Goal: Task Accomplishment & Management: Use online tool/utility

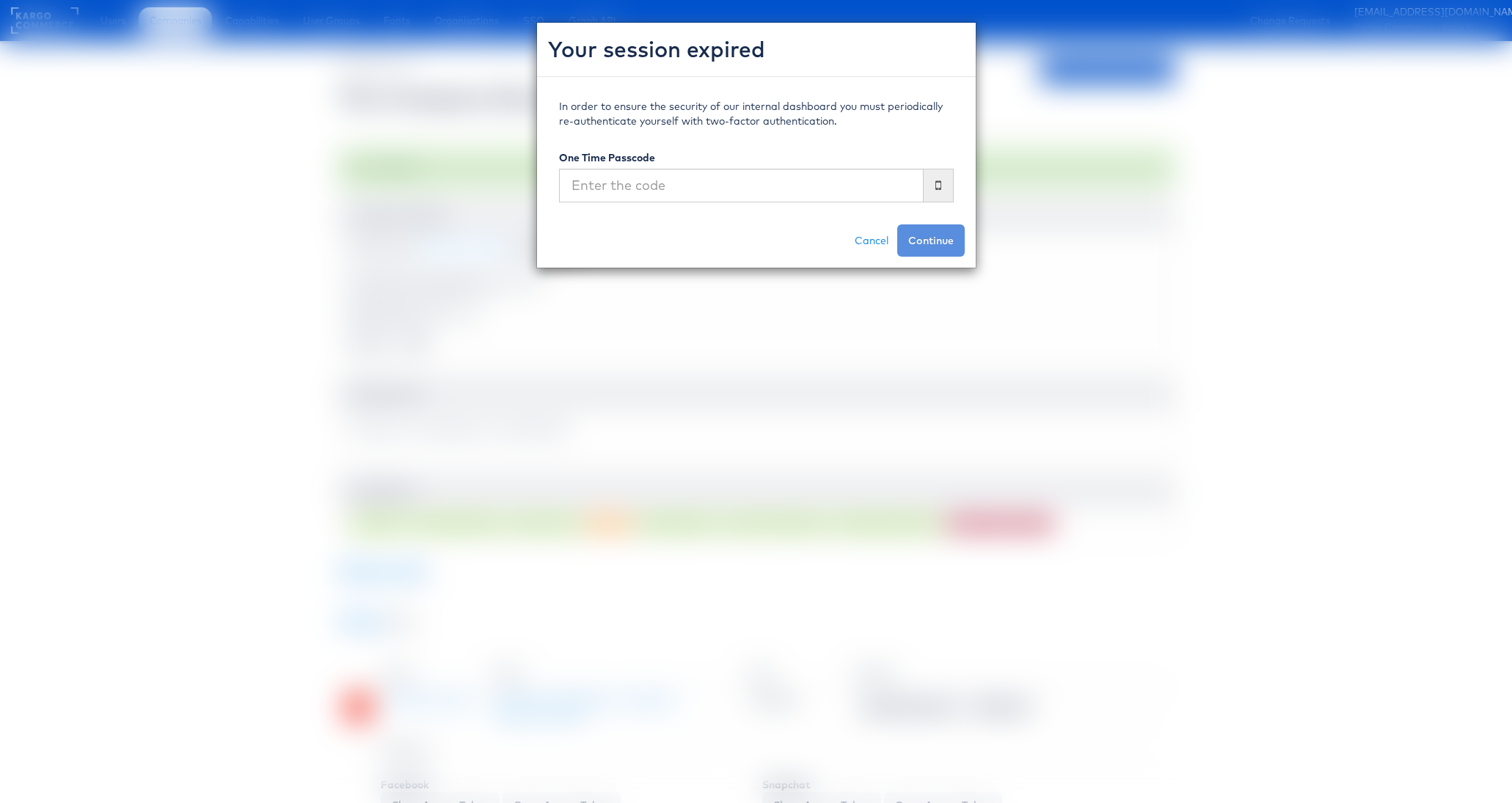
scroll to position [570, 0]
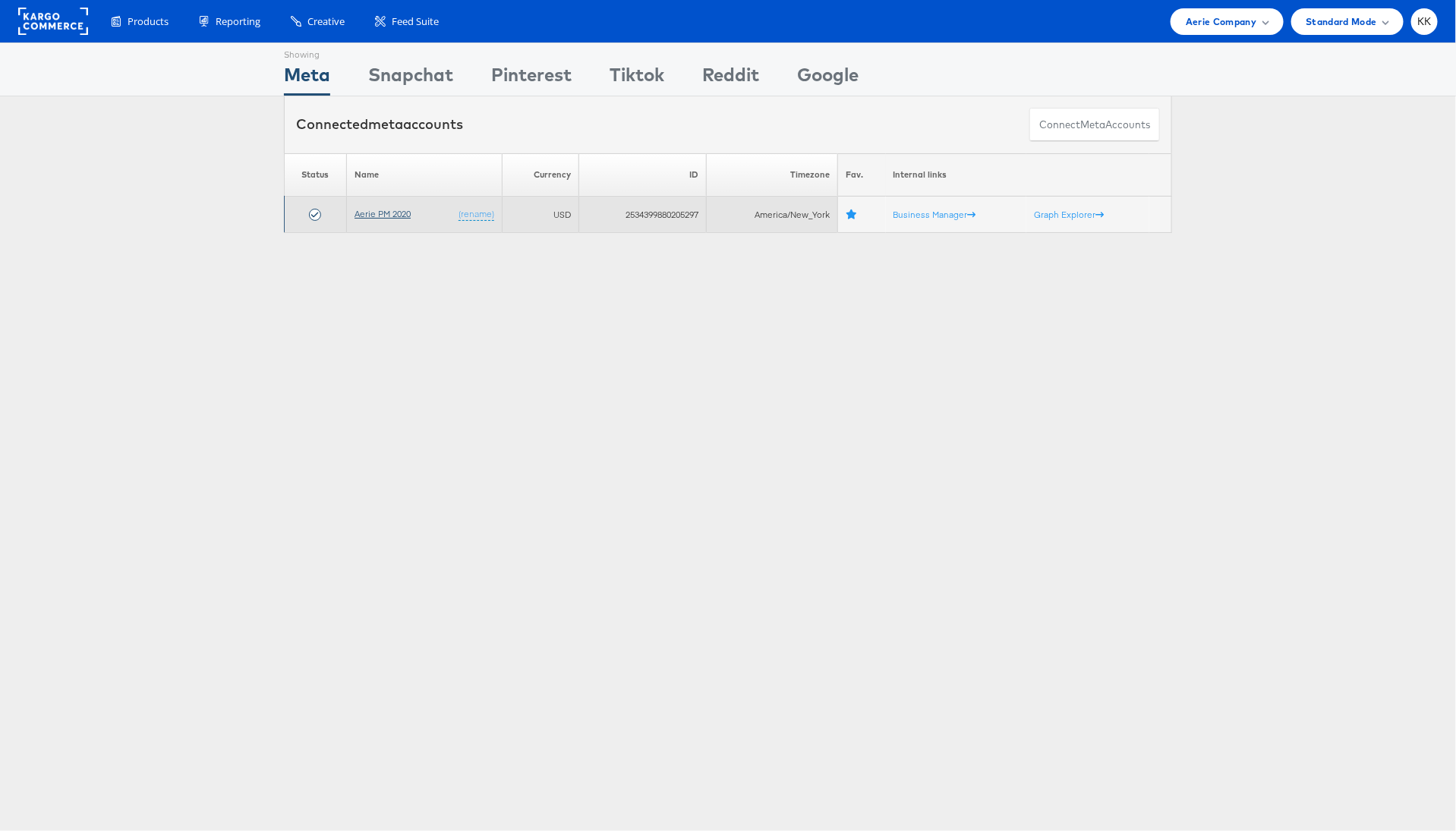
click at [368, 212] on link "Aerie PM 2020" at bounding box center [383, 213] width 56 height 11
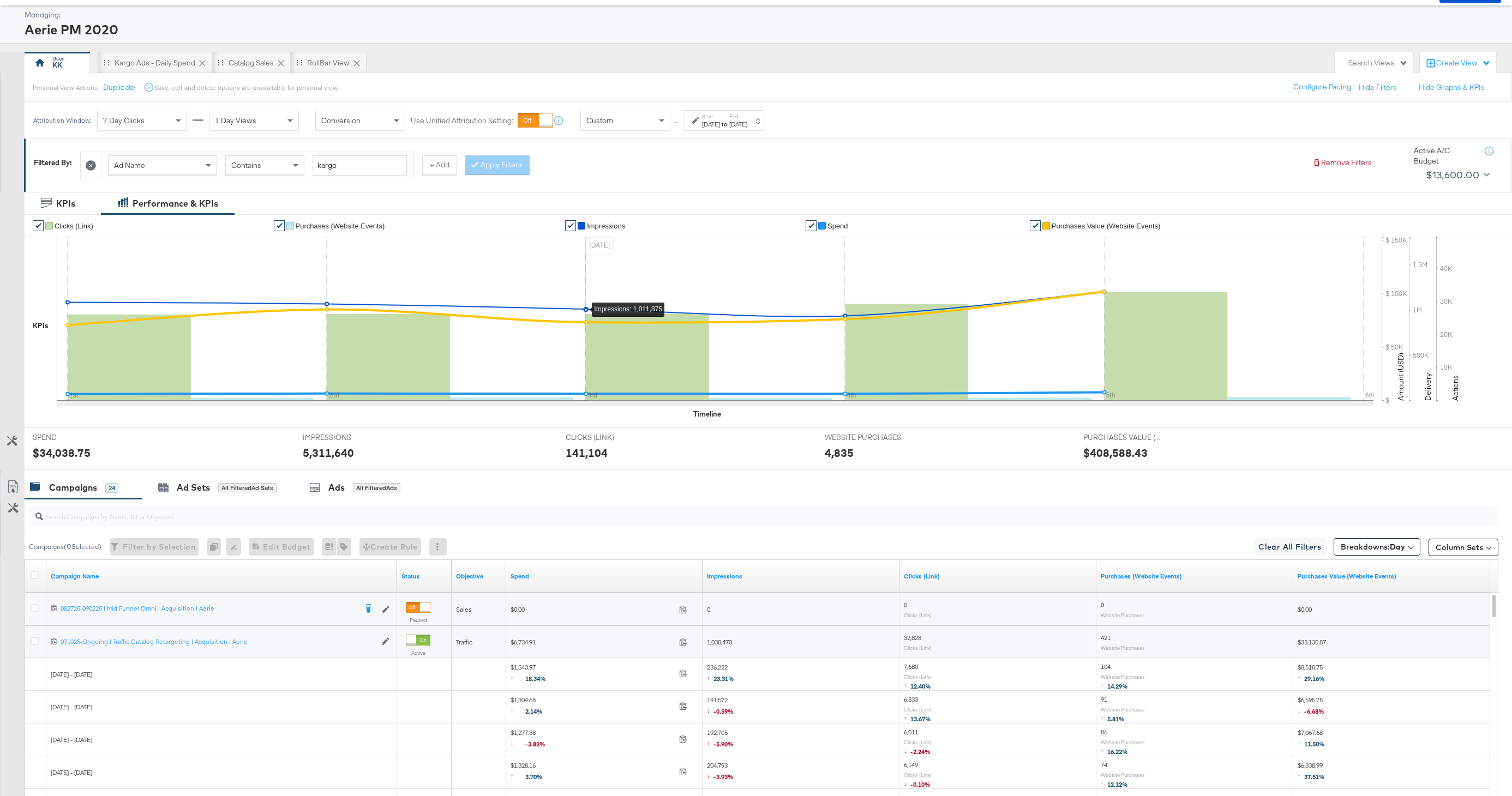
scroll to position [47, 0]
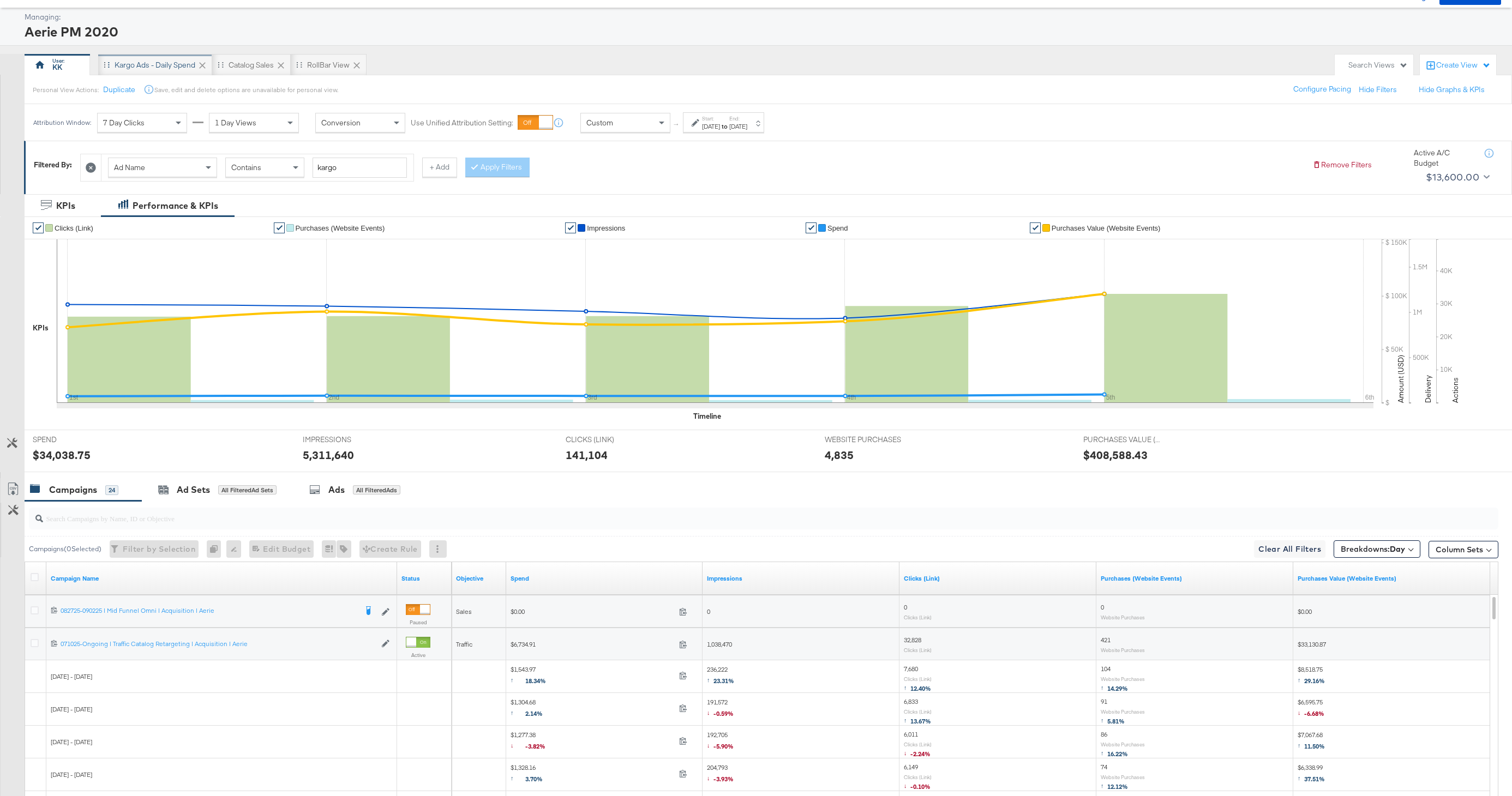
click at [148, 69] on div "Kargo Ads - Daily Spend" at bounding box center [155, 65] width 81 height 10
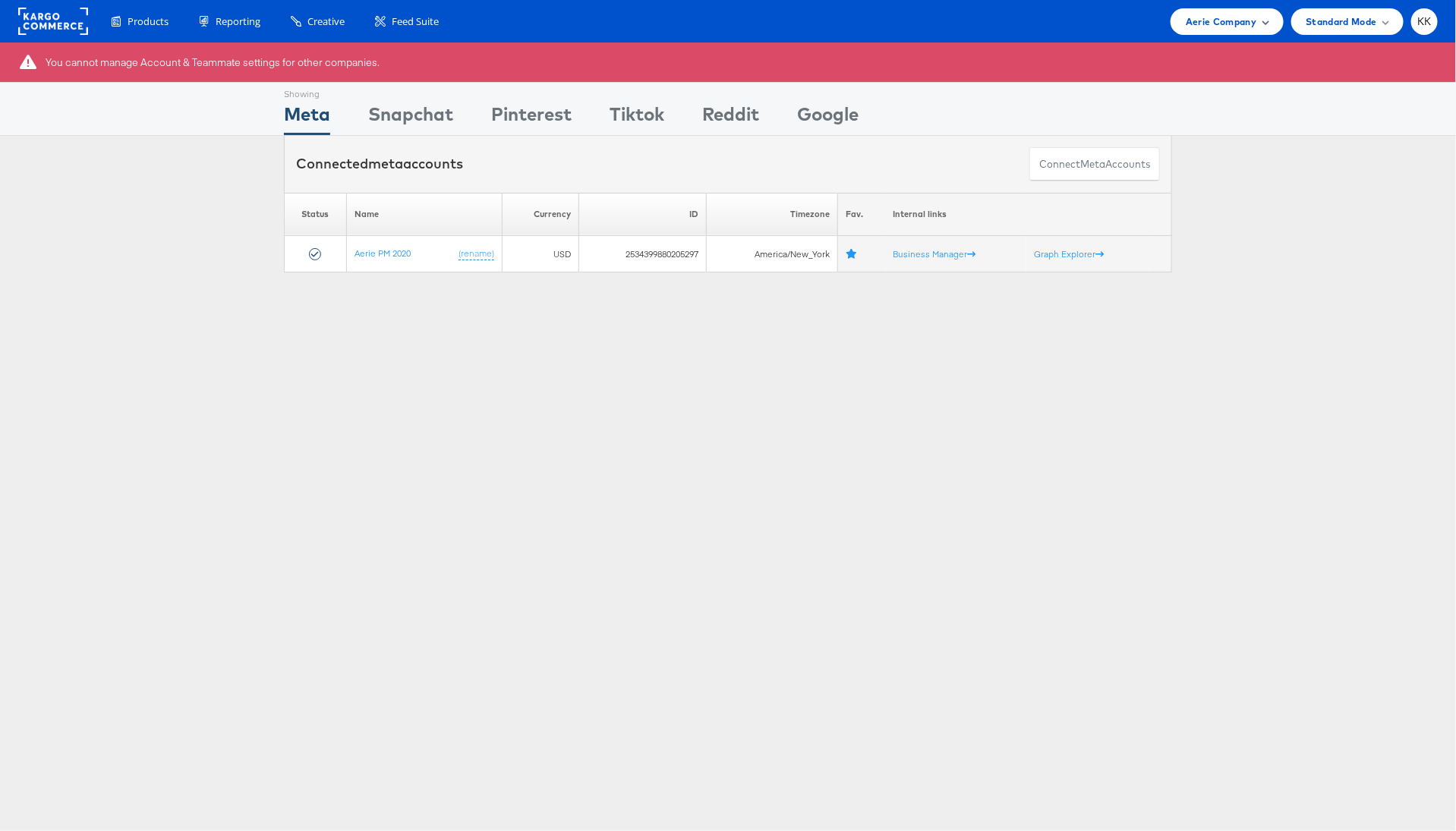
click at [1235, 25] on span "Aerie Company" at bounding box center [1221, 22] width 71 height 16
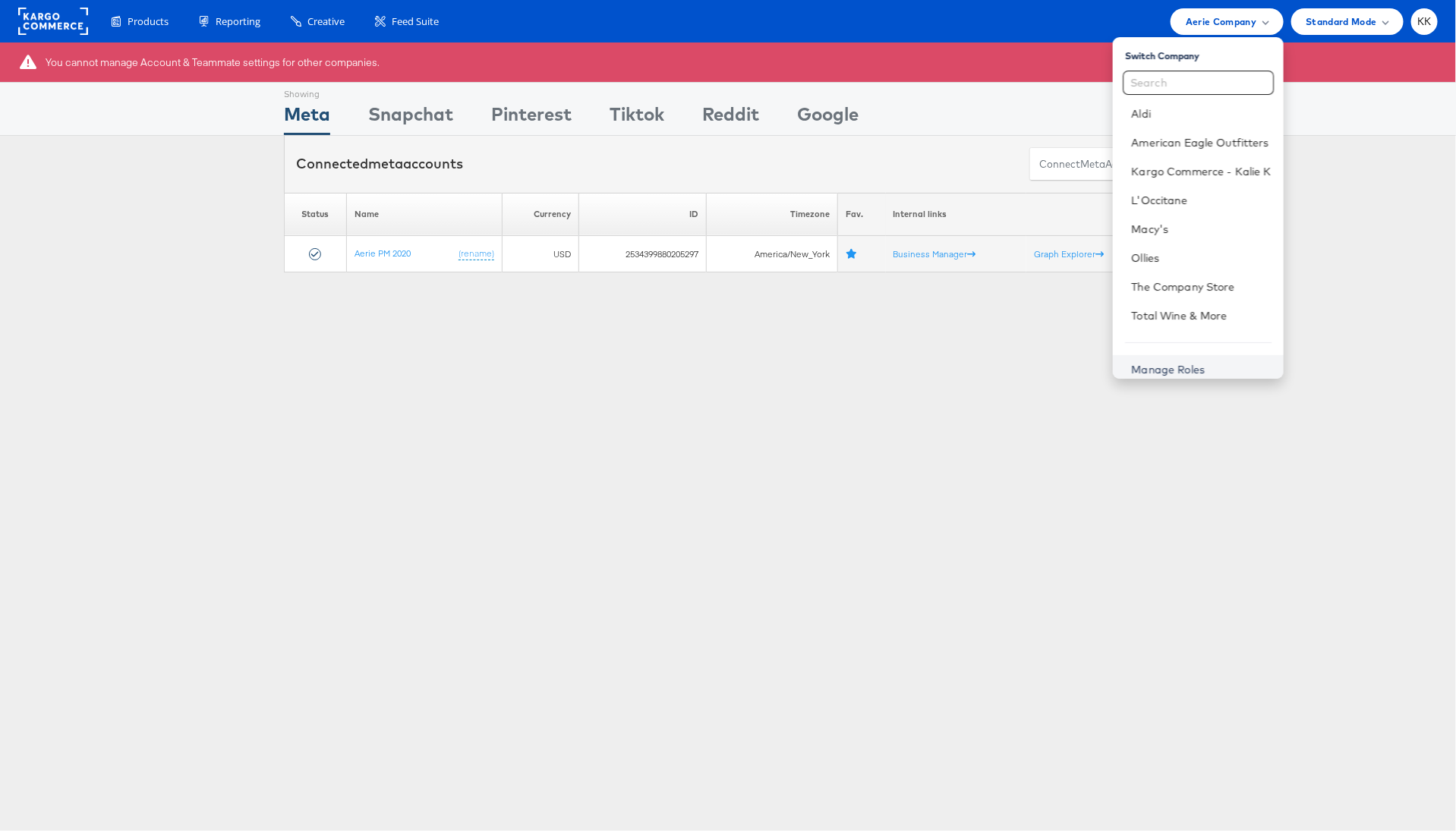
click at [1185, 367] on link "Manage Roles" at bounding box center [1168, 370] width 74 height 14
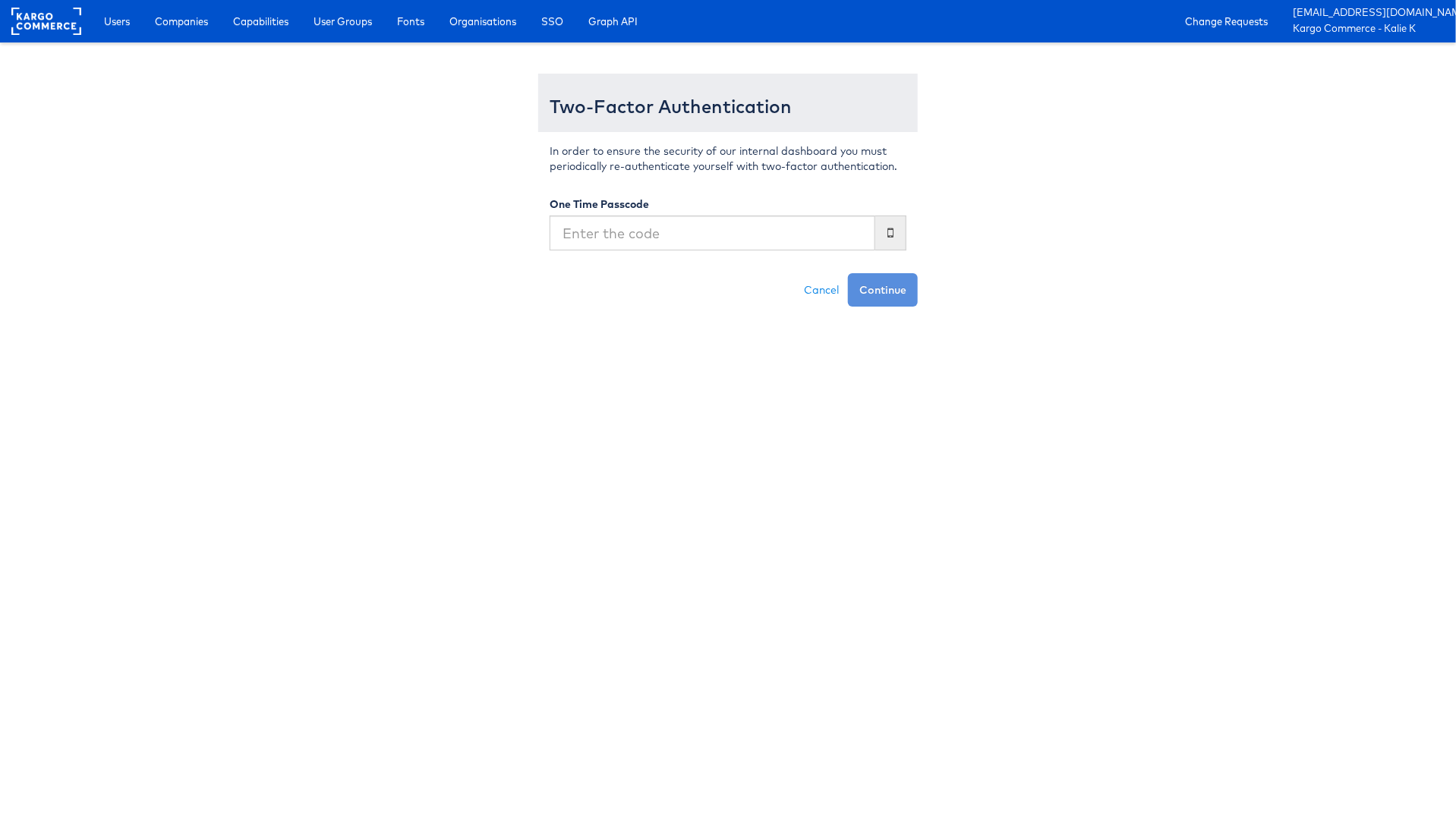
click at [607, 235] on input "text" at bounding box center [712, 232] width 326 height 35
type input "993583"
click at [878, 294] on button "Continue" at bounding box center [883, 290] width 70 height 34
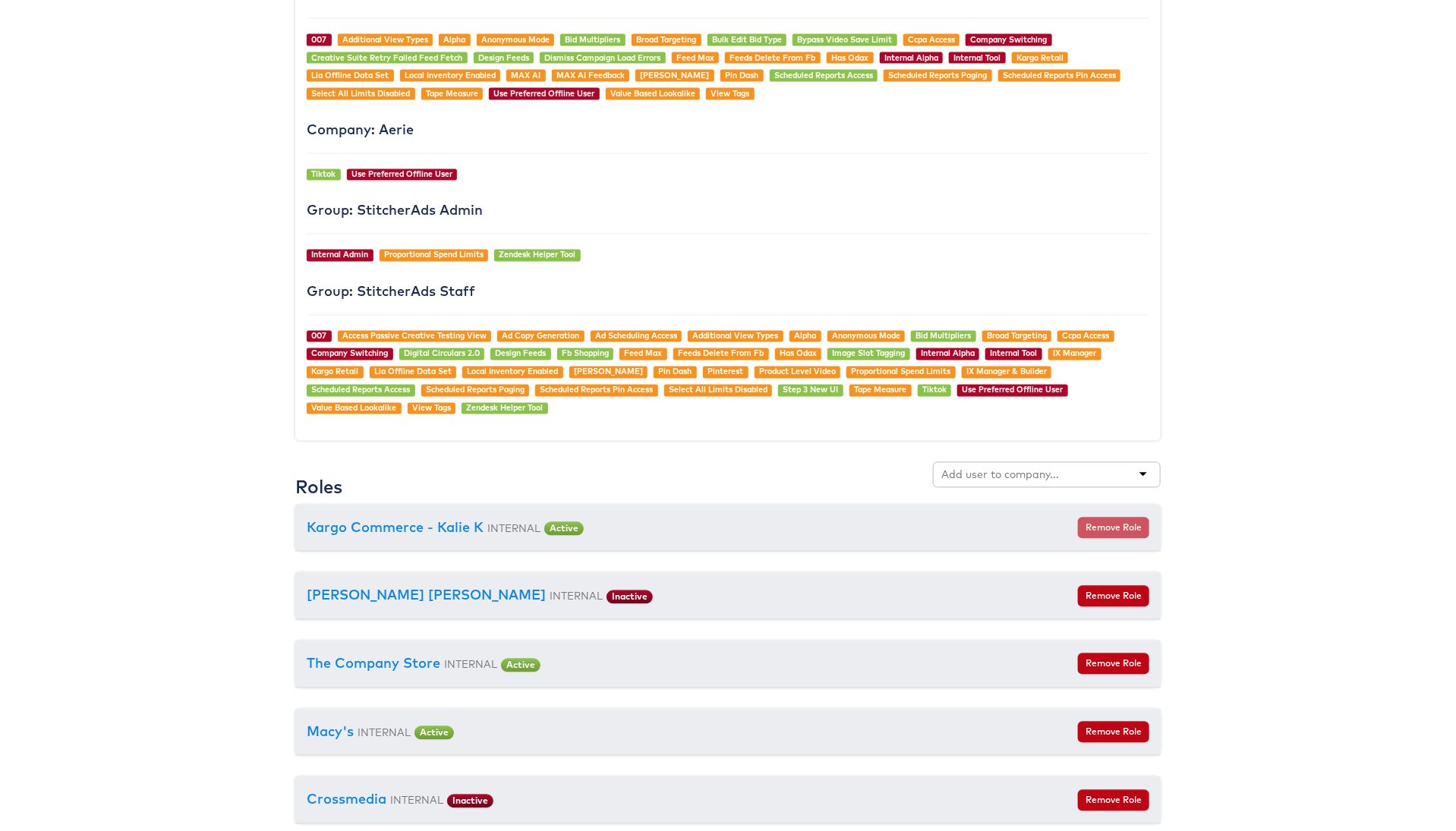
scroll to position [1378, 0]
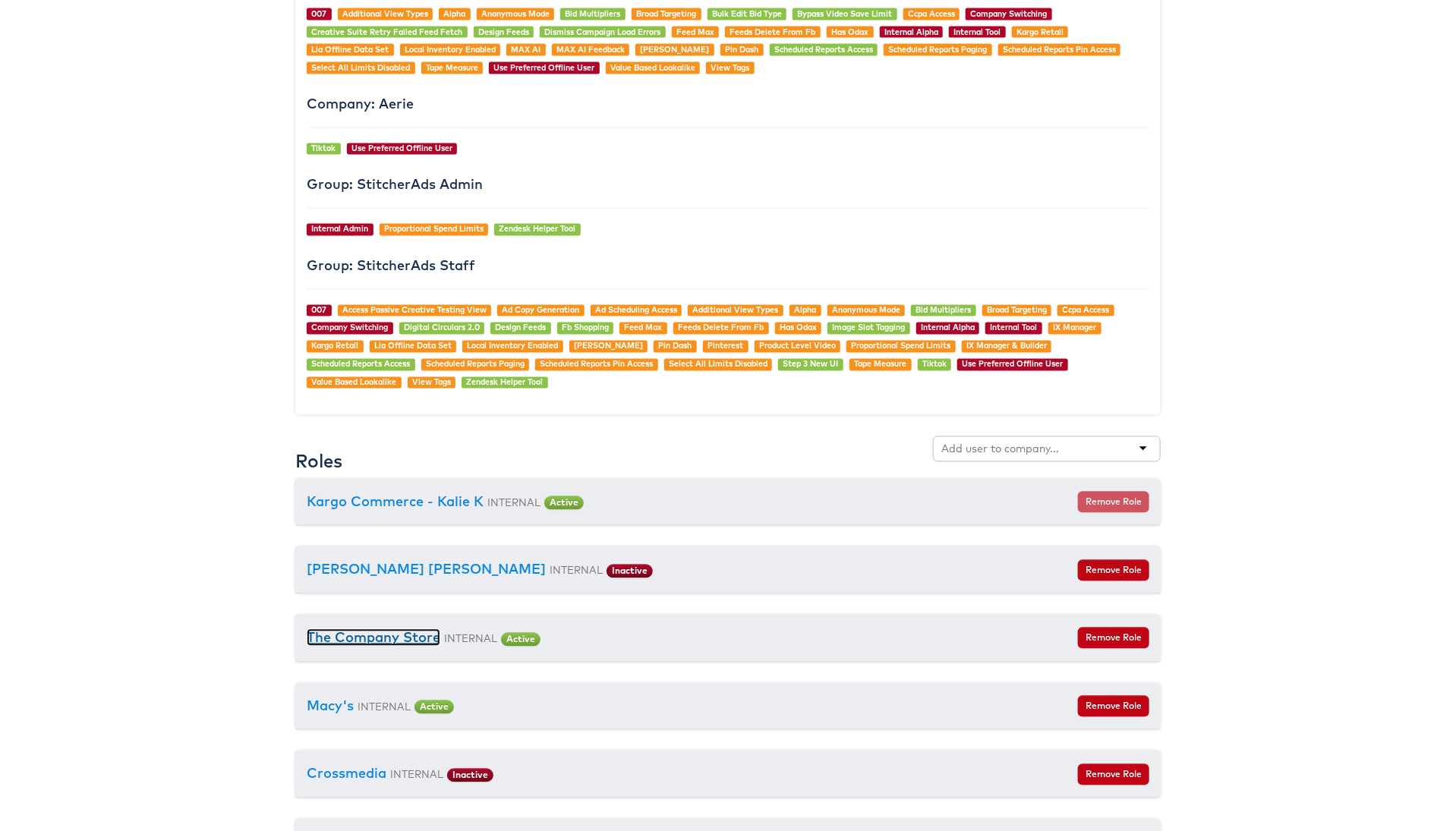
click at [358, 629] on link "The Company Store" at bounding box center [374, 638] width 134 height 18
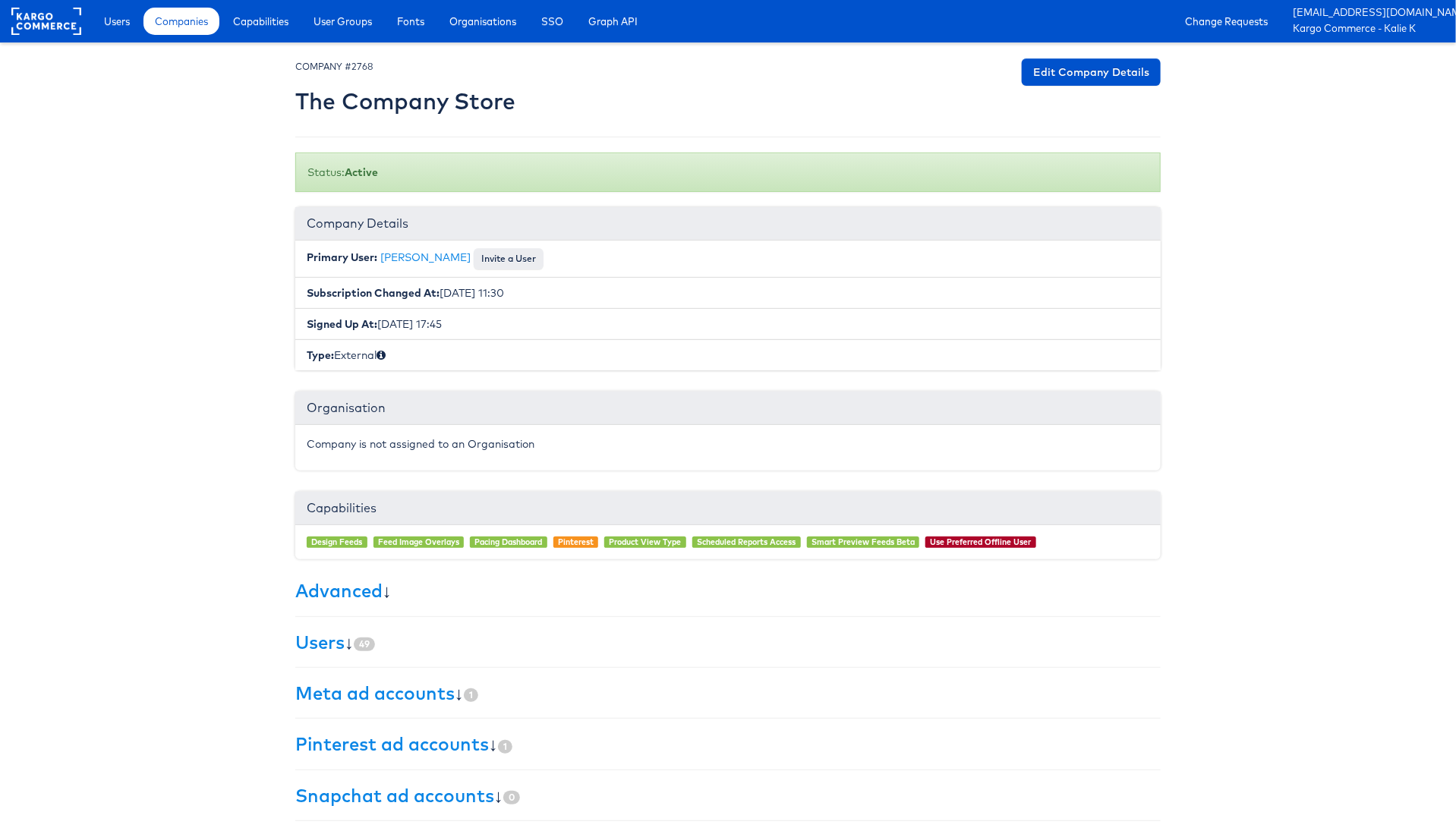
scroll to position [53, 0]
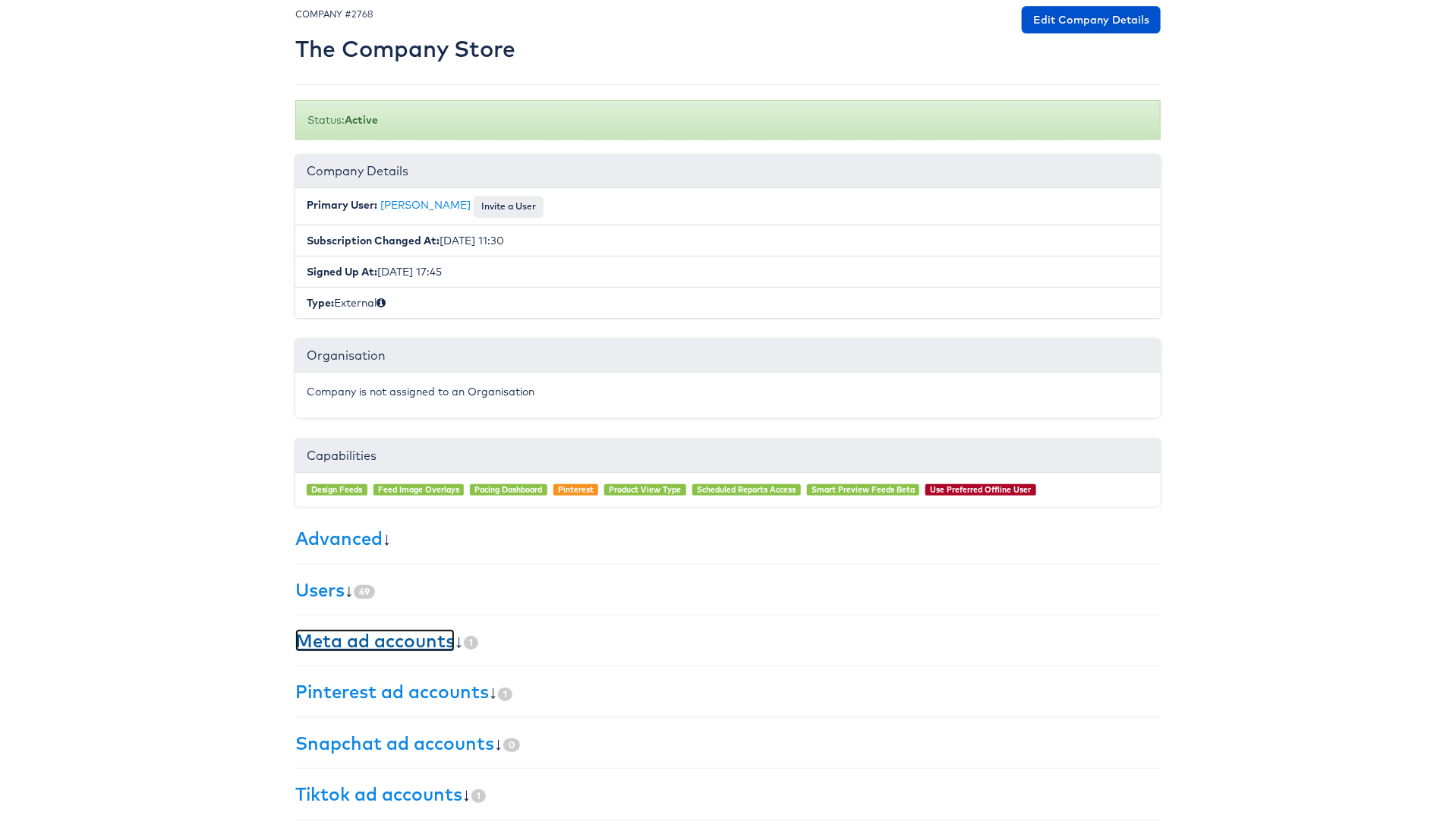
click at [320, 632] on link "Meta ad accounts" at bounding box center [375, 640] width 159 height 23
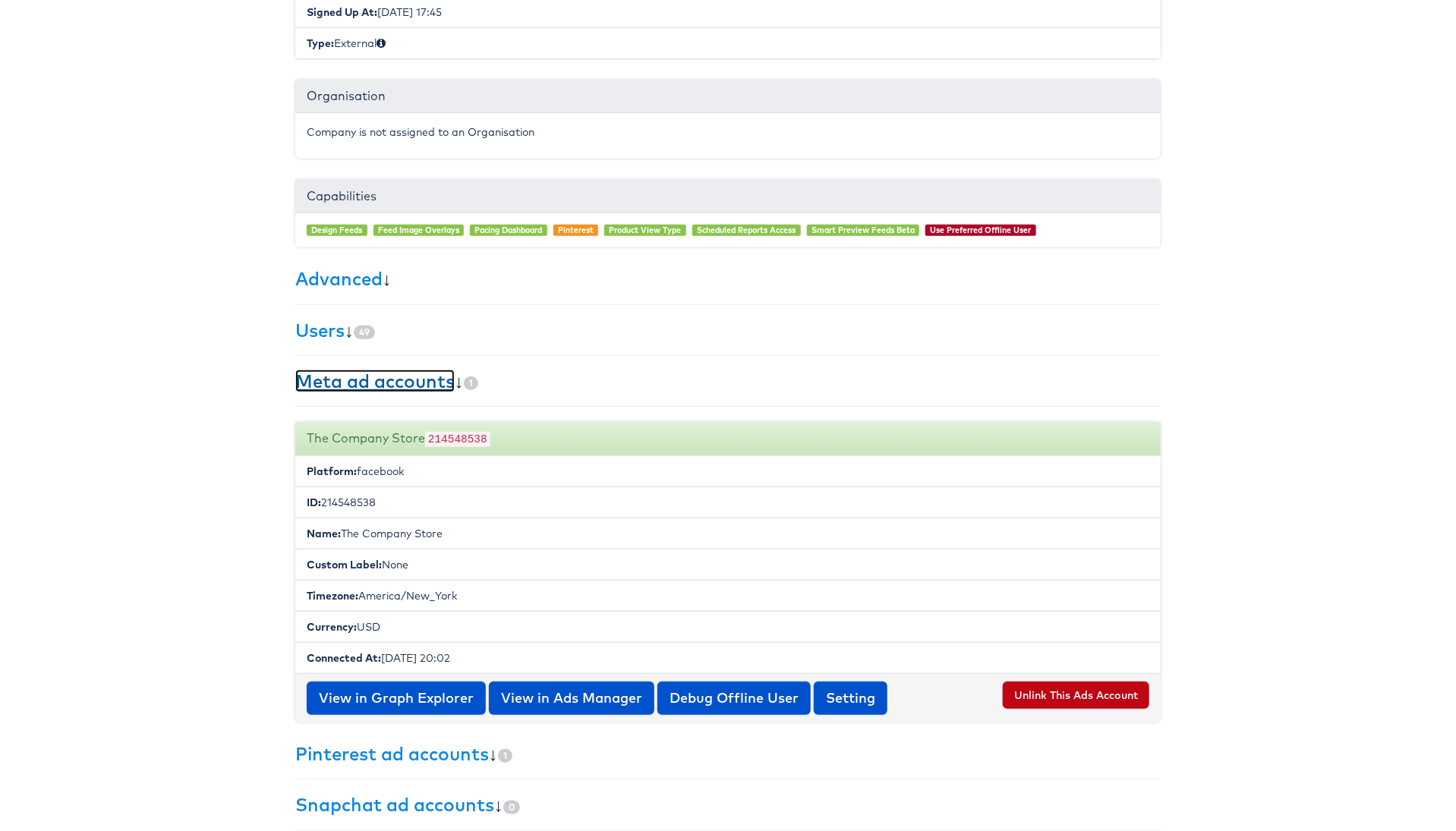
click at [363, 387] on link "Meta ad accounts" at bounding box center [375, 381] width 159 height 23
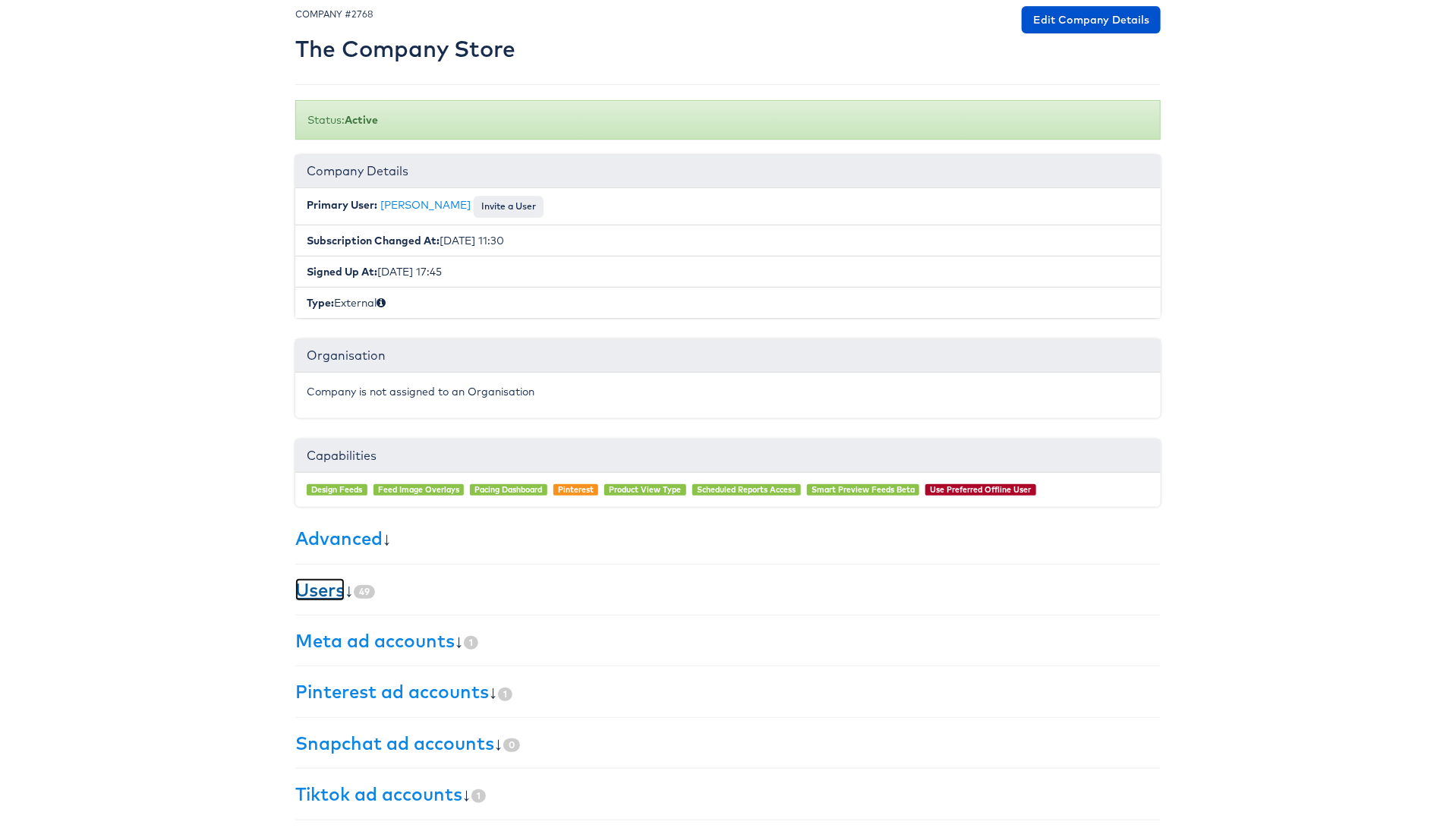
click at [329, 587] on link "Users" at bounding box center [320, 589] width 50 height 23
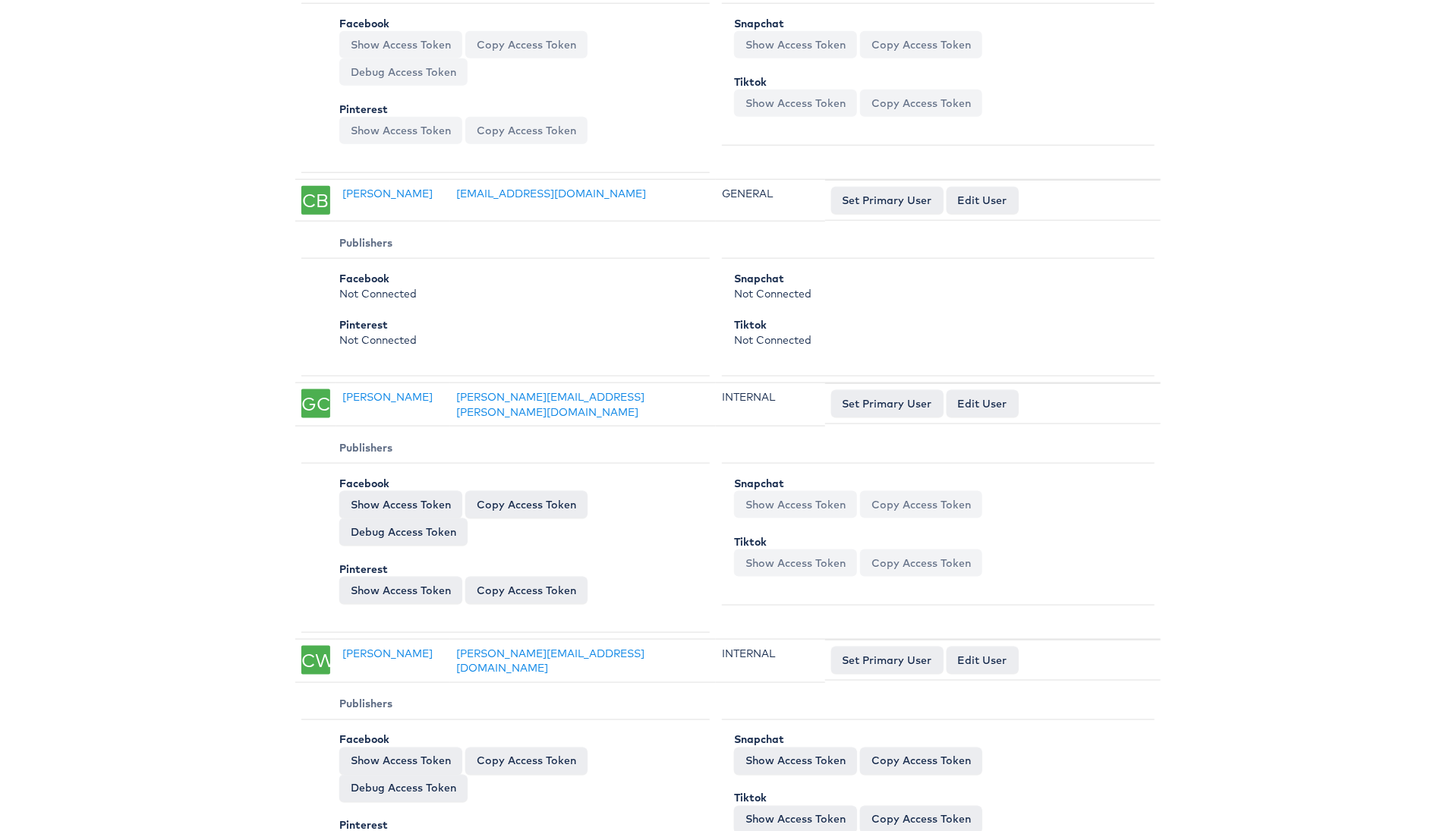
scroll to position [514, 0]
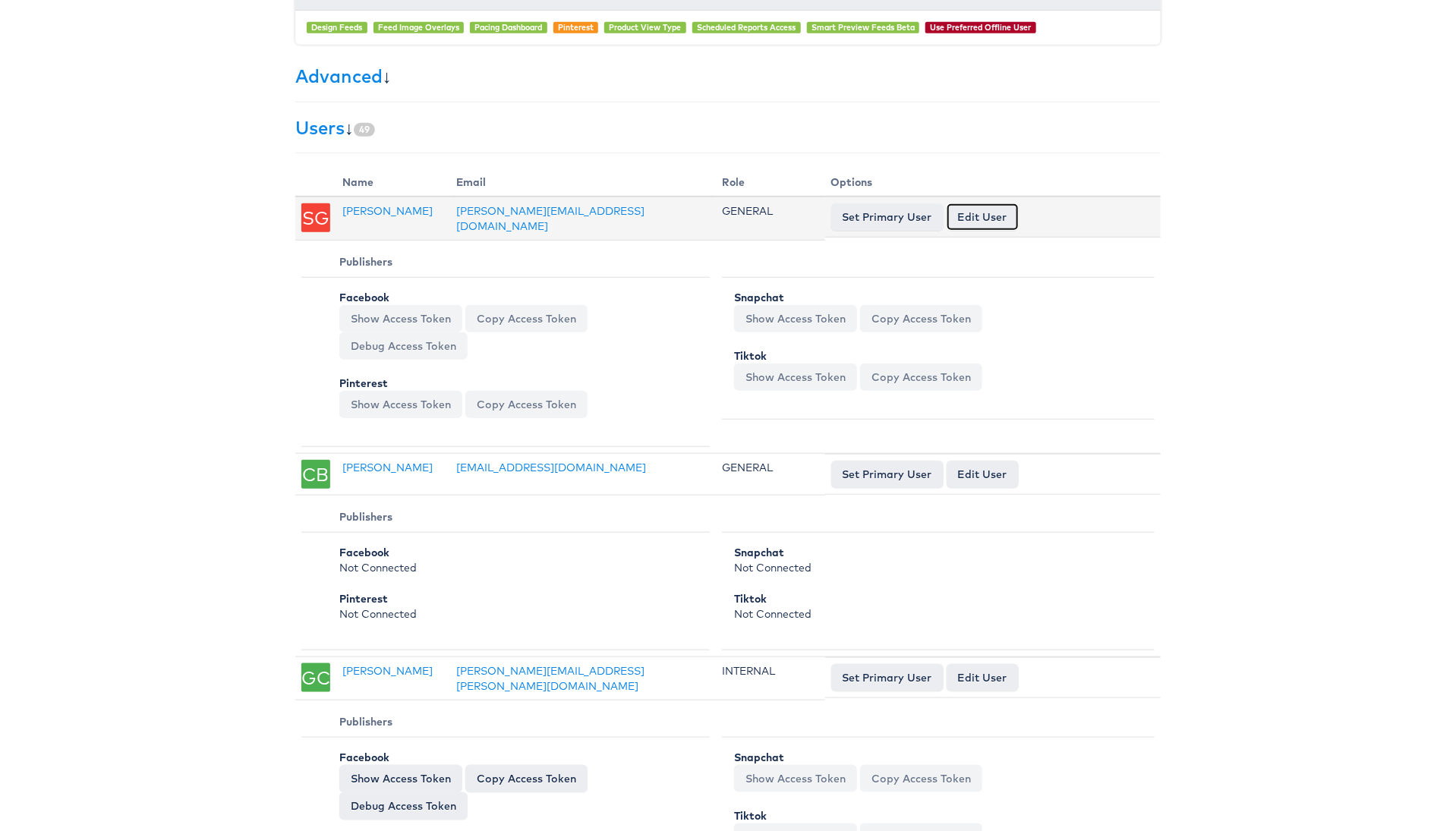
click at [989, 210] on link "Edit User" at bounding box center [983, 216] width 72 height 27
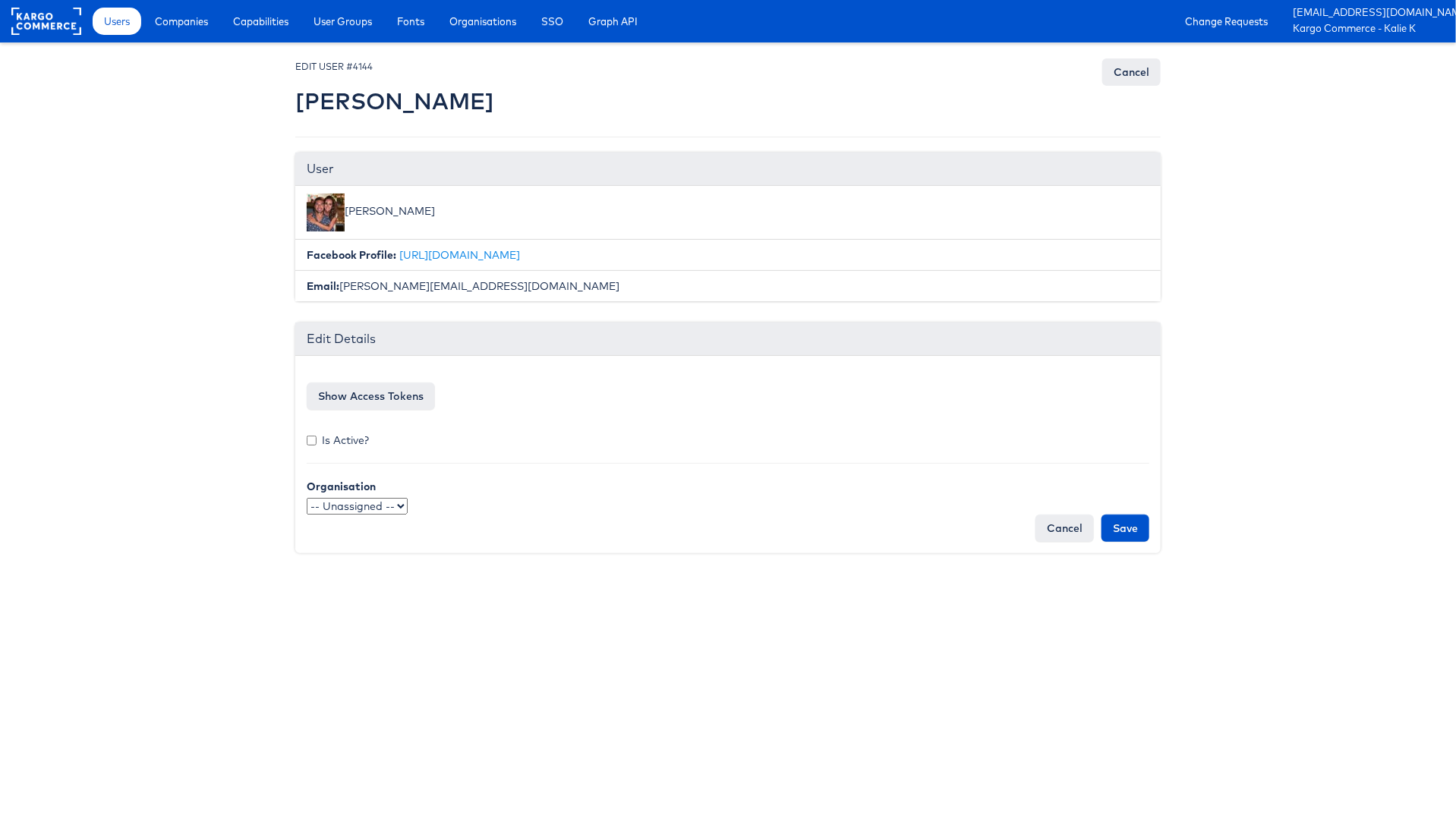
click at [402, 506] on select "-- Unassigned -- qaSSO 124.1test OKTA" at bounding box center [357, 506] width 101 height 17
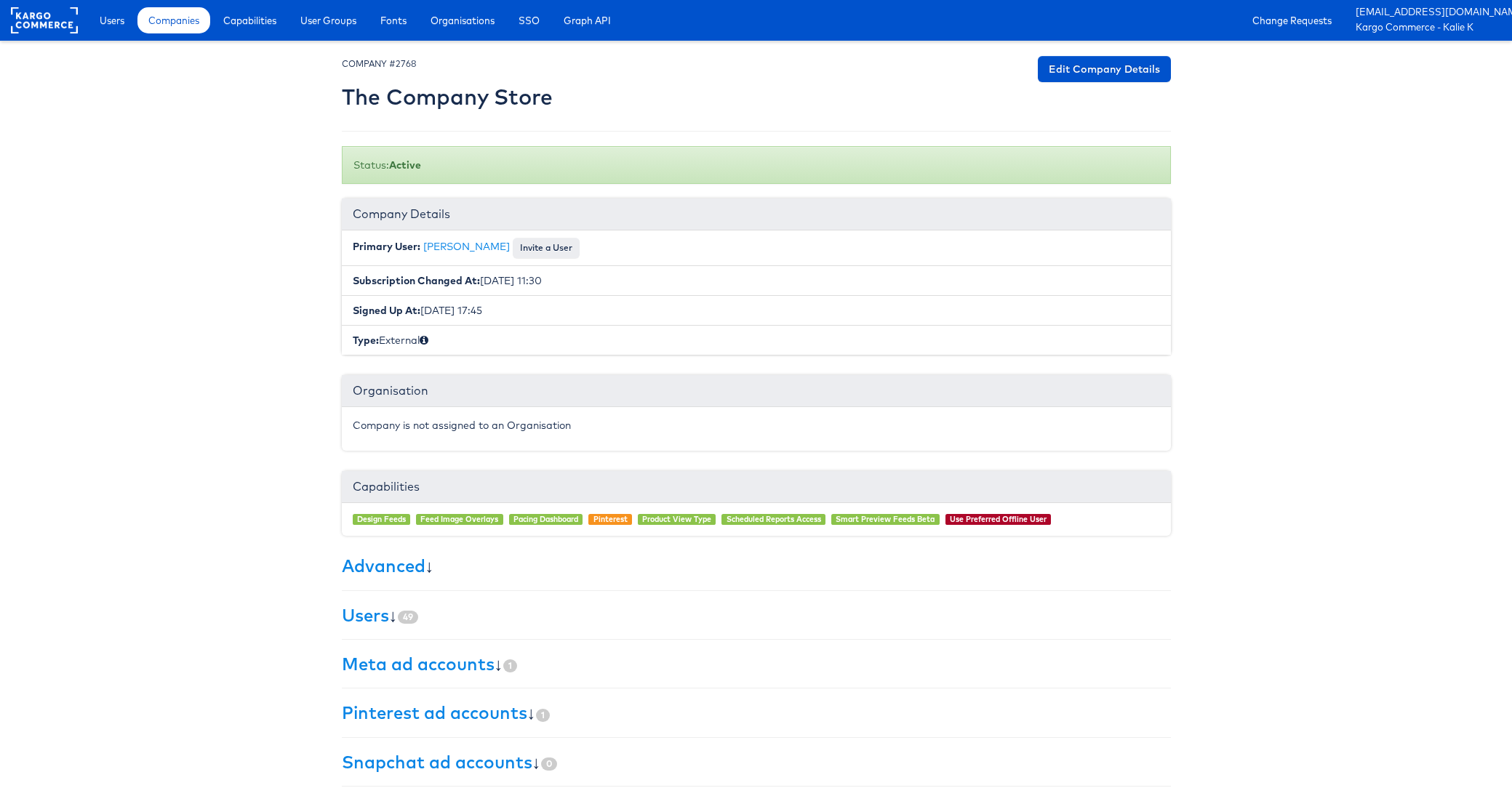
scroll to position [51, 0]
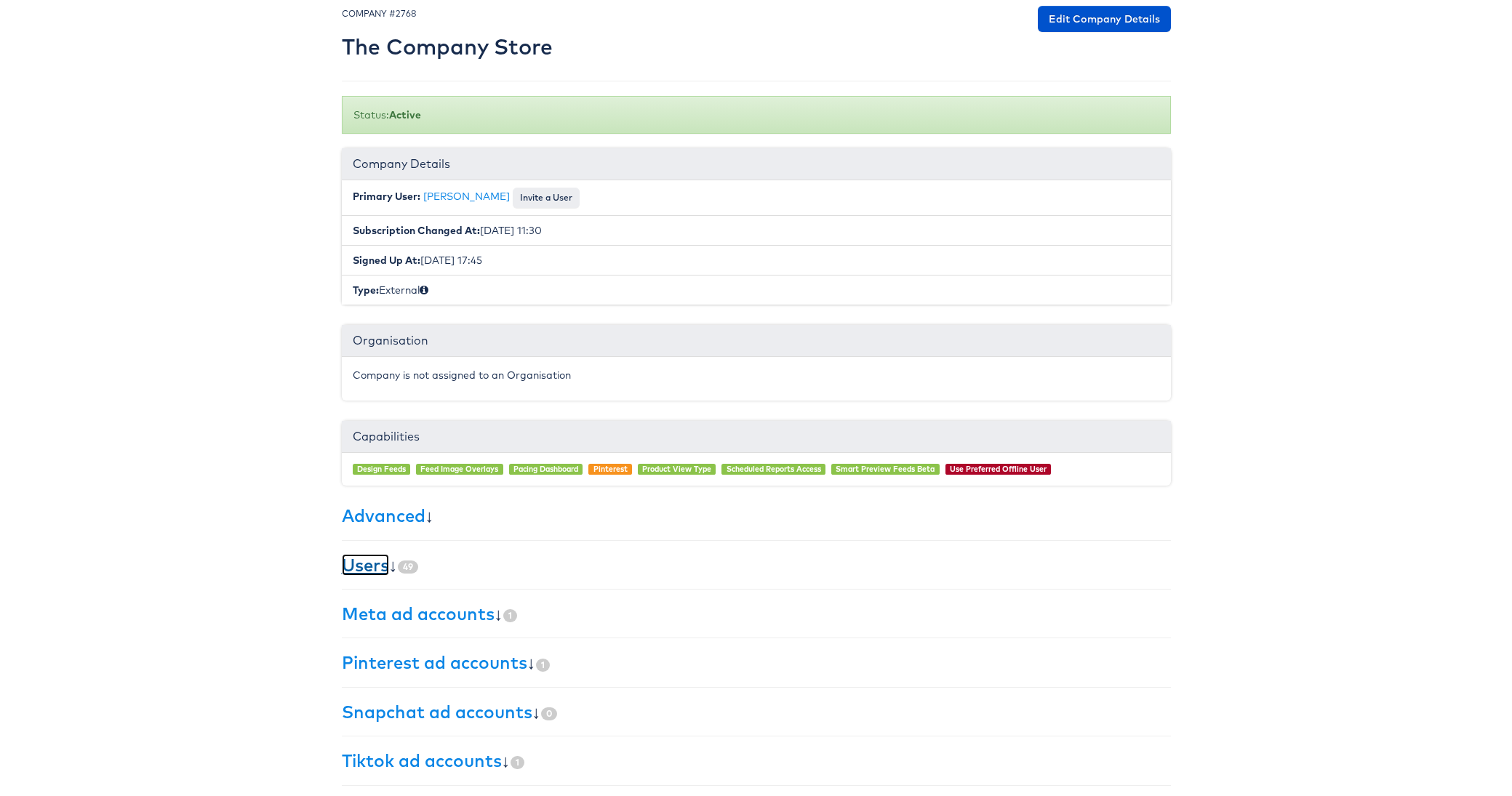
click at [372, 561] on link "Users" at bounding box center [366, 564] width 48 height 22
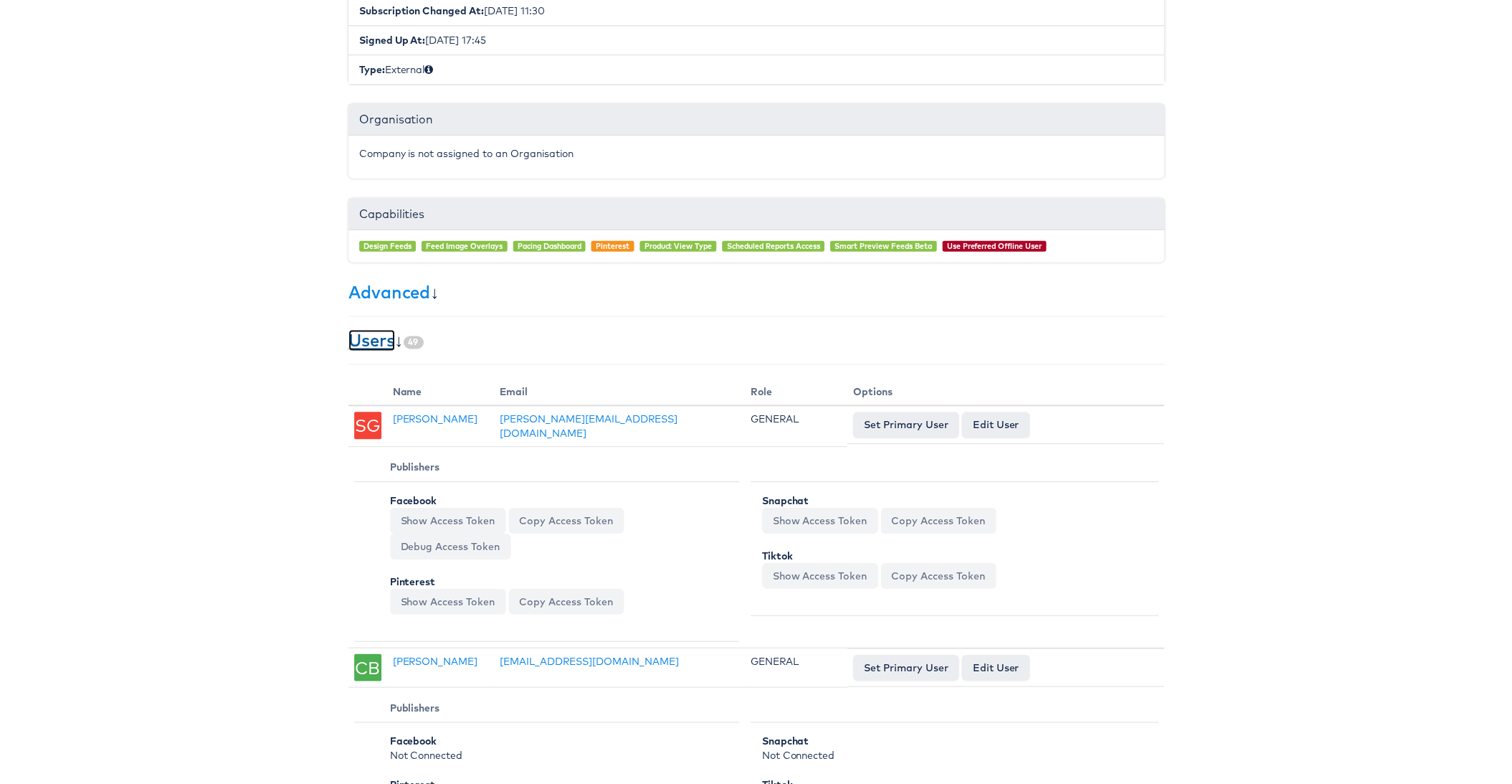
scroll to position [292, 0]
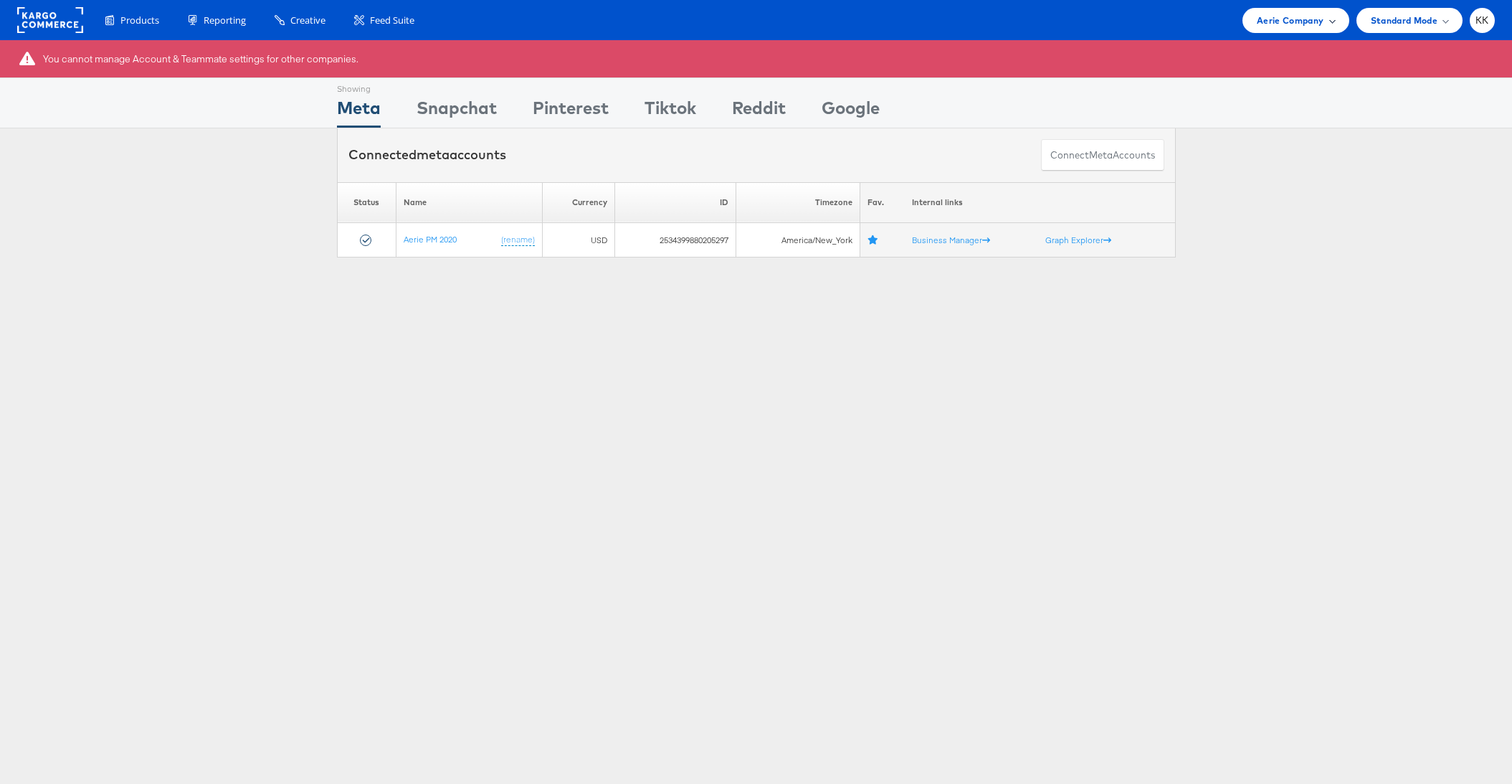
click at [1282, 22] on span "Aerie Company" at bounding box center [1290, 21] width 67 height 15
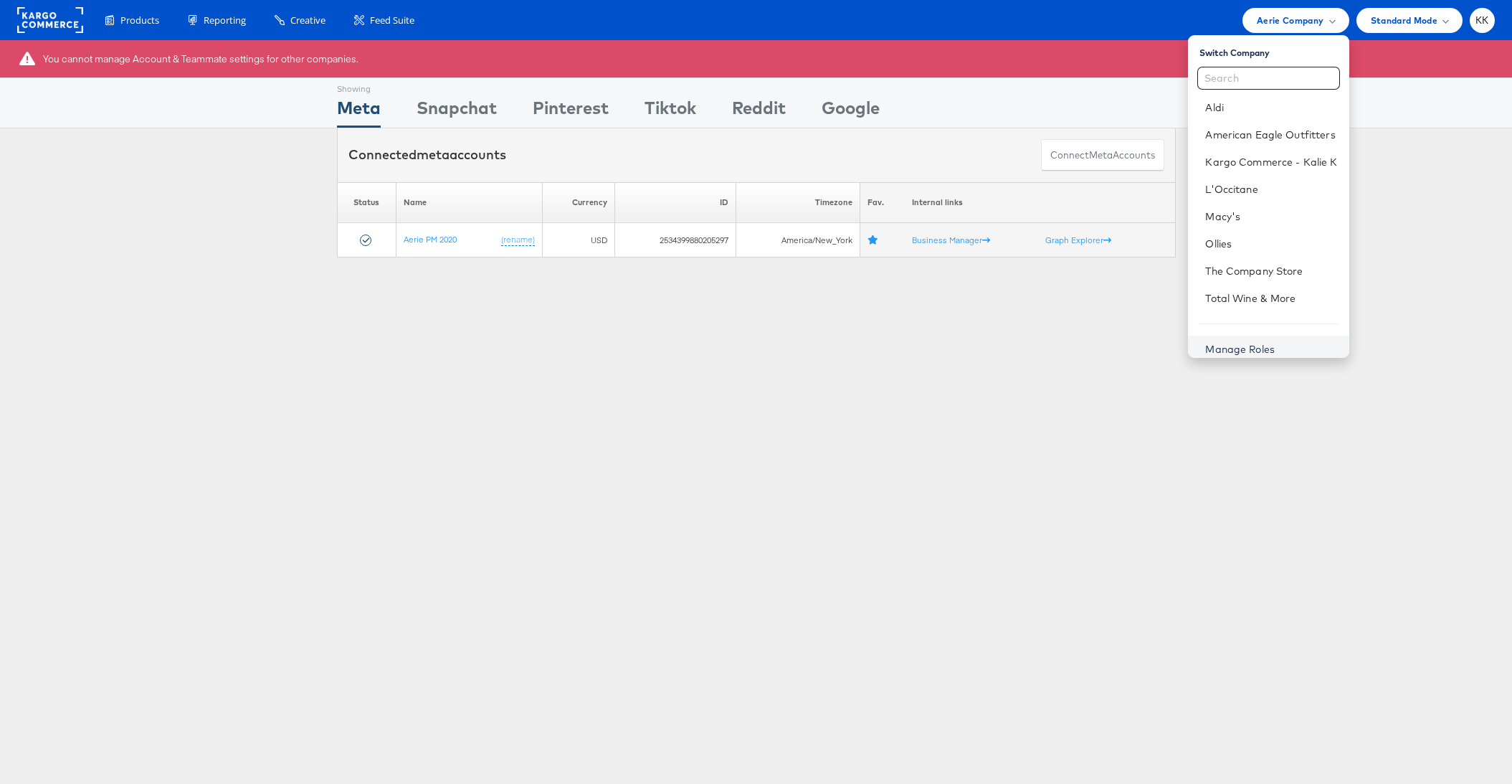
click at [1218, 350] on link "Manage Roles" at bounding box center [1240, 349] width 70 height 13
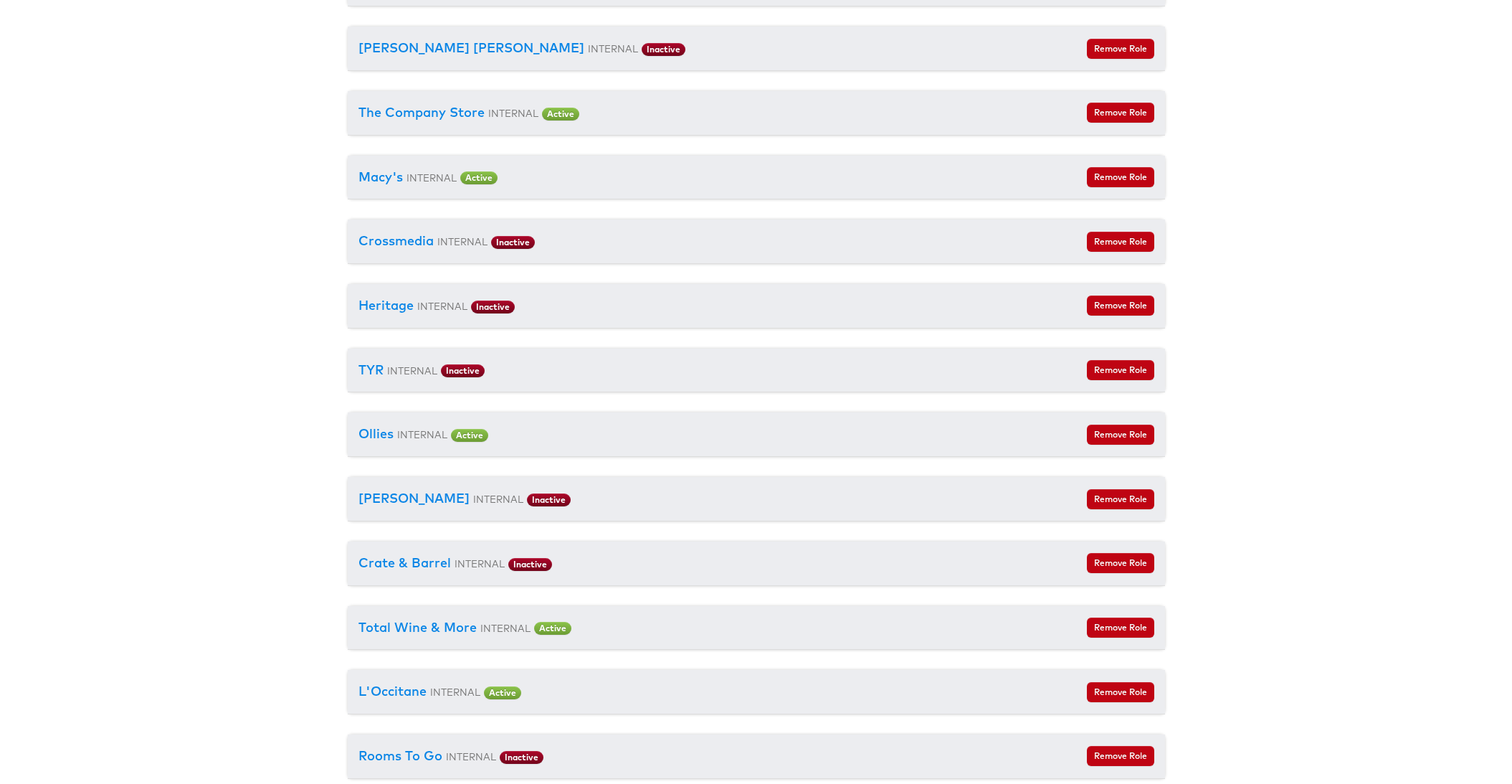
scroll to position [1518, 0]
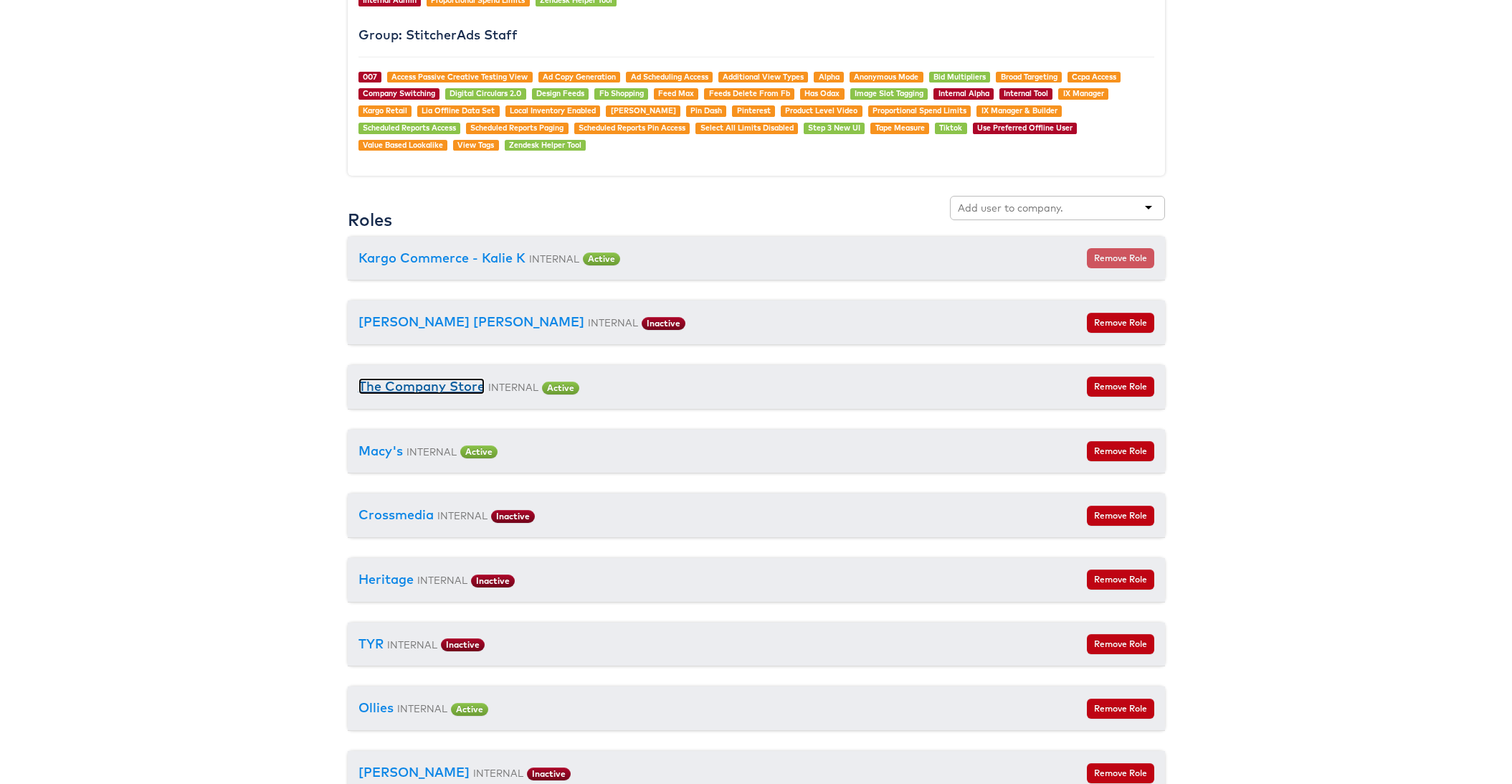
click at [414, 379] on link "The Company Store" at bounding box center [422, 386] width 126 height 17
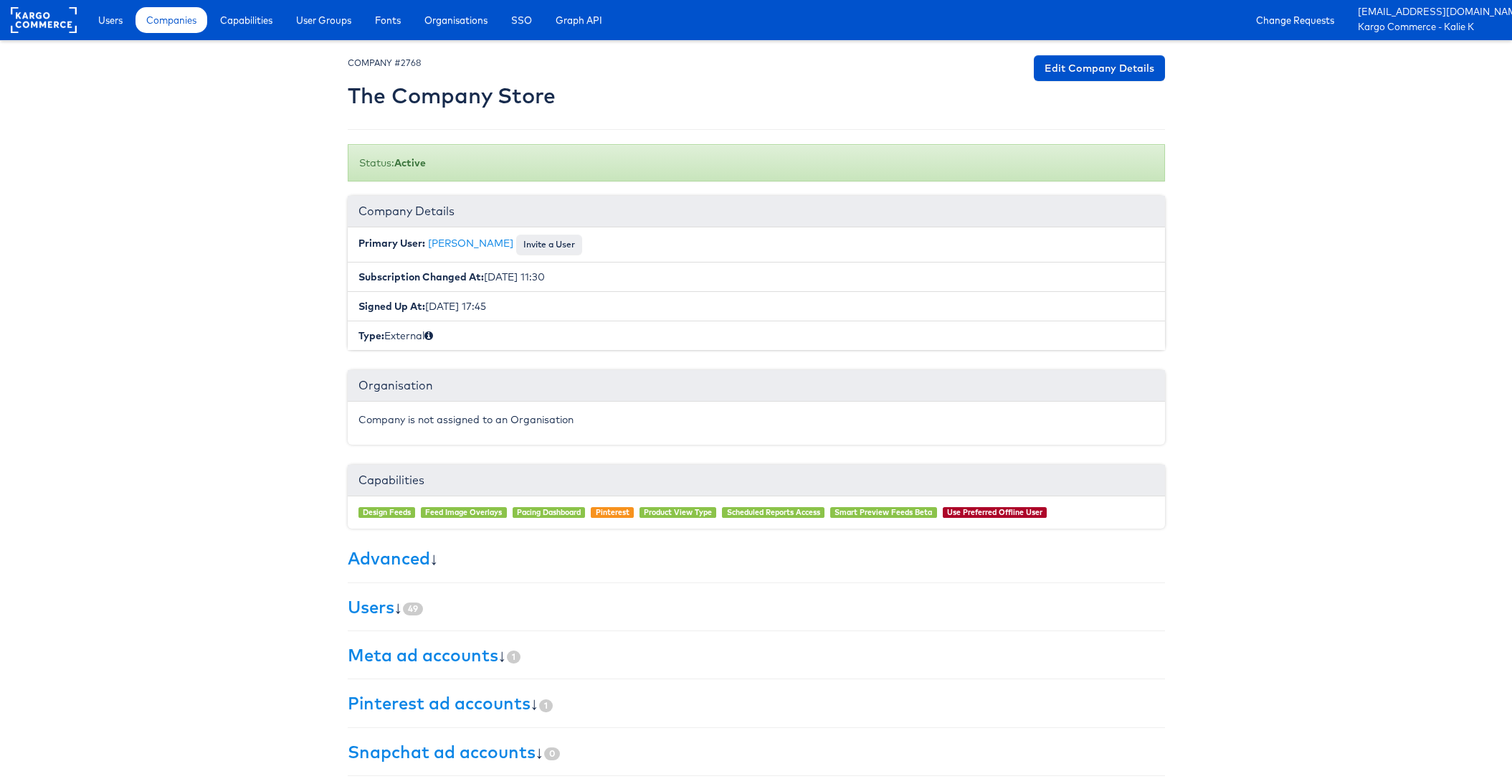
scroll to position [51, 0]
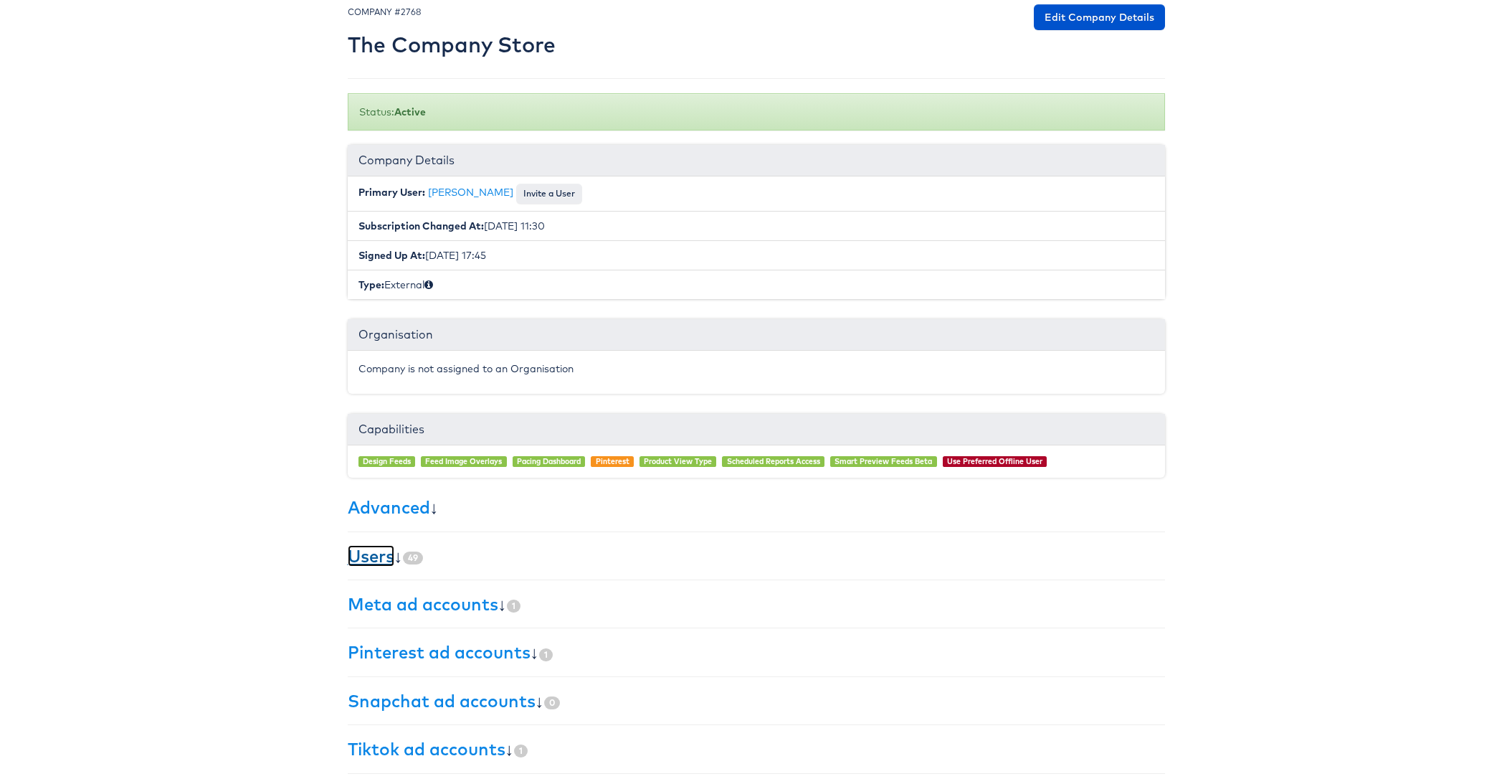
click at [377, 546] on link "Users" at bounding box center [371, 555] width 47 height 22
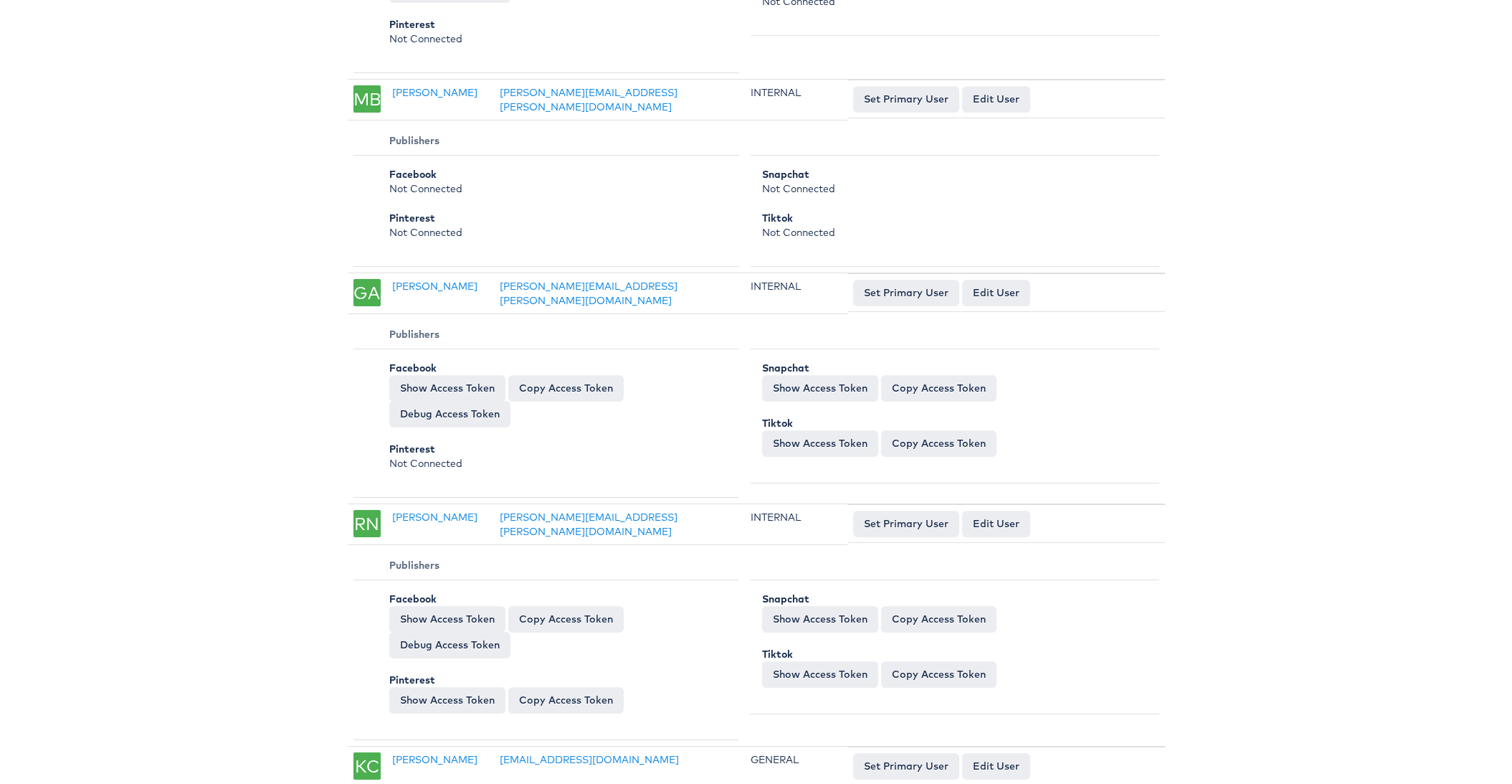
scroll to position [10897, 0]
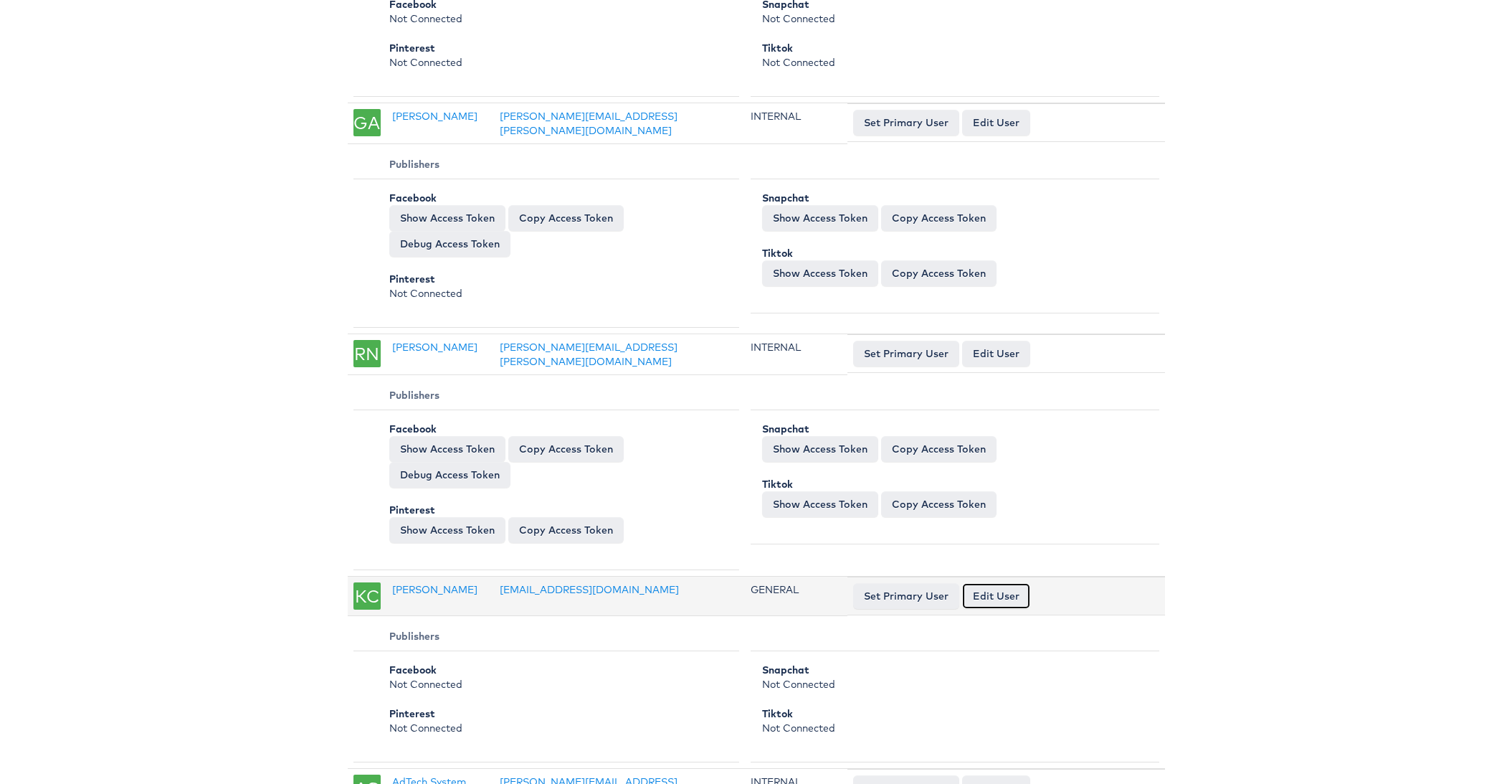
click at [995, 583] on link "Edit User" at bounding box center [996, 595] width 68 height 25
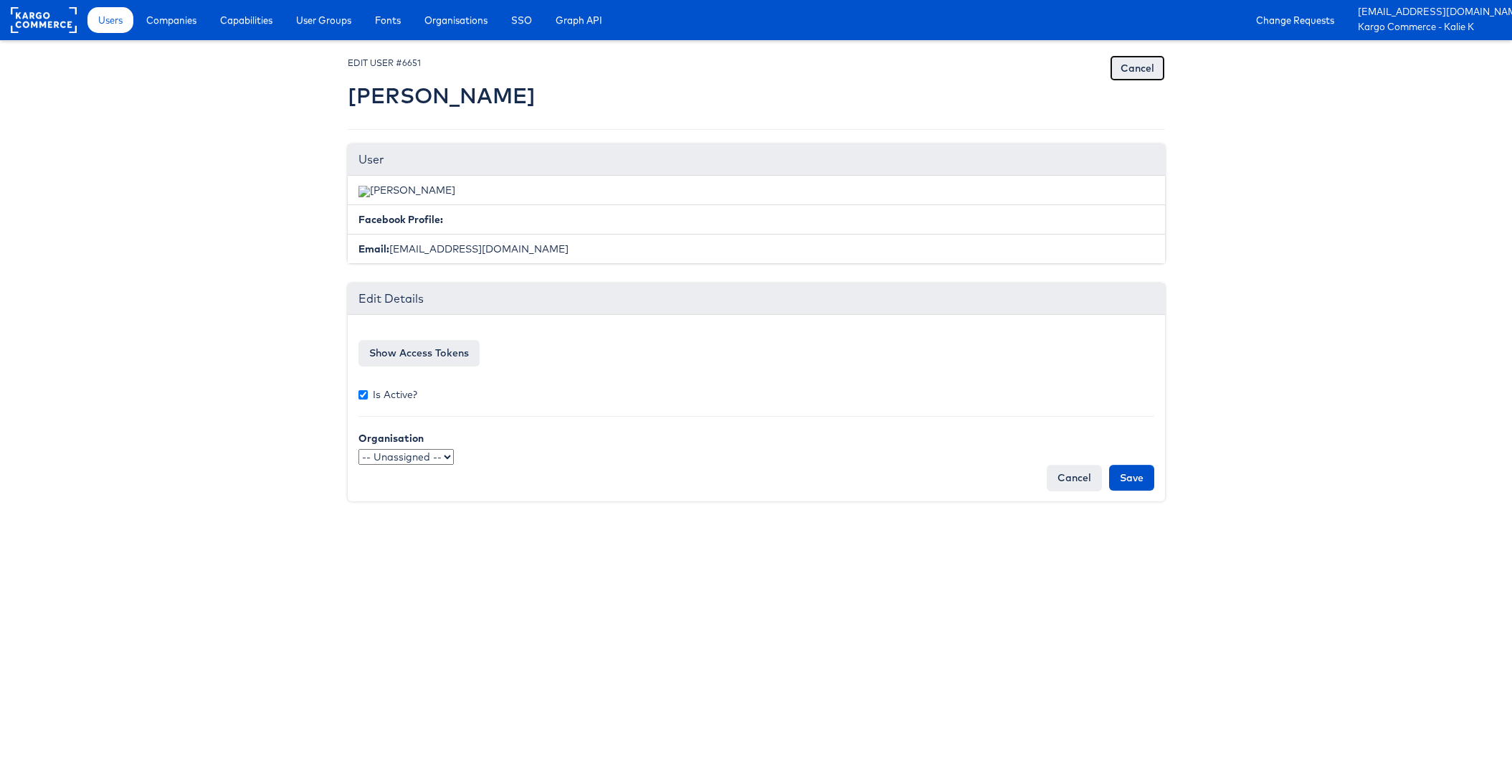
click at [1131, 66] on link "Cancel" at bounding box center [1137, 68] width 56 height 25
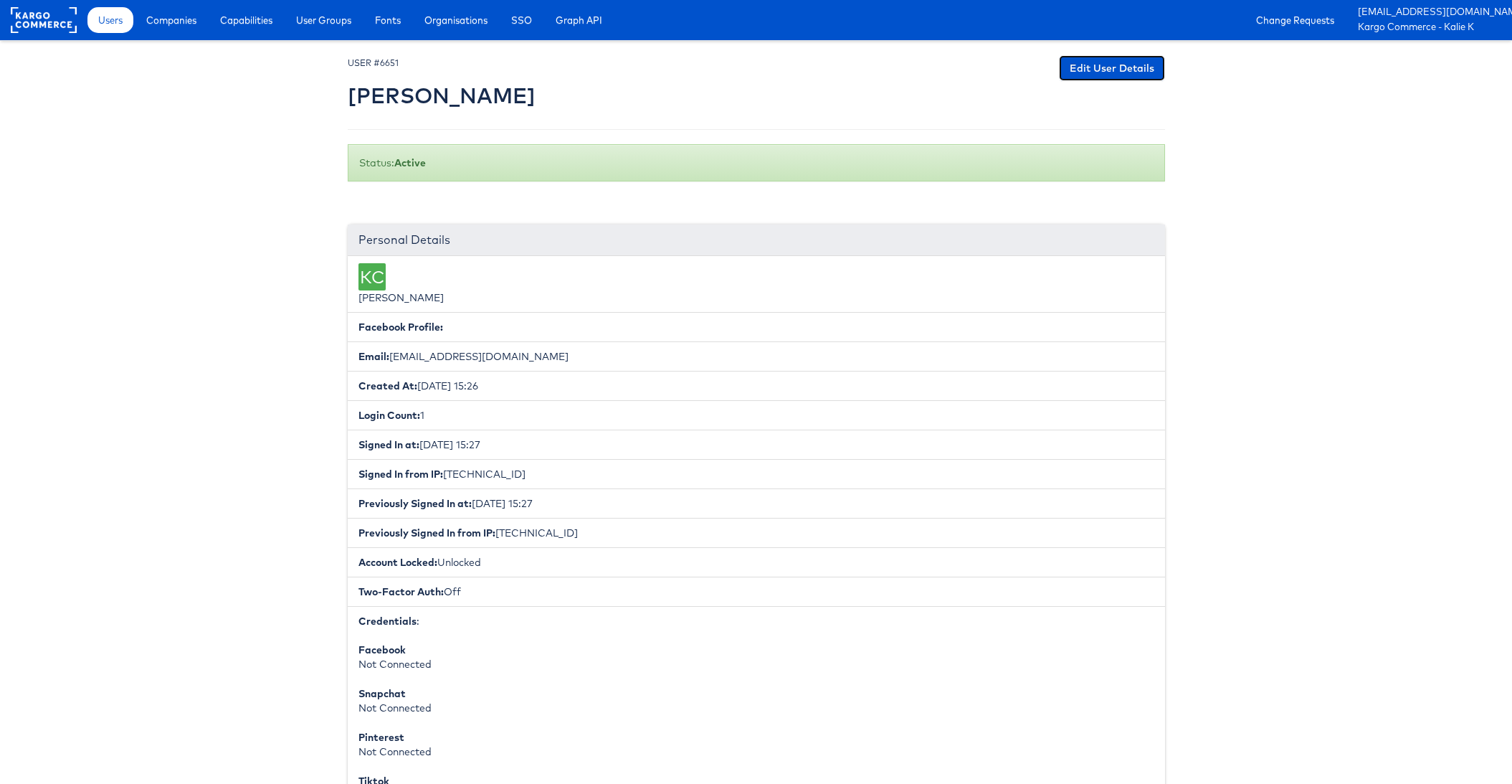
click at [1130, 68] on link "Edit User Details" at bounding box center [1112, 68] width 106 height 25
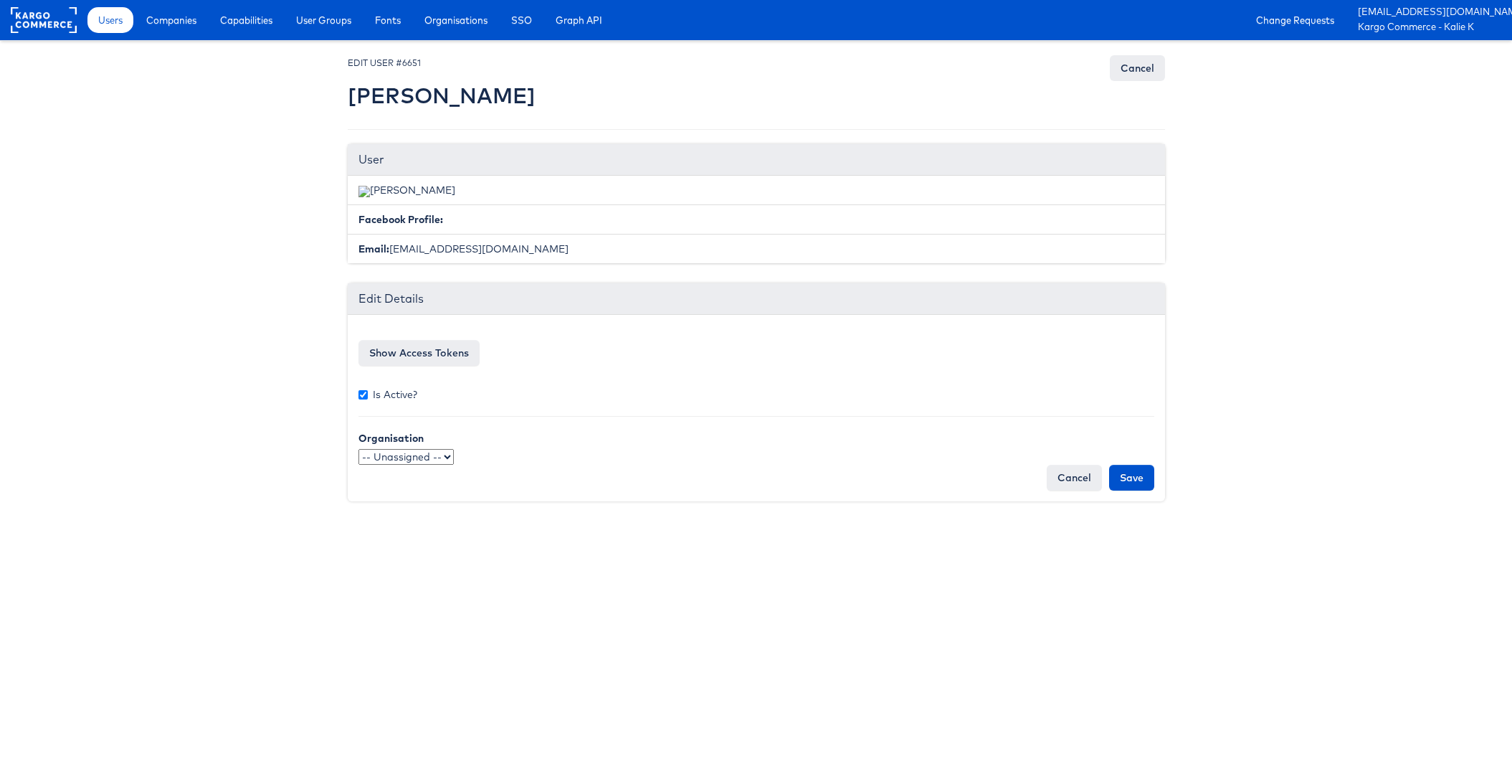
click at [408, 450] on select "-- Unassigned -- qaSSO 124.1test OKTA" at bounding box center [406, 456] width 95 height 16
click at [362, 392] on input "Is Active?" at bounding box center [363, 394] width 9 height 9
checkbox input "false"
click at [1132, 483] on input "Save" at bounding box center [1132, 477] width 45 height 25
type input "Saving..."
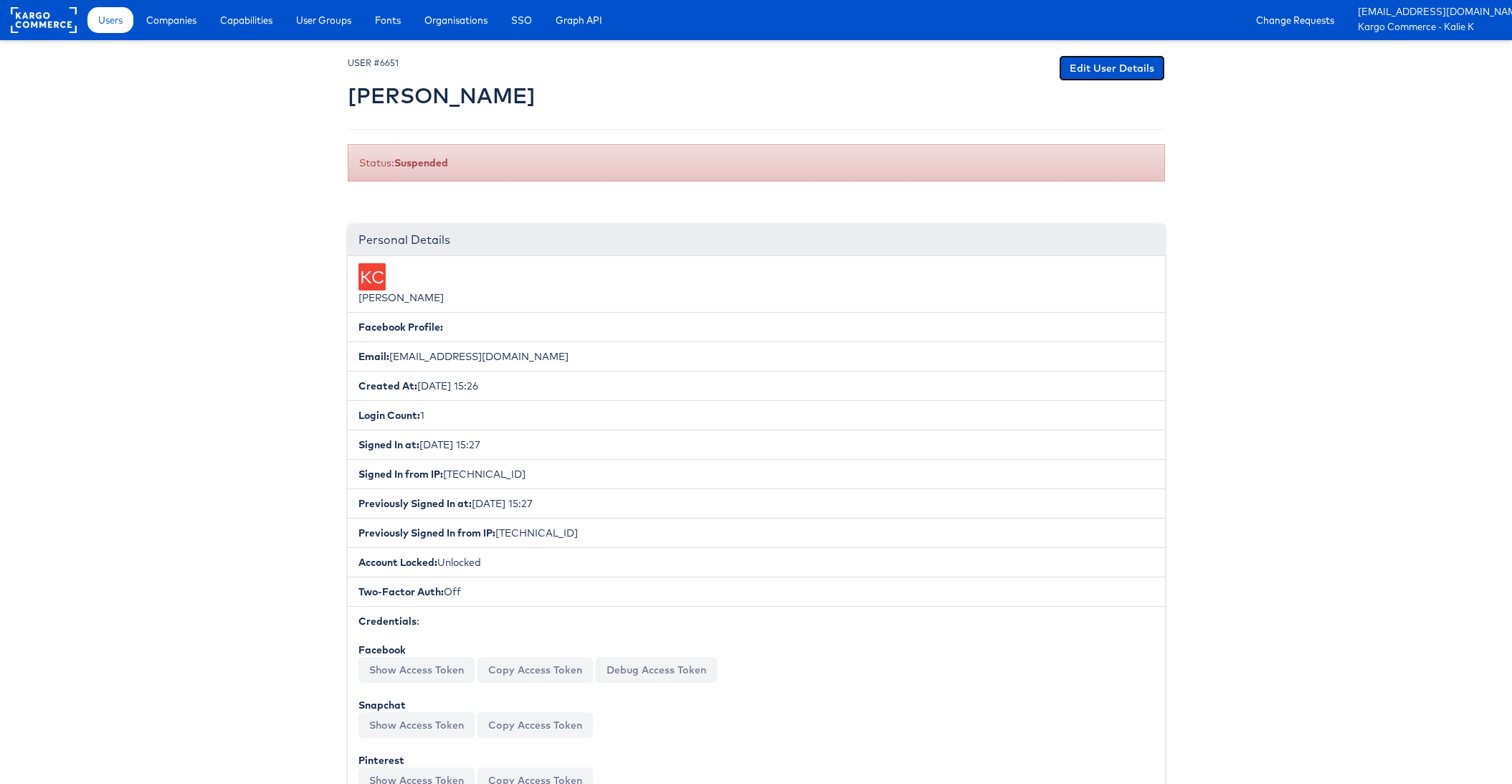
click at [1137, 63] on link "Edit User Details" at bounding box center [1112, 68] width 106 height 25
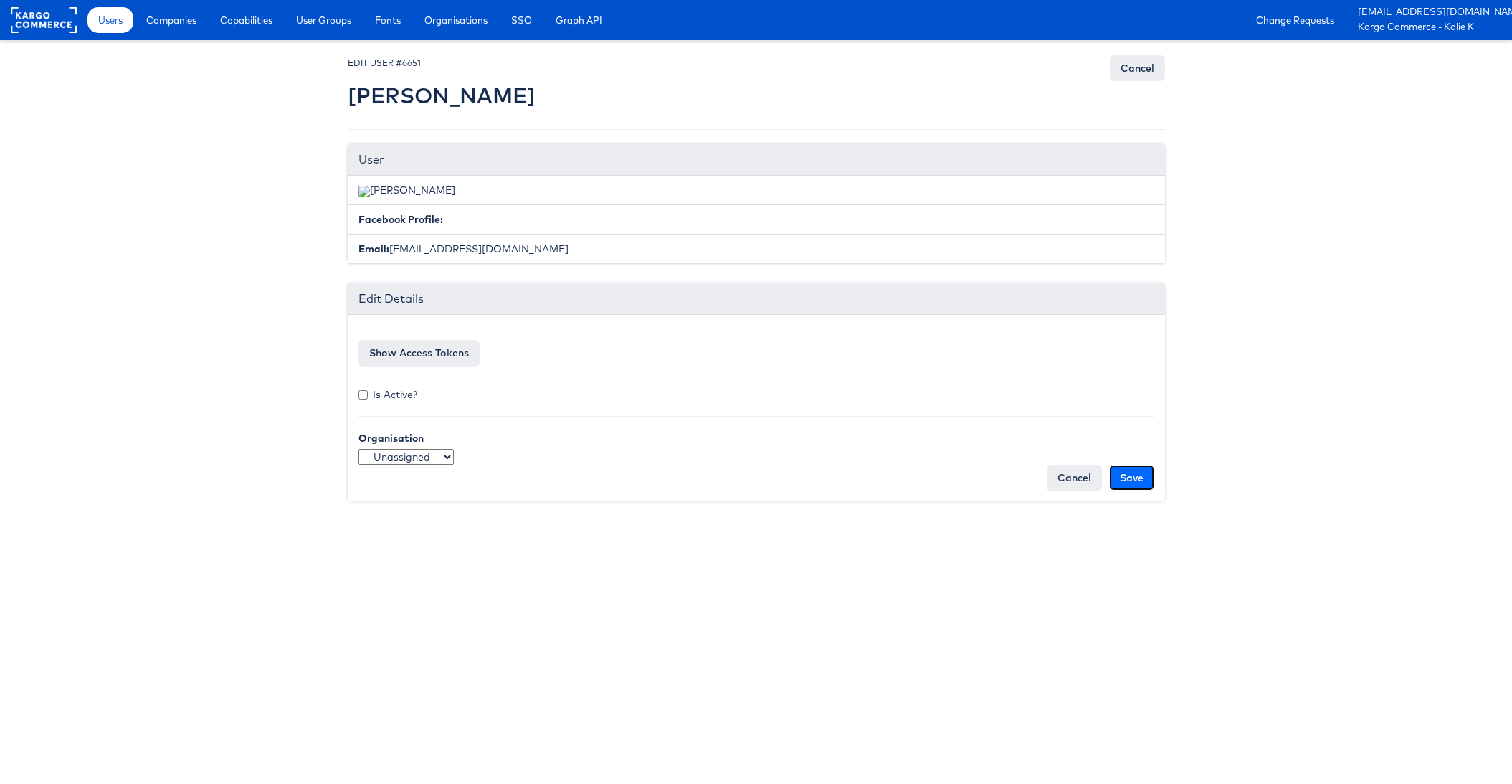
click at [1146, 483] on input "Save" at bounding box center [1132, 477] width 45 height 25
type input "Saving..."
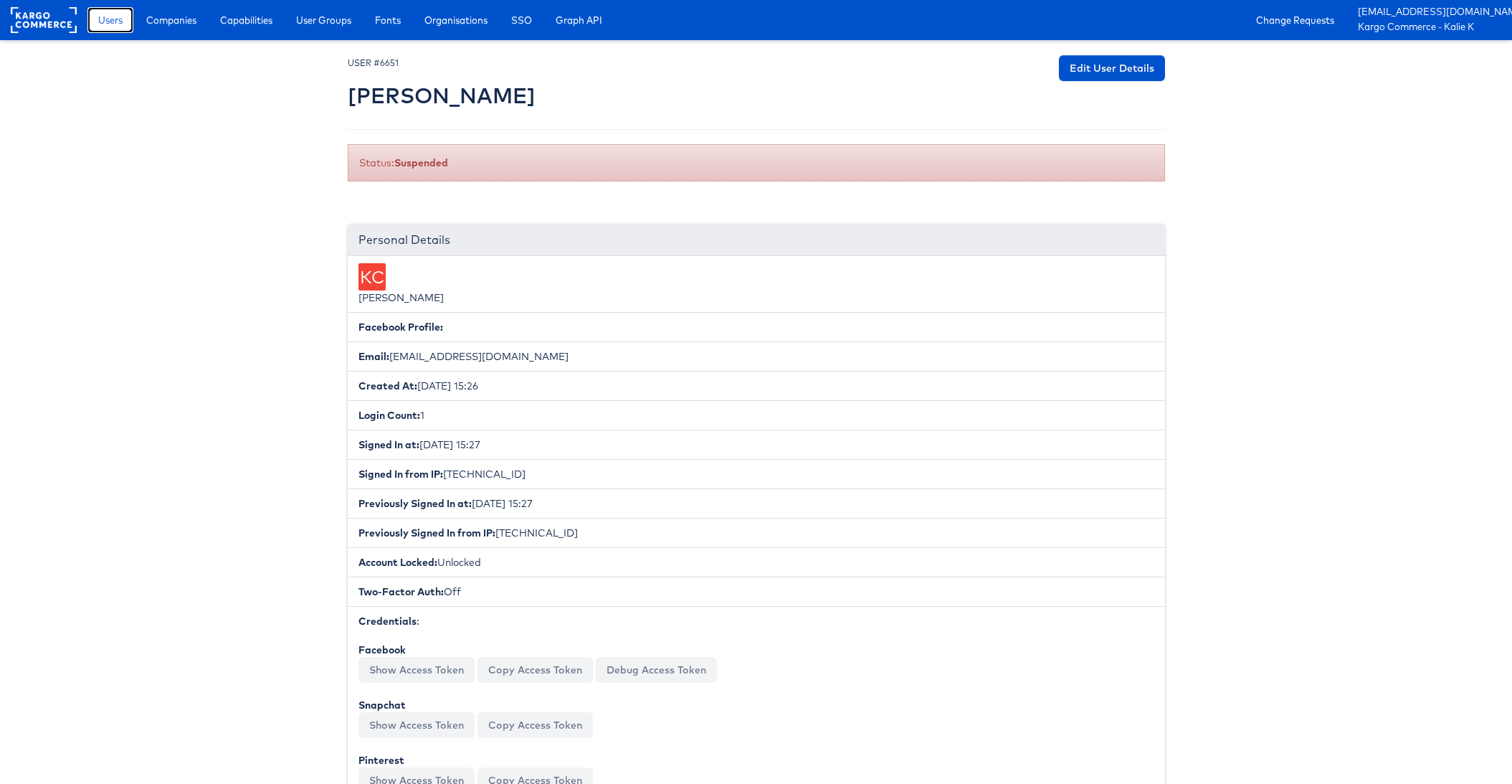
click at [116, 24] on span "Users" at bounding box center [110, 20] width 24 height 14
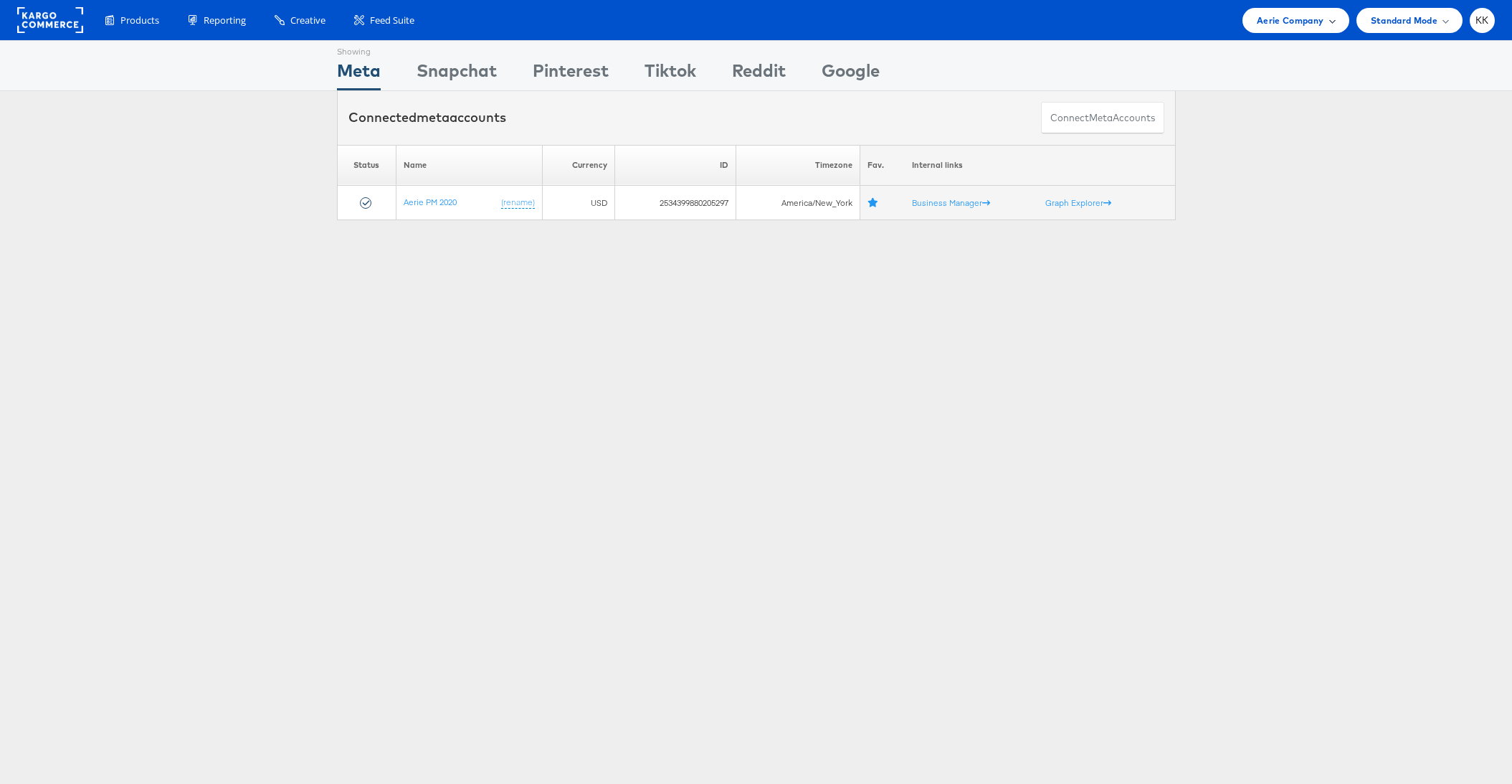
click at [1331, 18] on span at bounding box center [1332, 21] width 8 height 8
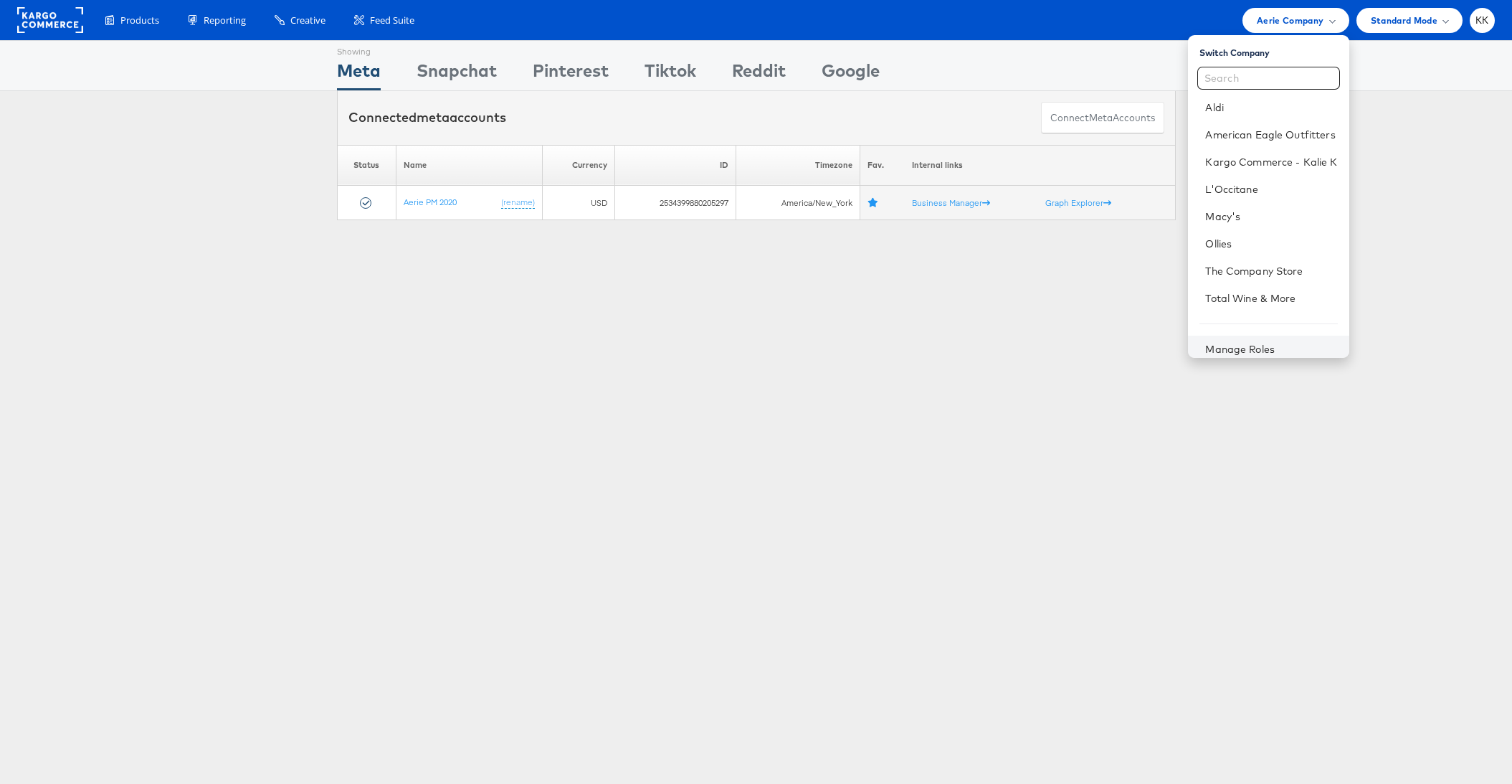
click at [1265, 339] on div "Manage Roles" at bounding box center [1268, 348] width 161 height 27
click at [1256, 341] on div "Manage Roles" at bounding box center [1268, 348] width 161 height 27
click at [1223, 347] on link "Manage Roles" at bounding box center [1240, 349] width 70 height 13
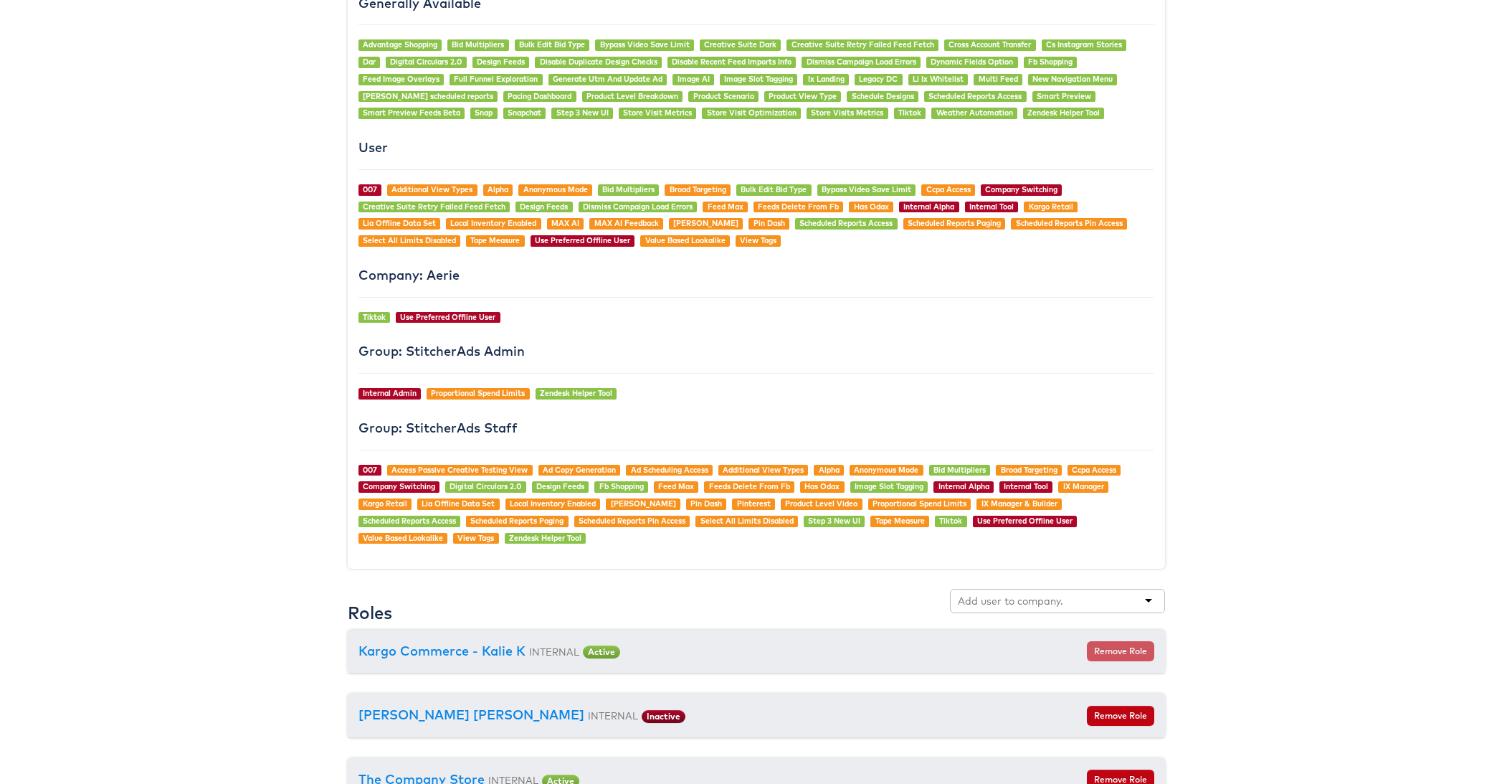
scroll to position [1464, 0]
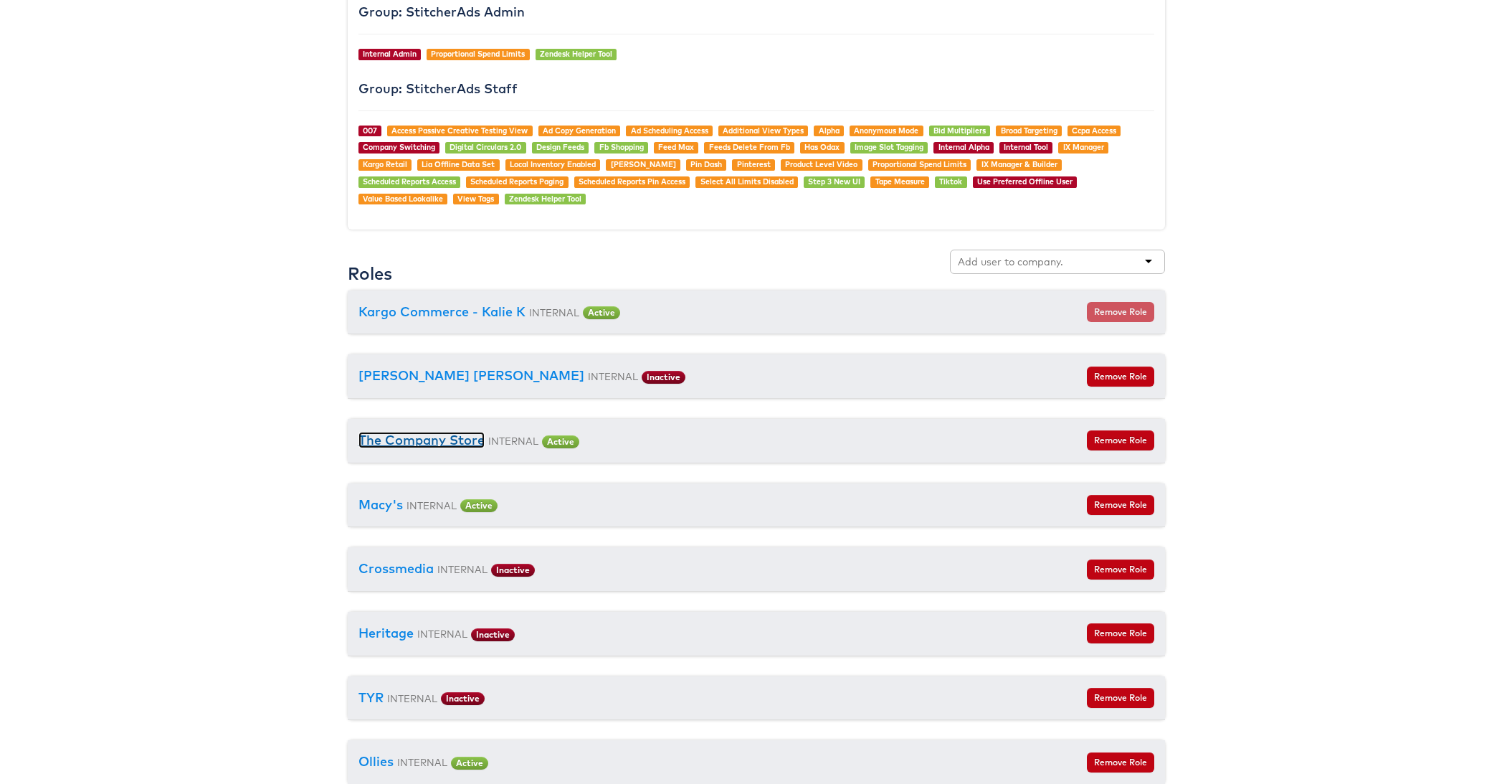
click at [394, 438] on link "The Company Store" at bounding box center [422, 440] width 126 height 17
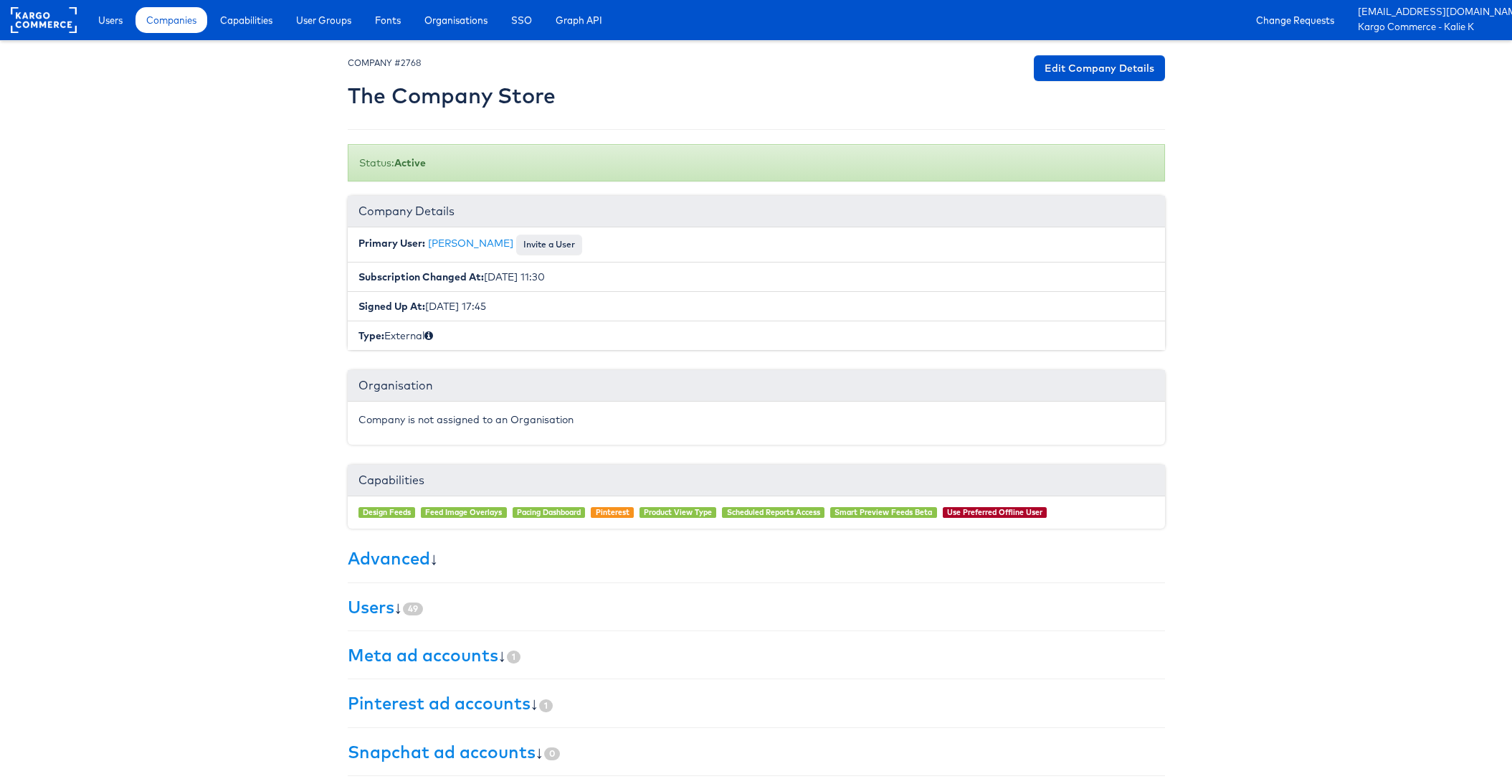
scroll to position [51, 0]
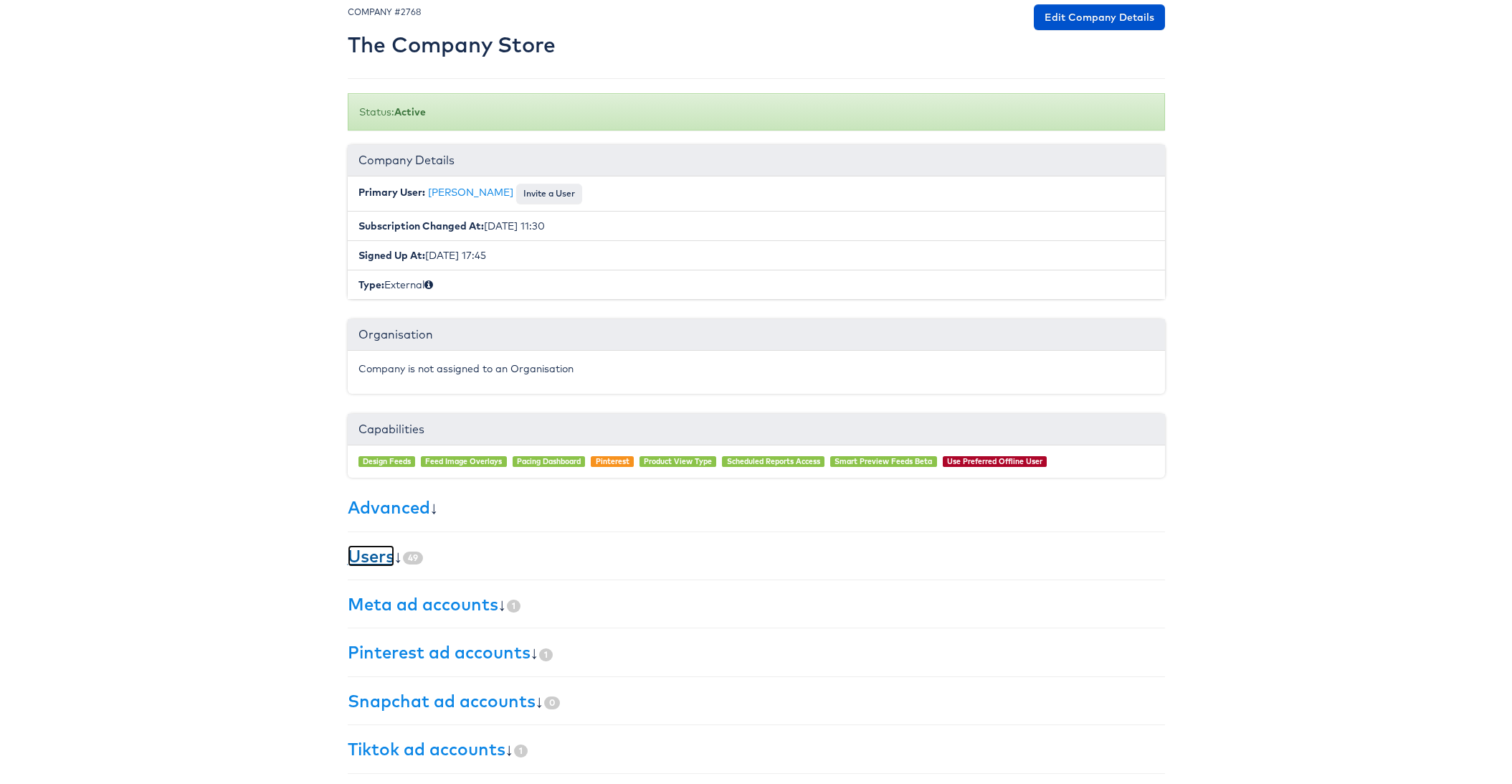
click at [384, 552] on link "Users" at bounding box center [371, 555] width 47 height 22
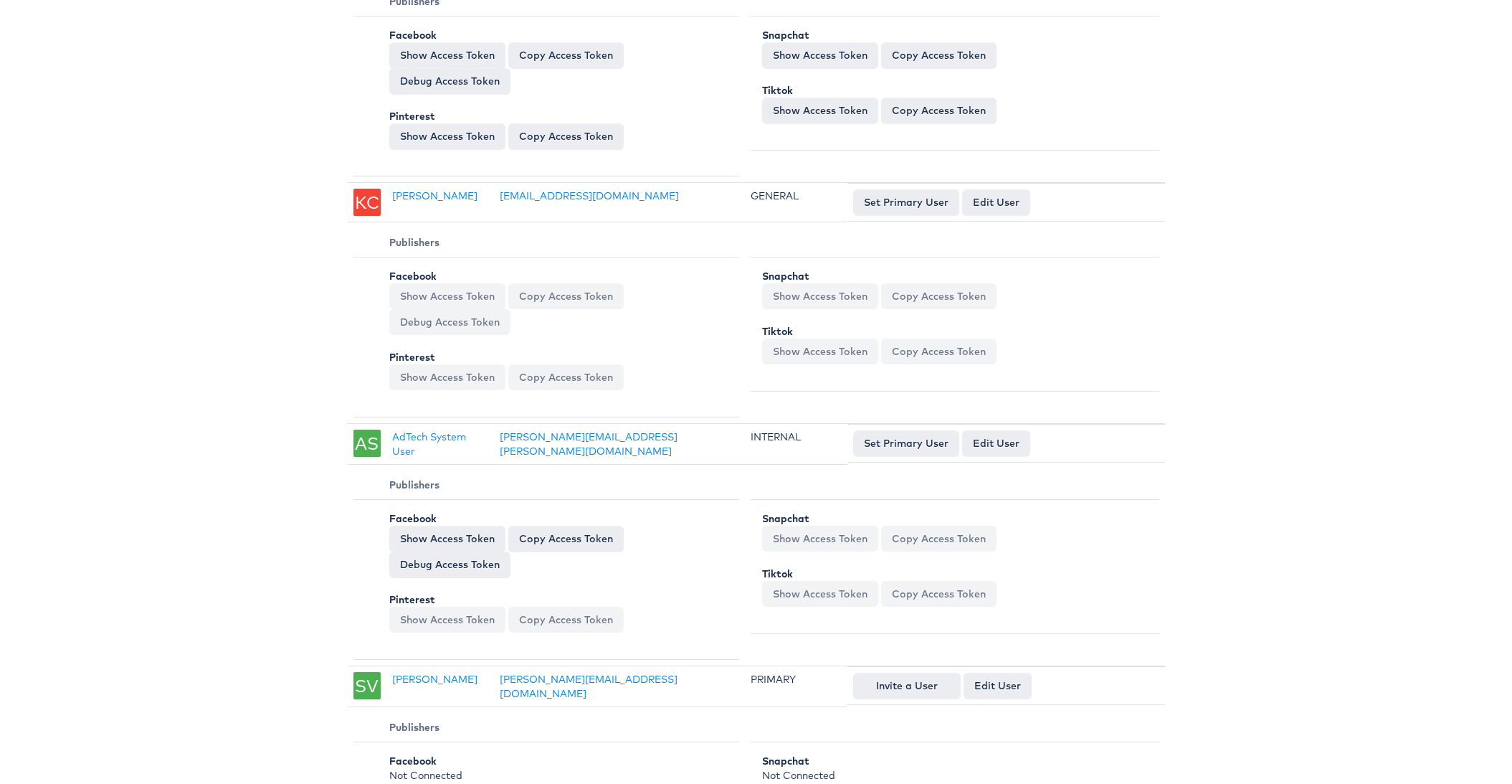
scroll to position [11395, 0]
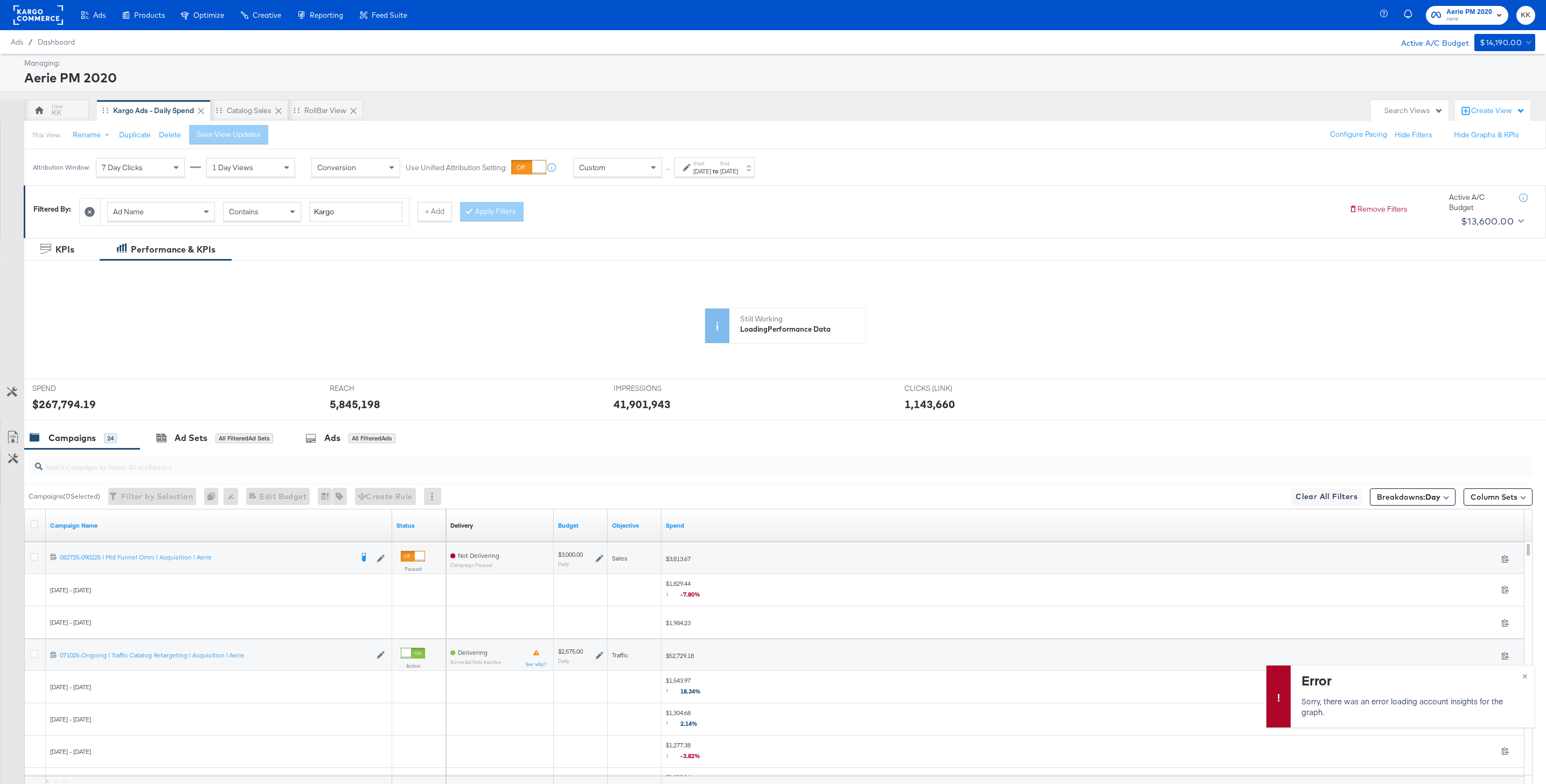
click at [50, 27] on div at bounding box center [38, 15] width 50 height 30
click at [44, 21] on rect at bounding box center [38, 15] width 50 height 19
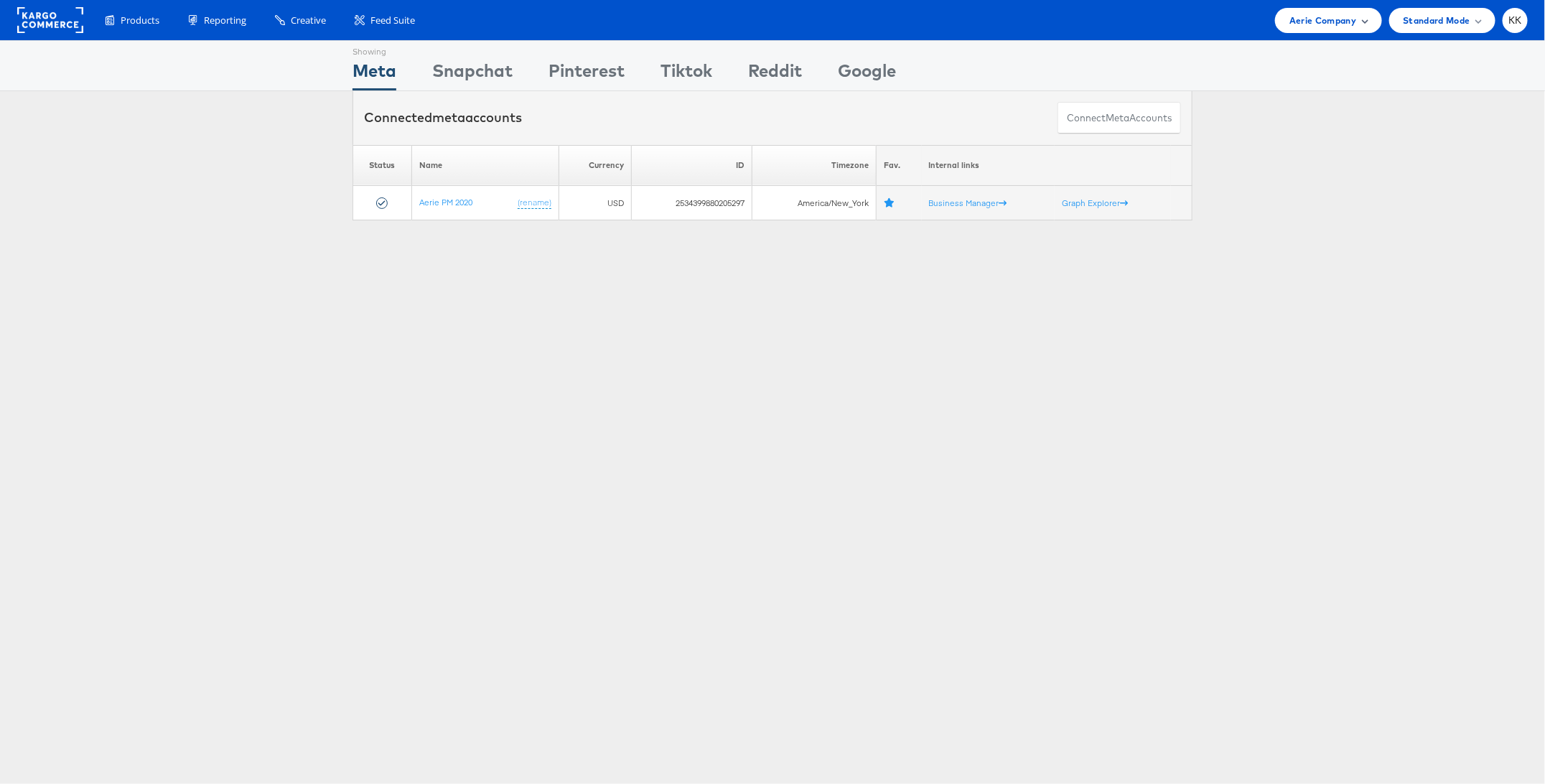
click at [1324, 27] on div "Aerie Company" at bounding box center [1328, 20] width 107 height 25
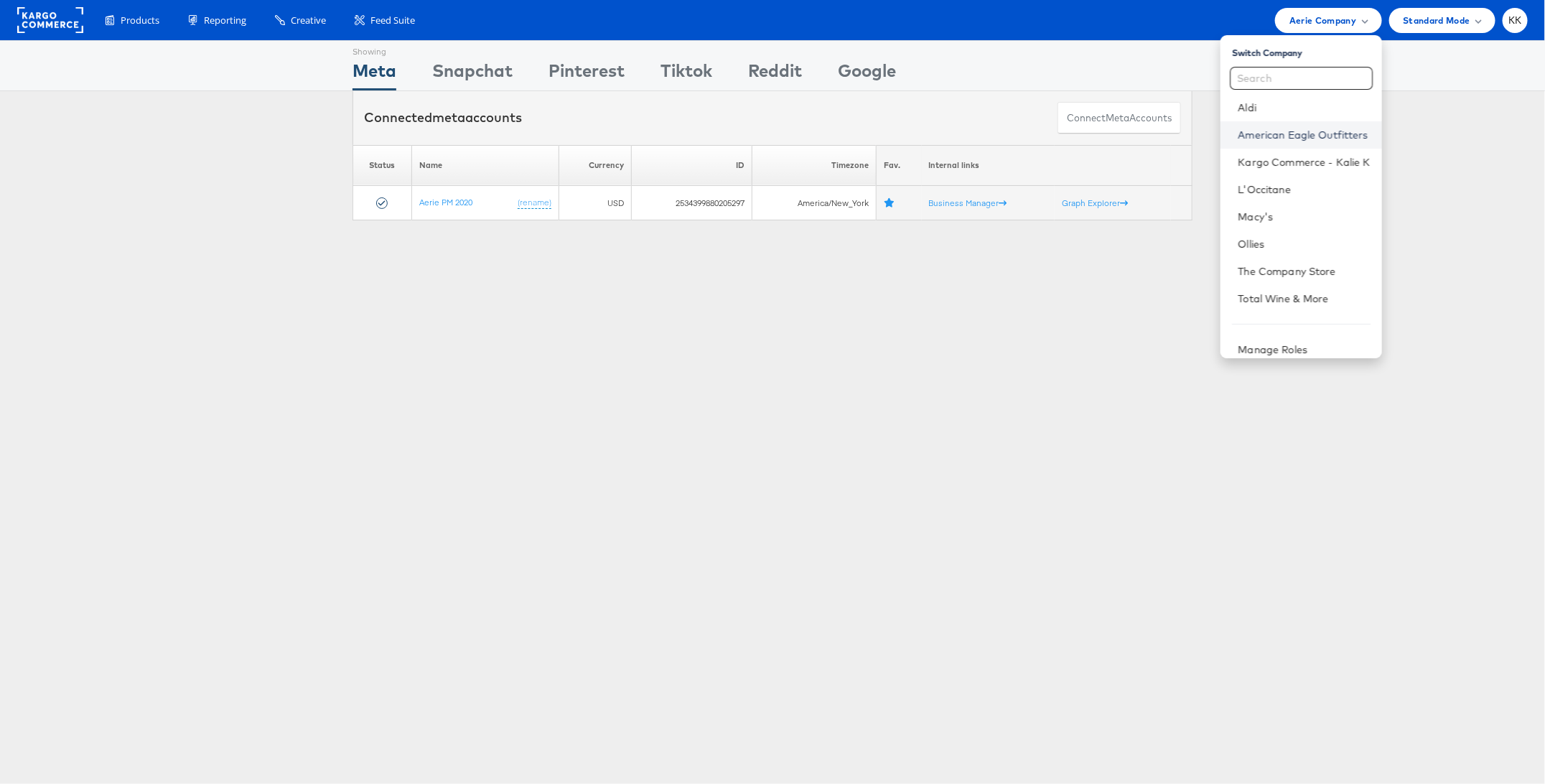
click at [1303, 129] on link "American Eagle Outfitters" at bounding box center [1304, 135] width 132 height 14
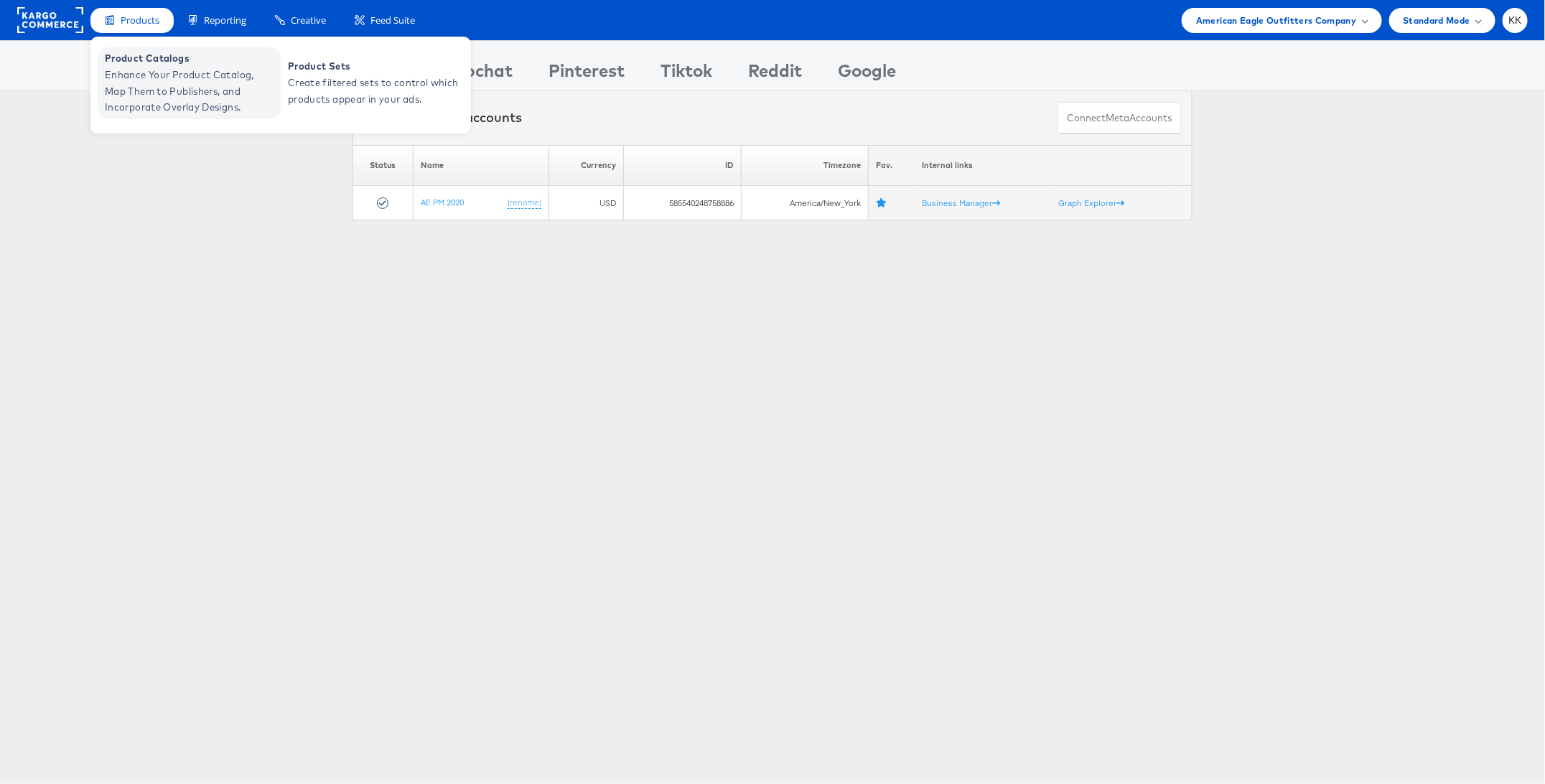
click at [138, 77] on span "Enhance Your Product Catalog, Map Them to Publishers, and Incorporate Overlay D…" at bounding box center [190, 91] width 173 height 49
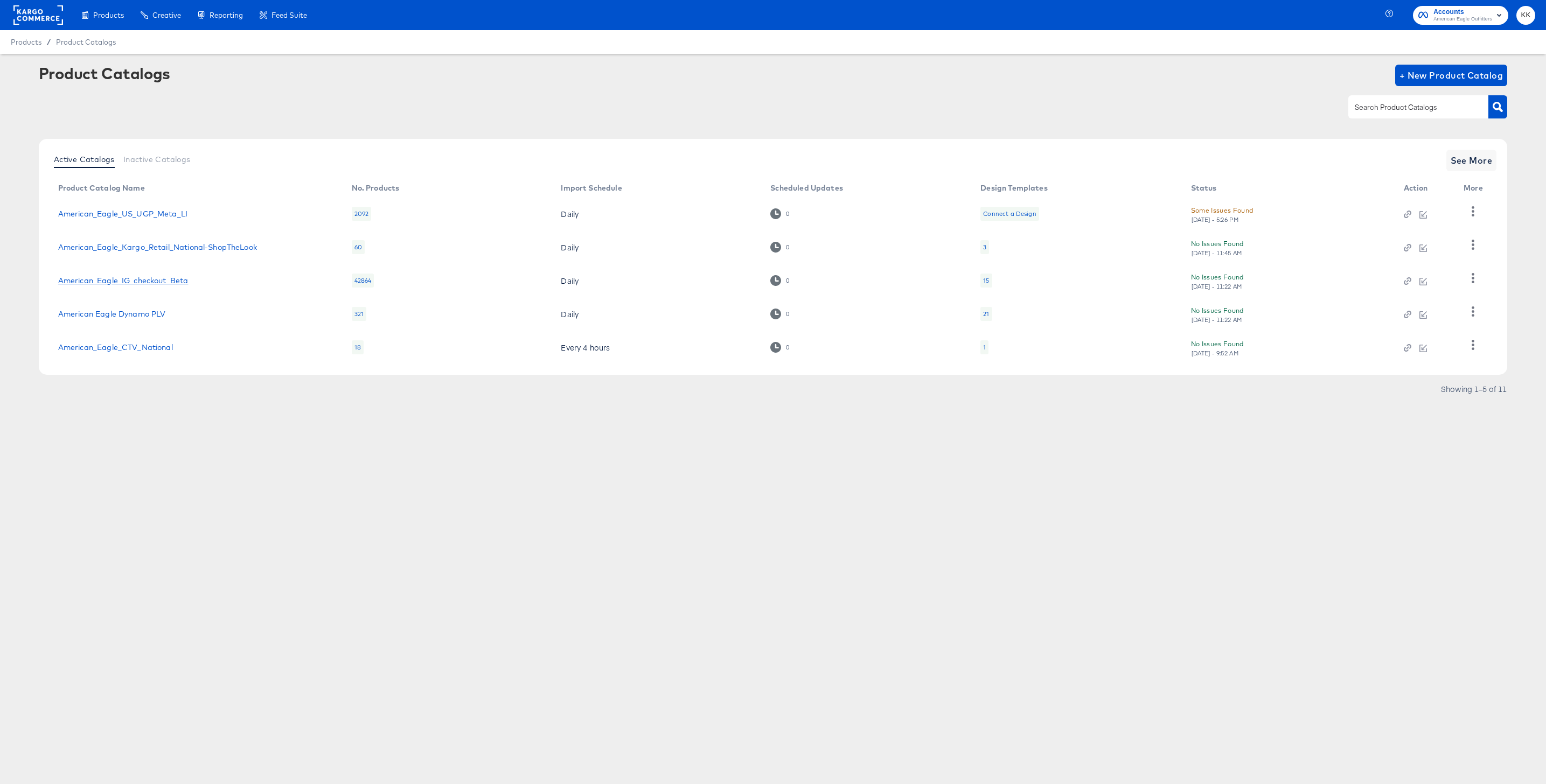
click at [128, 283] on link "American_Eagle_IG_checkout_Beta" at bounding box center [123, 281] width 130 height 8
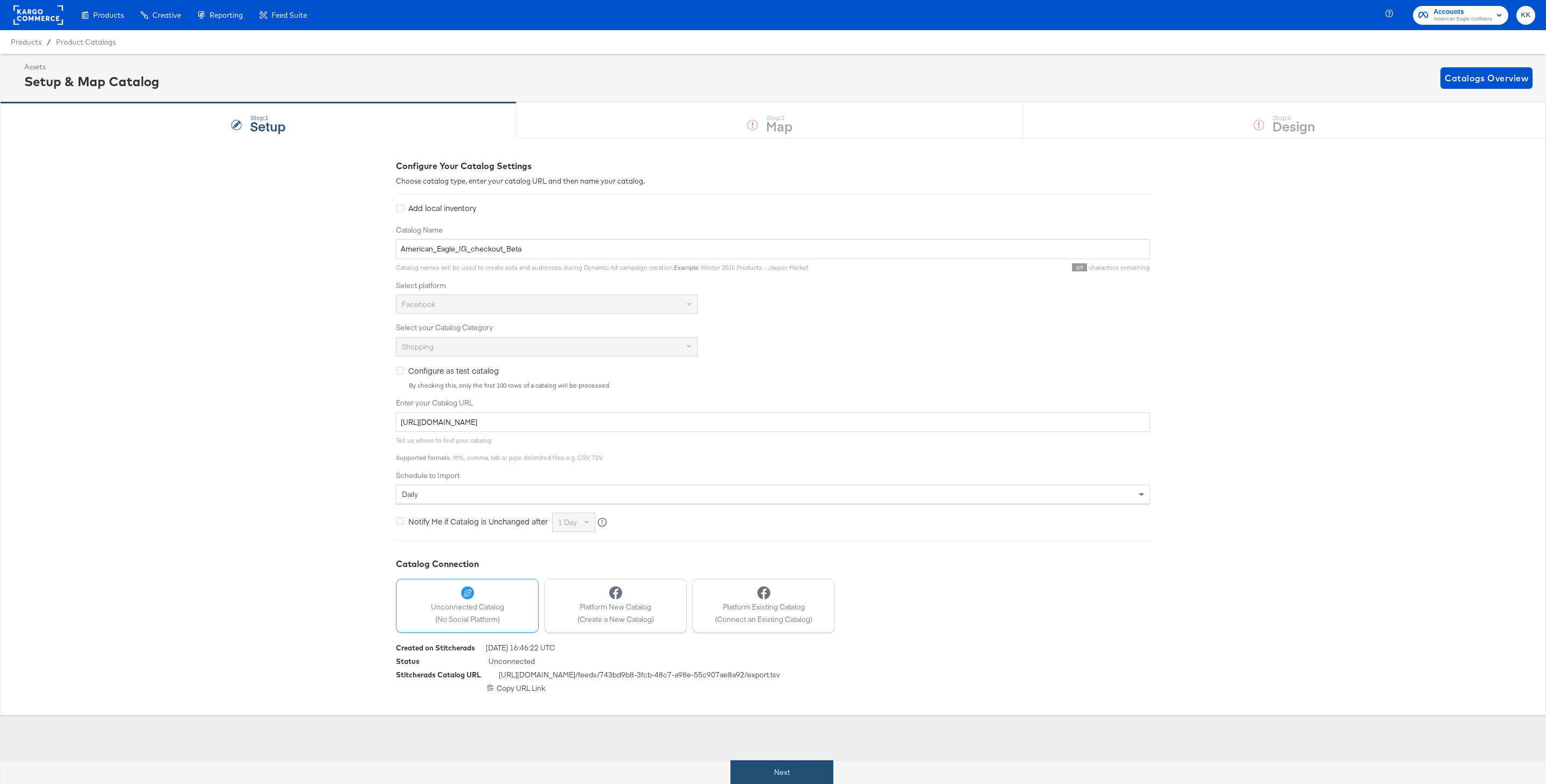
click at [791, 763] on button "Next" at bounding box center [781, 773] width 103 height 24
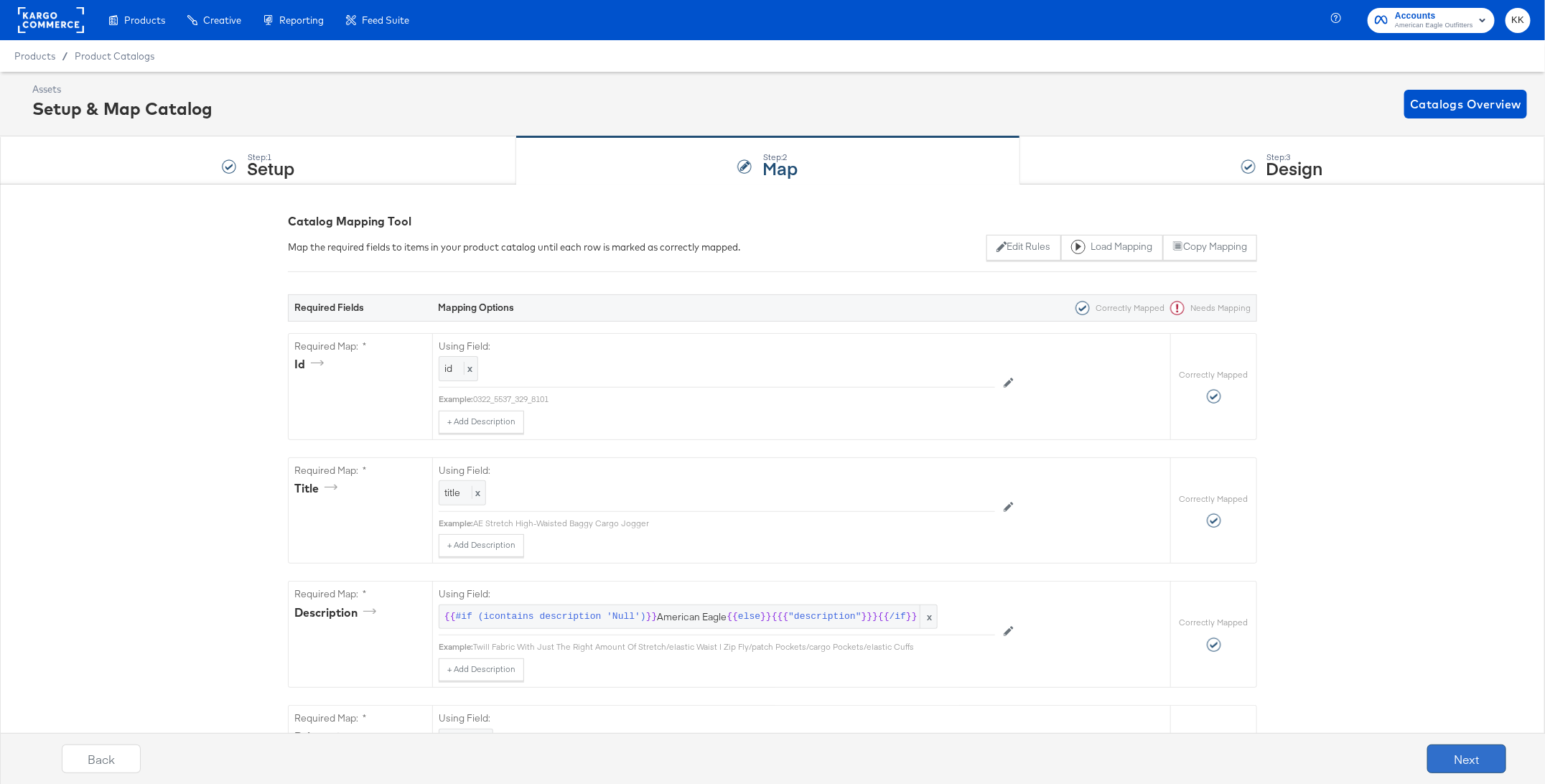
click at [1478, 750] on button "Next" at bounding box center [1467, 759] width 79 height 28
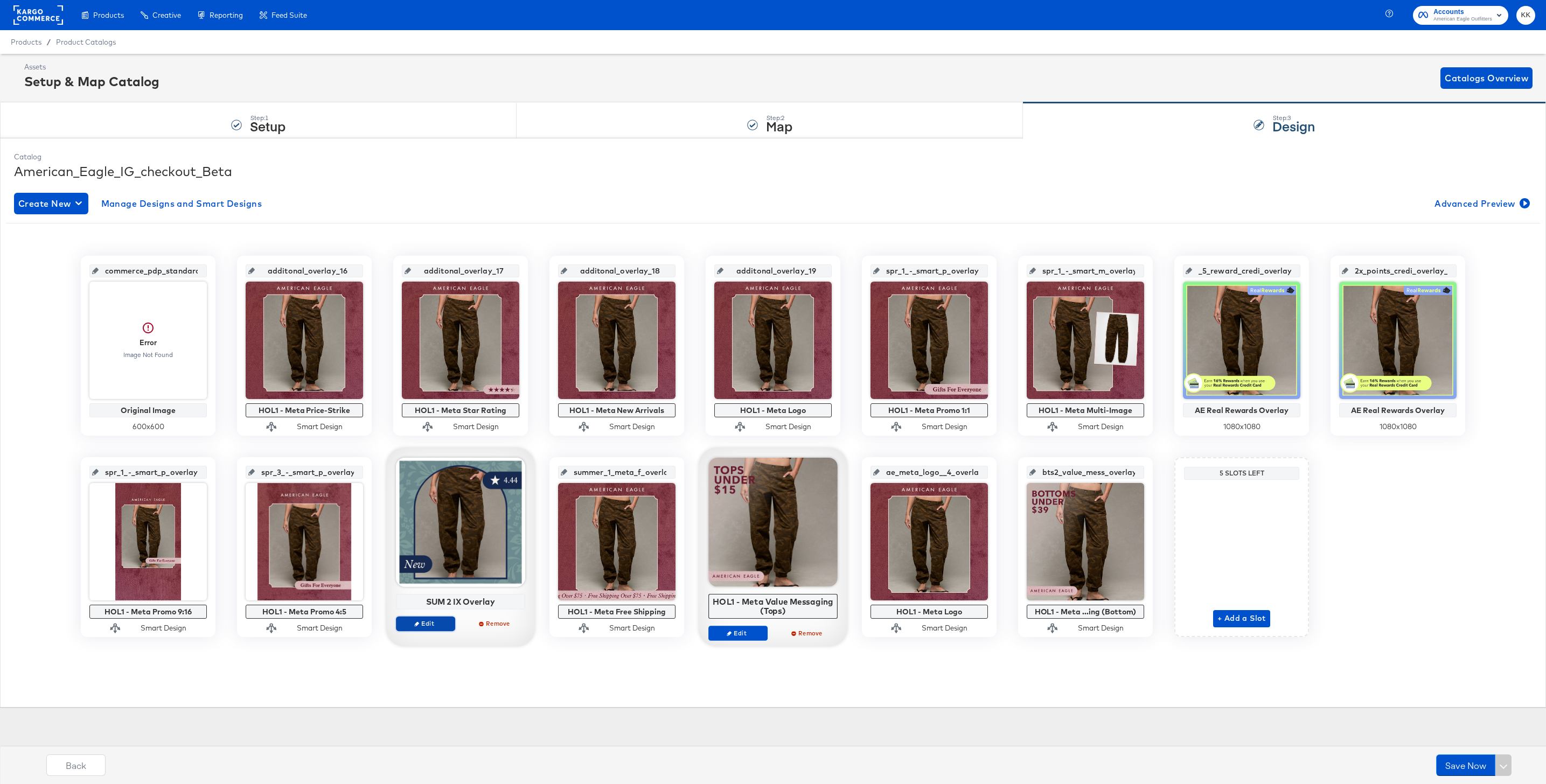
click at [436, 623] on span "Edit" at bounding box center [426, 623] width 50 height 8
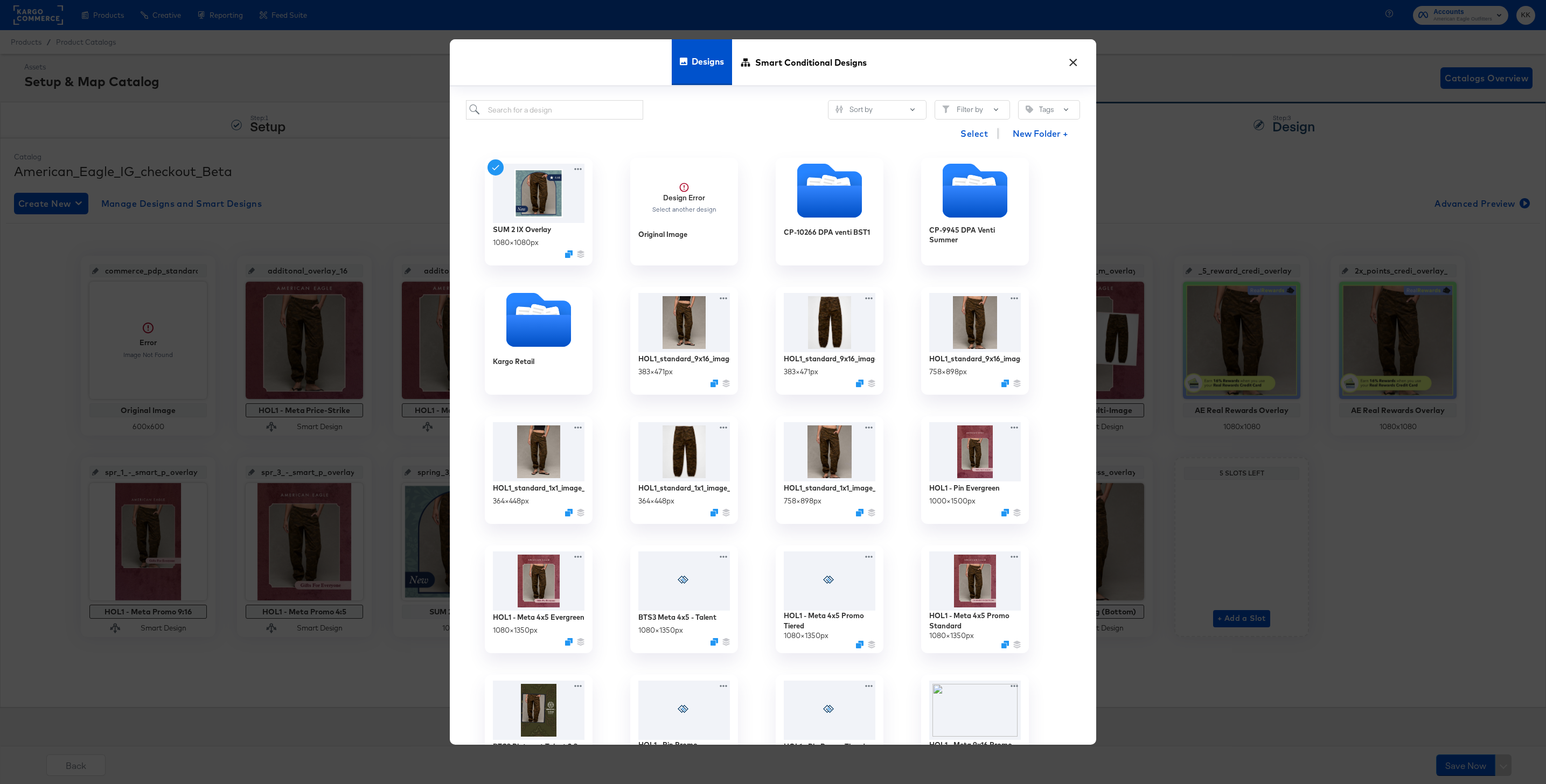
click at [1076, 69] on button "×" at bounding box center [1073, 59] width 19 height 19
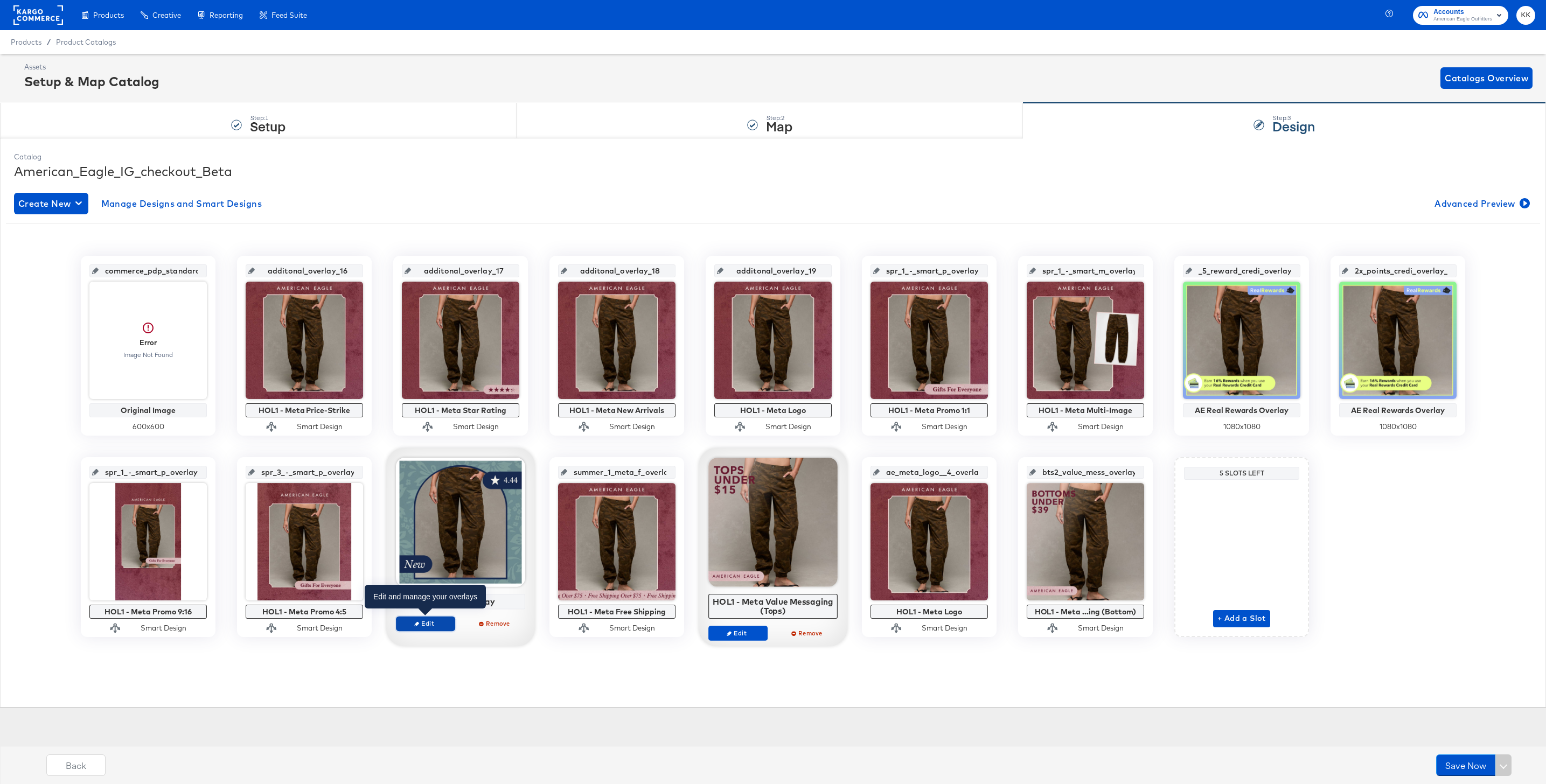
click at [433, 623] on span "Edit" at bounding box center [426, 623] width 50 height 8
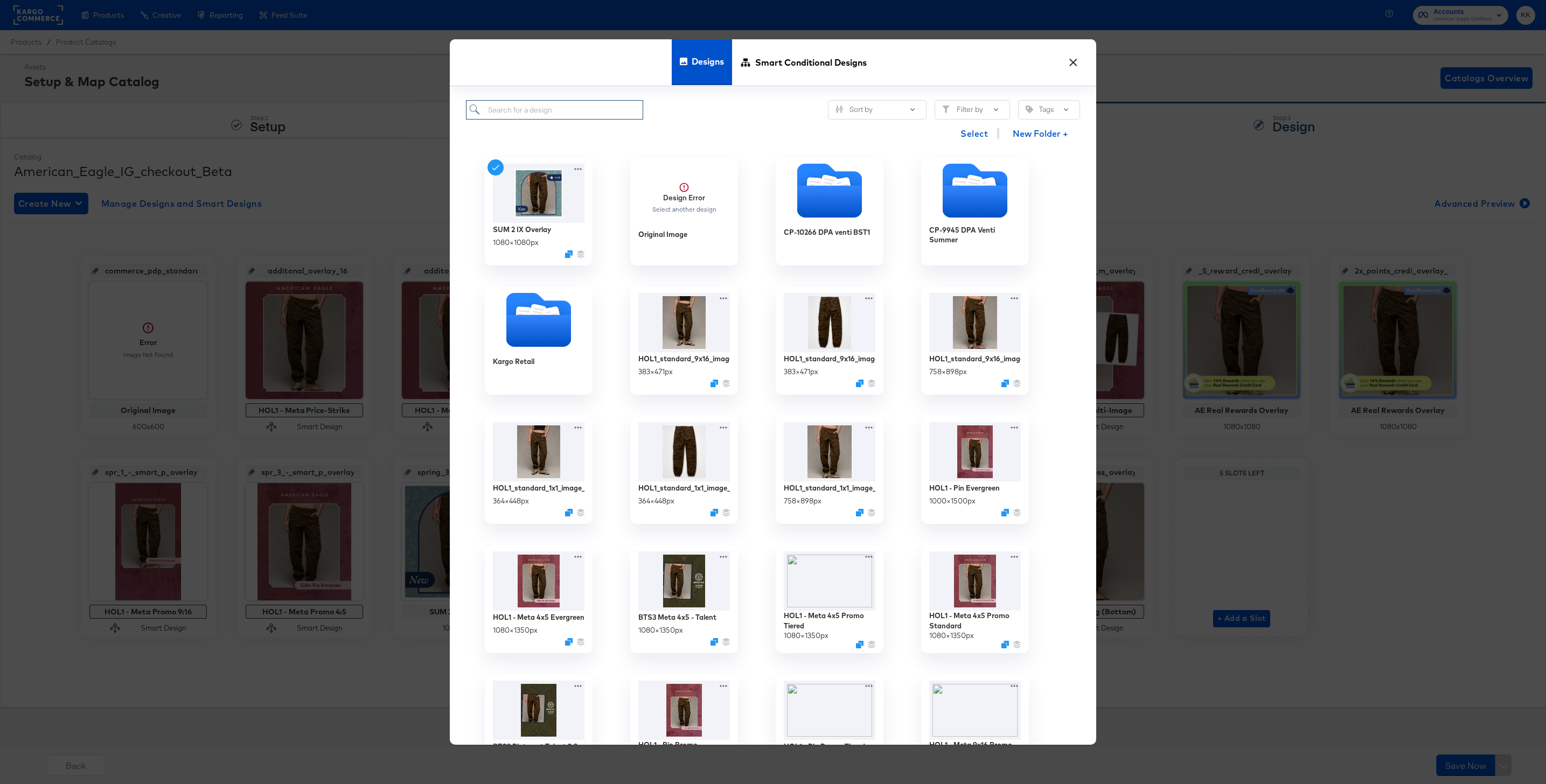
click at [535, 117] on input "search" at bounding box center [554, 110] width 178 height 20
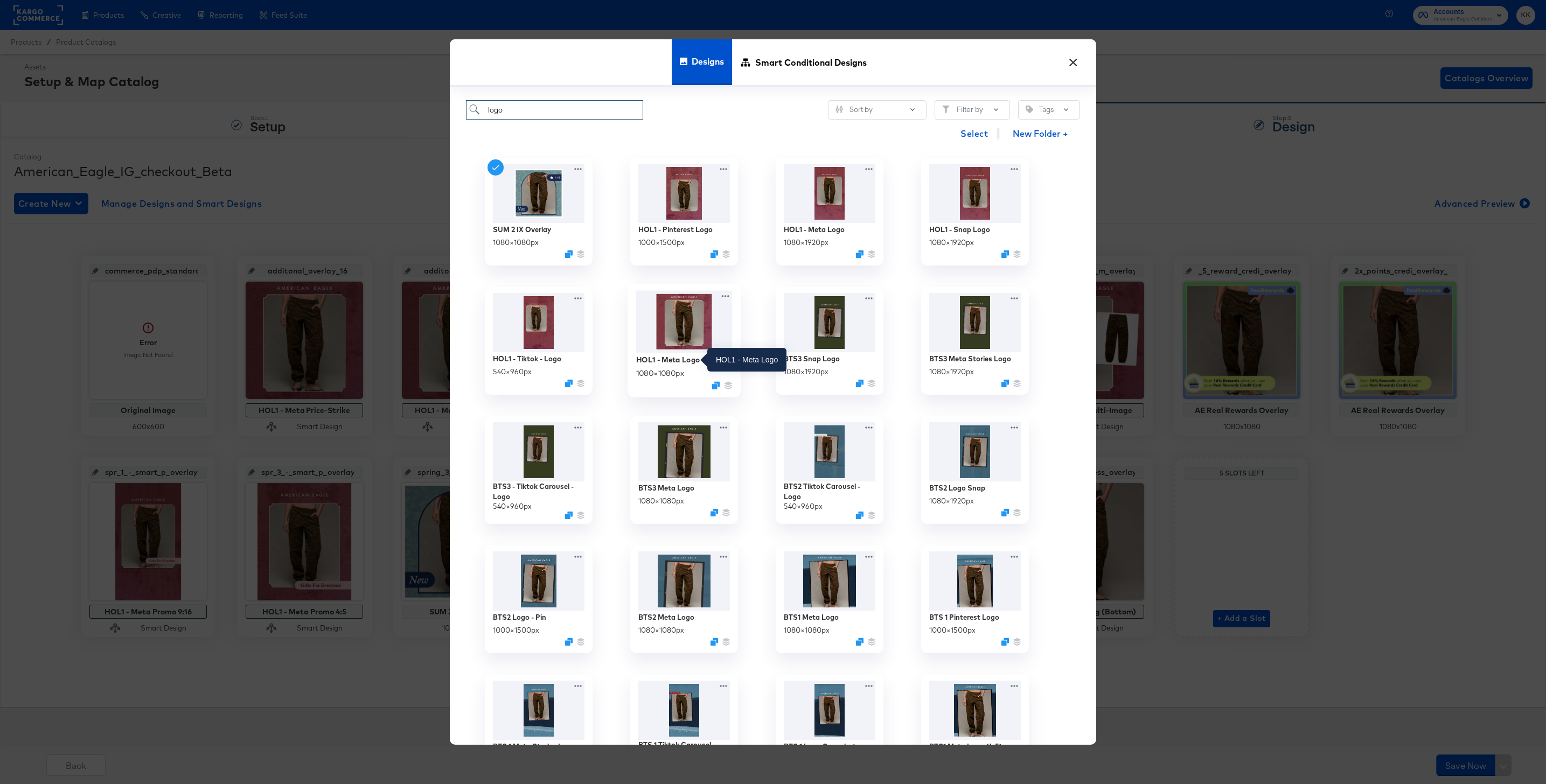
type input "logo"
click at [680, 356] on div "HOL1 - Meta Logo" at bounding box center [668, 359] width 64 height 10
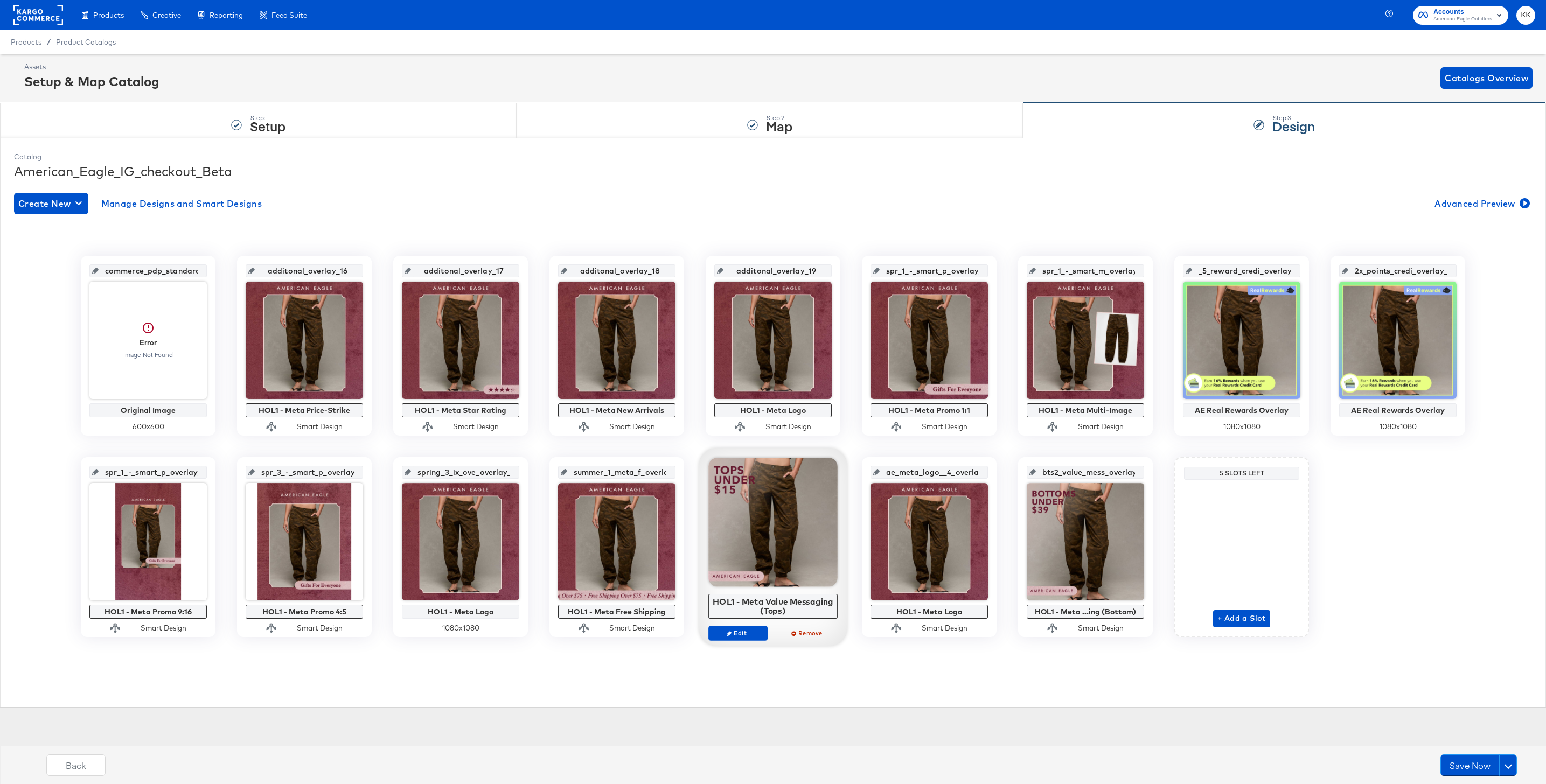
click at [749, 735] on div "Products Creative Reporting Feed Suite Accounts American Eagle Outfitters KK Pr…" at bounding box center [773, 392] width 1546 height 784
click at [686, 708] on div "Assets Setup & Map Catalog Catalogs Overview Step: 1 Setup Step: 2 Map Step: 3 …" at bounding box center [773, 384] width 1546 height 661
click at [646, 684] on div "Catalog American_Eagle_IG_checkout_Beta Create New Manage Designs and Smart Des…" at bounding box center [773, 422] width 1529 height 552
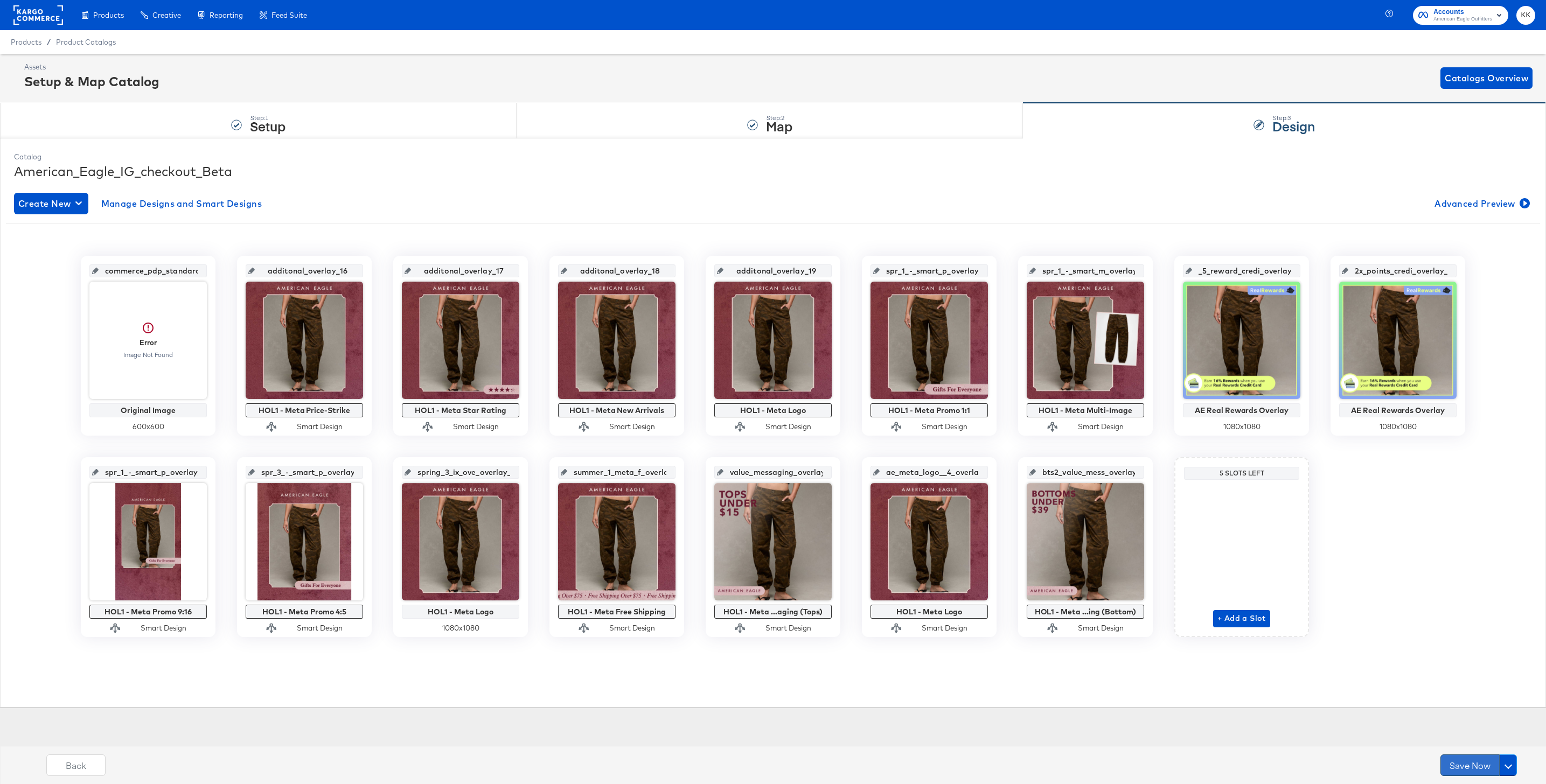
click at [1484, 769] on button "Save Now" at bounding box center [1470, 765] width 59 height 21
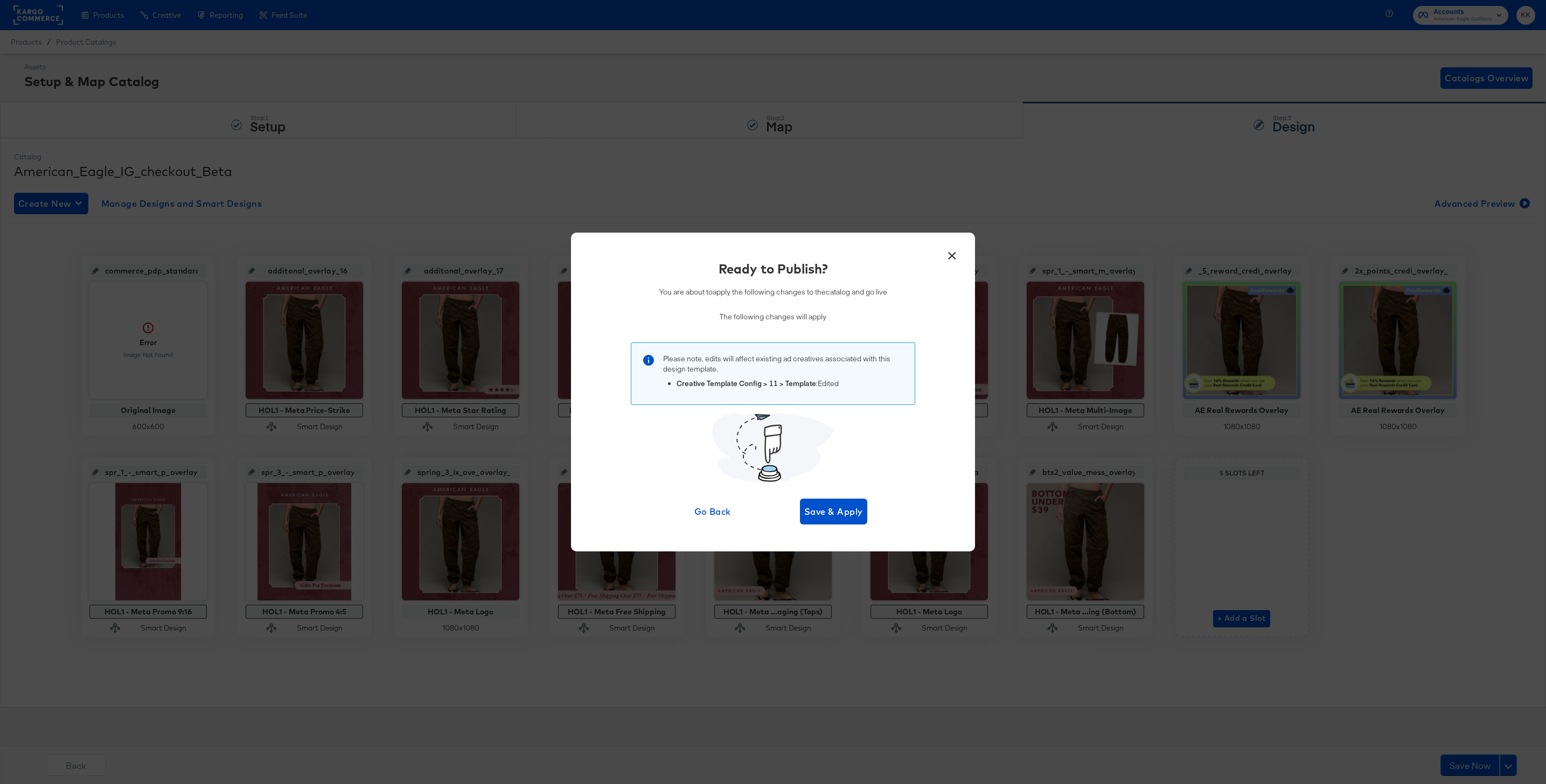
click at [960, 250] on button "×" at bounding box center [951, 252] width 19 height 19
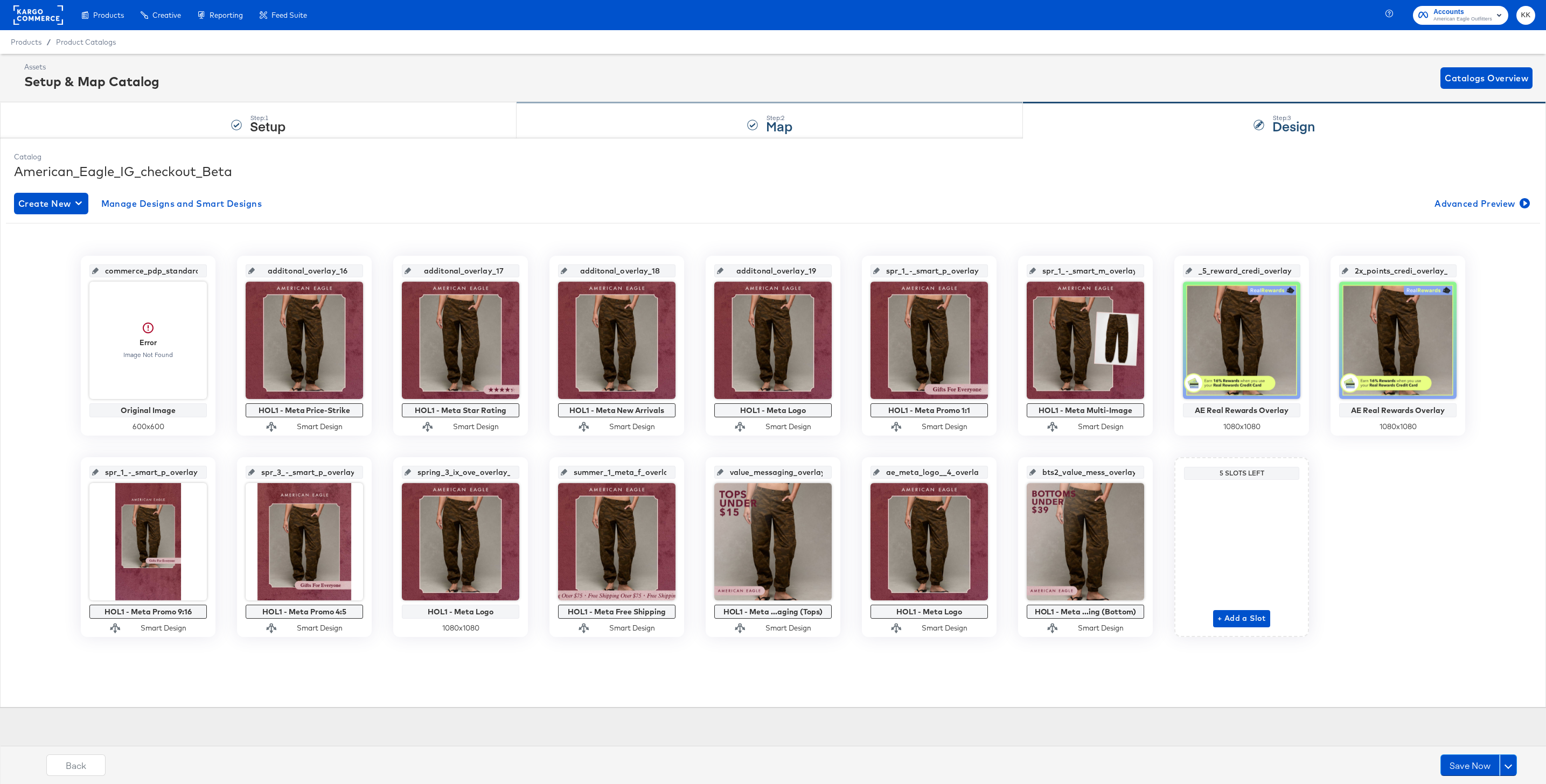
click at [854, 105] on div "Step: 2 Map" at bounding box center [769, 120] width 507 height 35
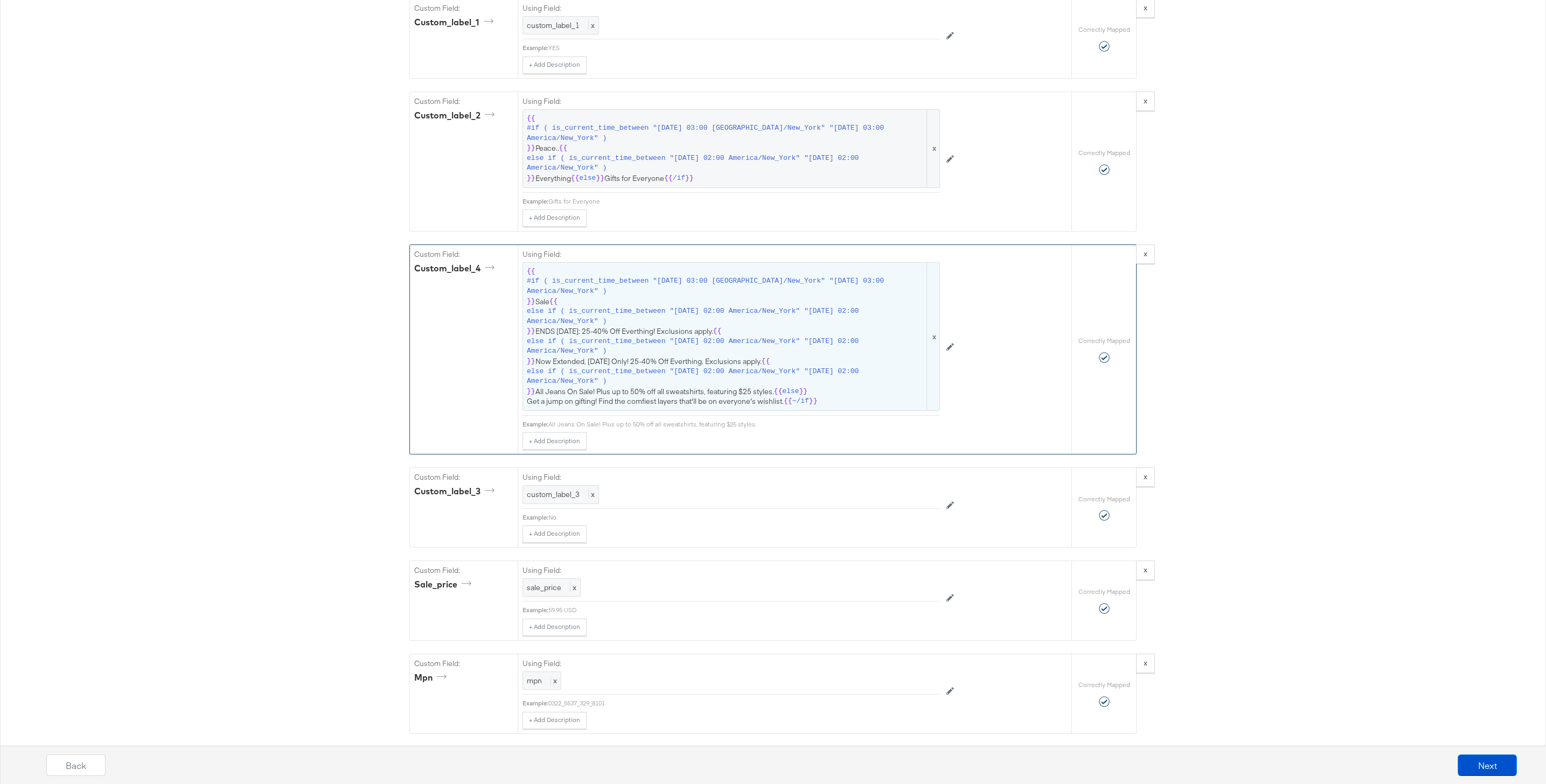
scroll to position [1529, 0]
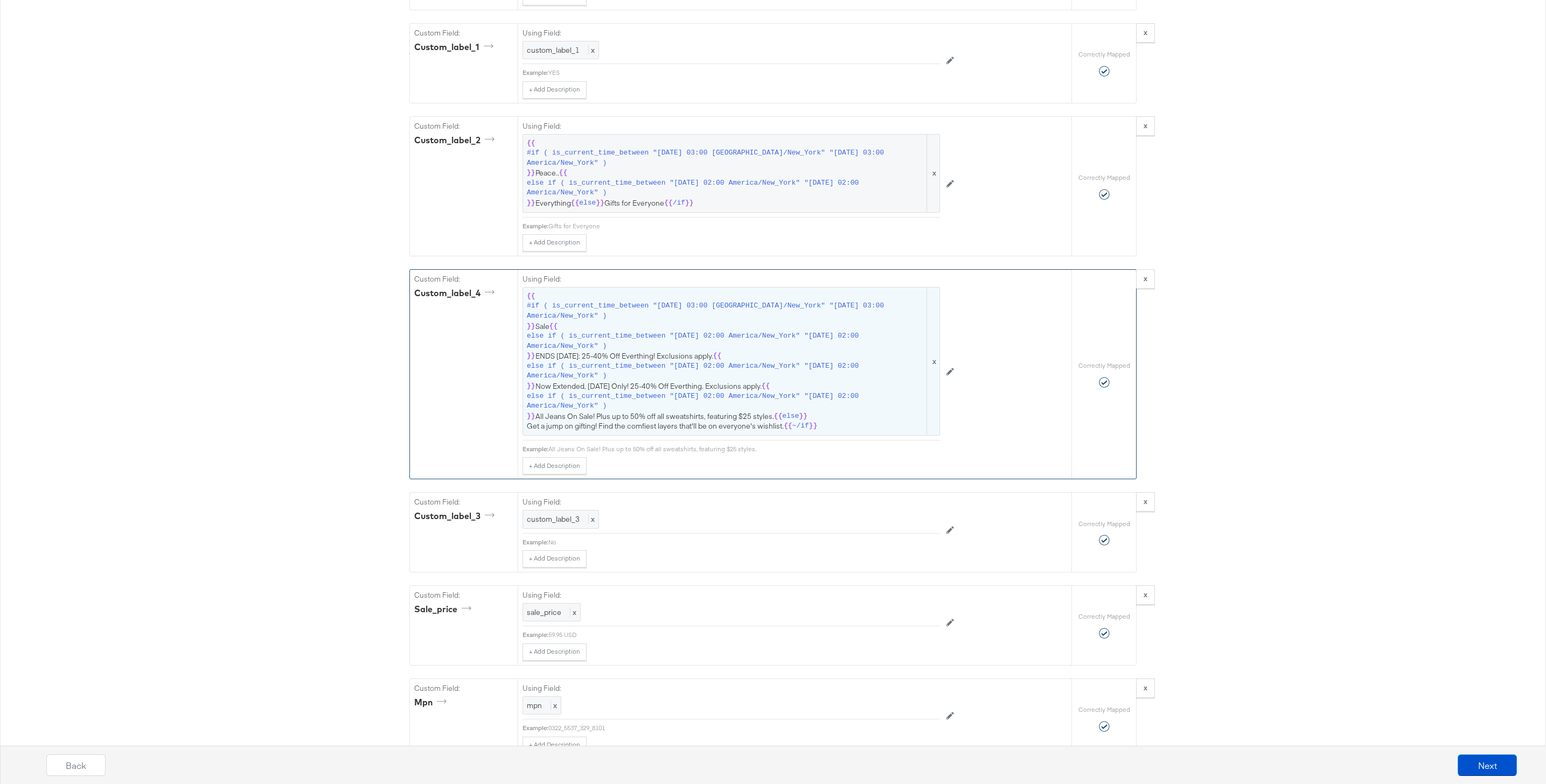
click at [649, 347] on span "else if ( is_current_time_between "[DATE] 02:00 America/New_York" "[DATE] 02:00…" at bounding box center [726, 341] width 398 height 20
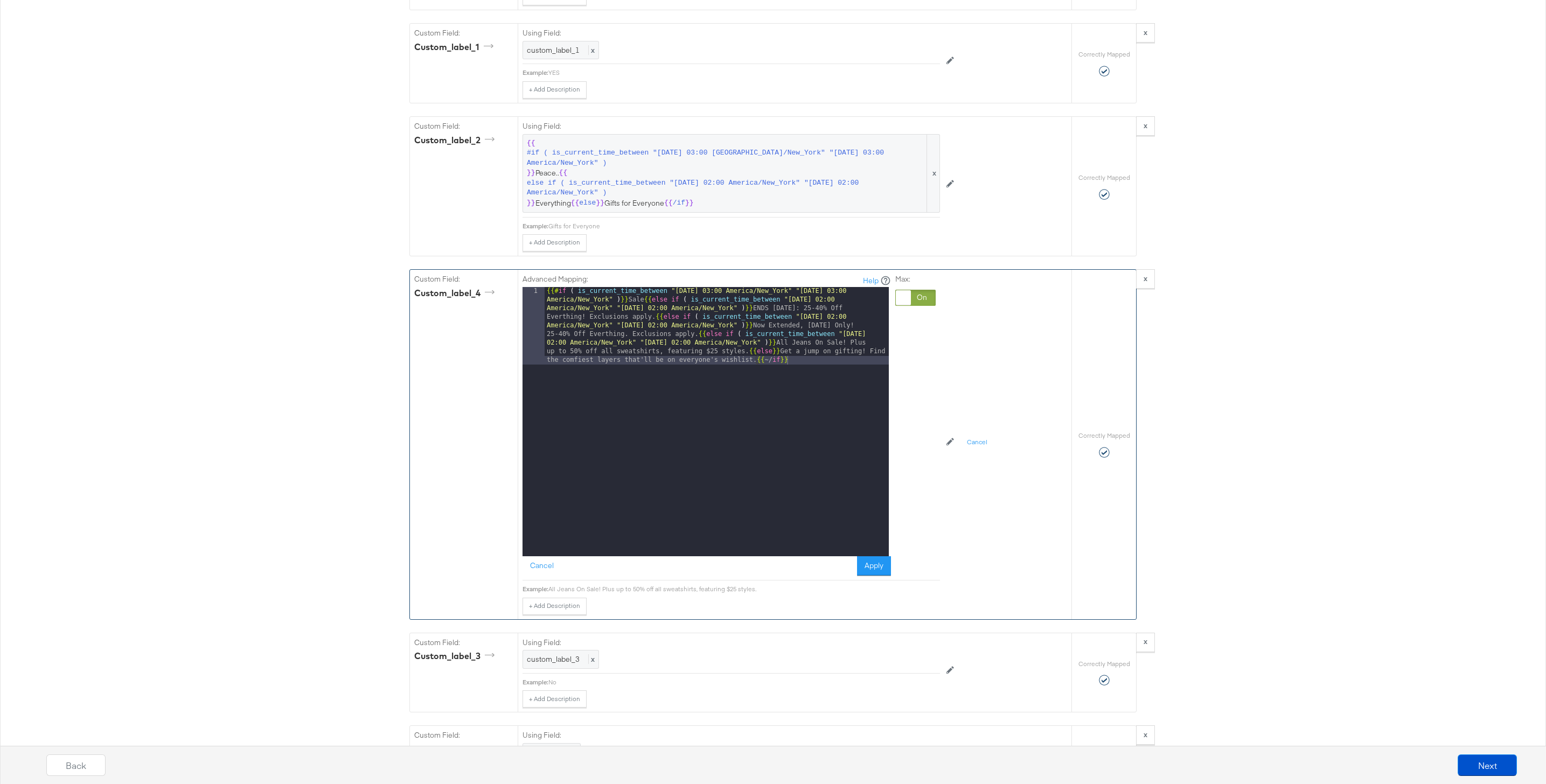
drag, startPoint x: 644, startPoint y: 301, endPoint x: 652, endPoint y: 338, distance: 37.9
click at [644, 306] on div "{{# if ( is_current_time_between "[DATE] 03:00 [GEOGRAPHIC_DATA]/New_York" "[DA…" at bounding box center [716, 499] width 344 height 424
click at [866, 566] on button "Apply" at bounding box center [874, 566] width 34 height 19
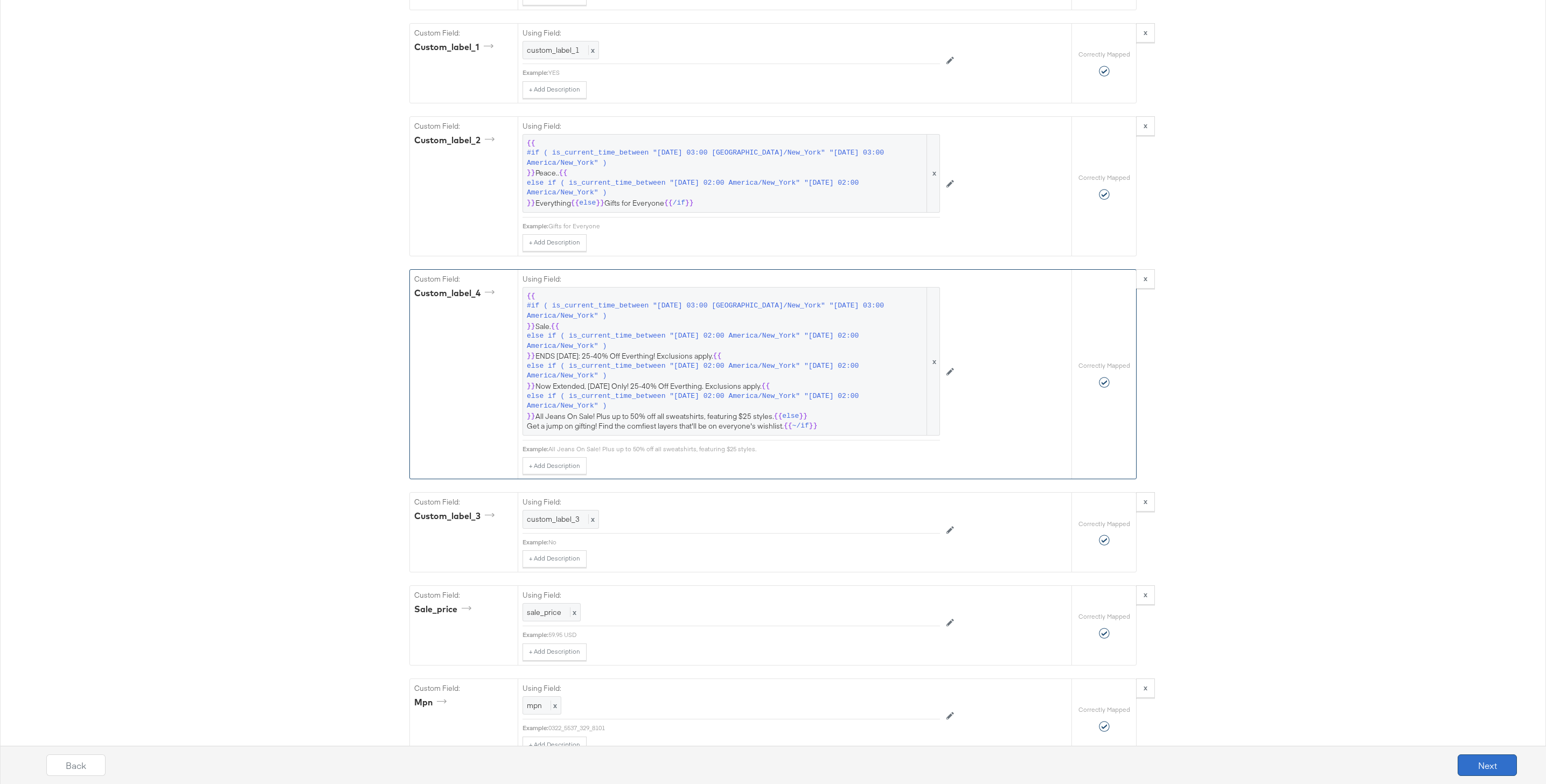
click at [1490, 772] on button "Next" at bounding box center [1487, 765] width 59 height 21
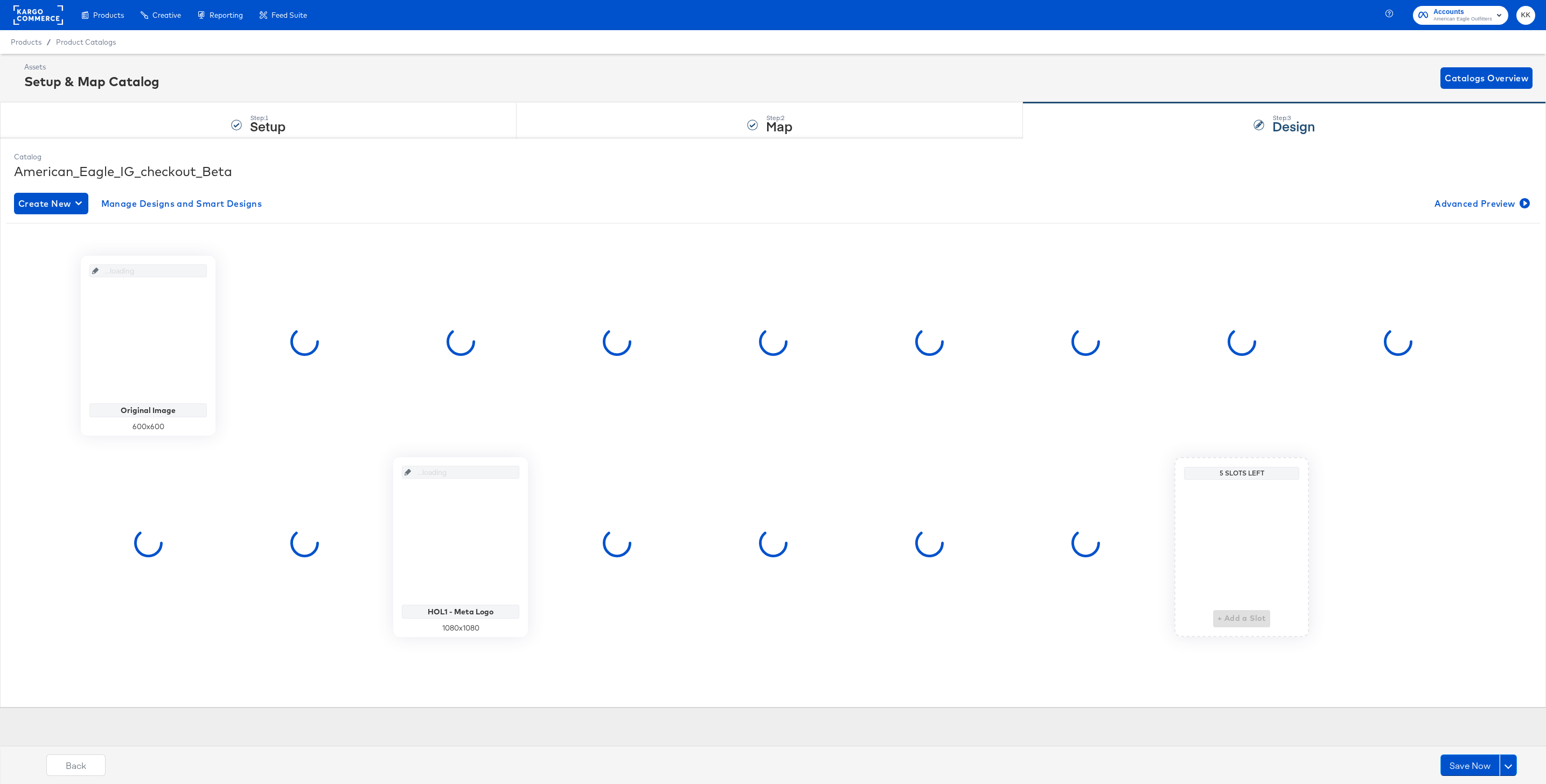
scroll to position [0, 0]
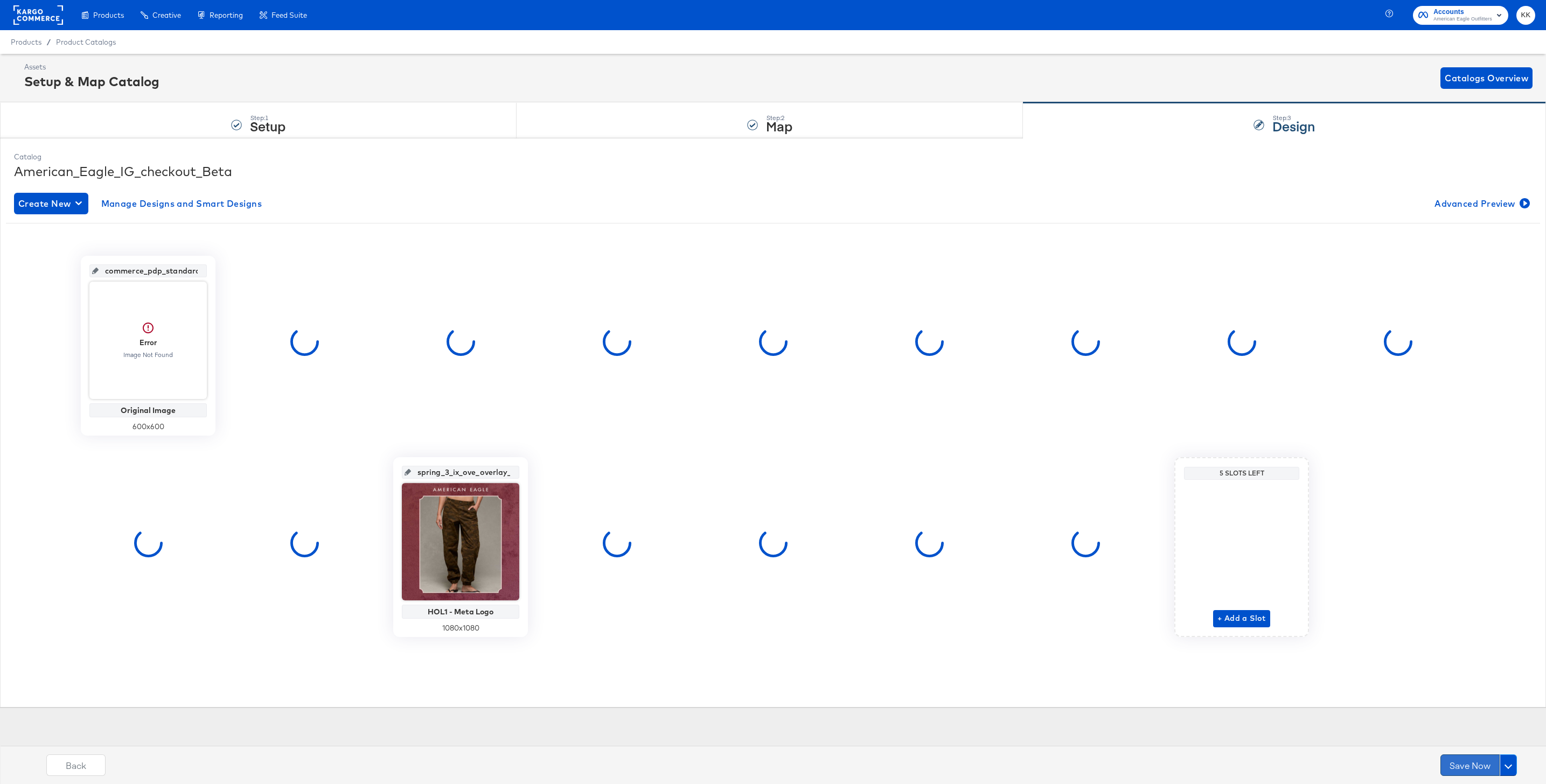
click at [1475, 765] on button "Save Now" at bounding box center [1470, 765] width 59 height 21
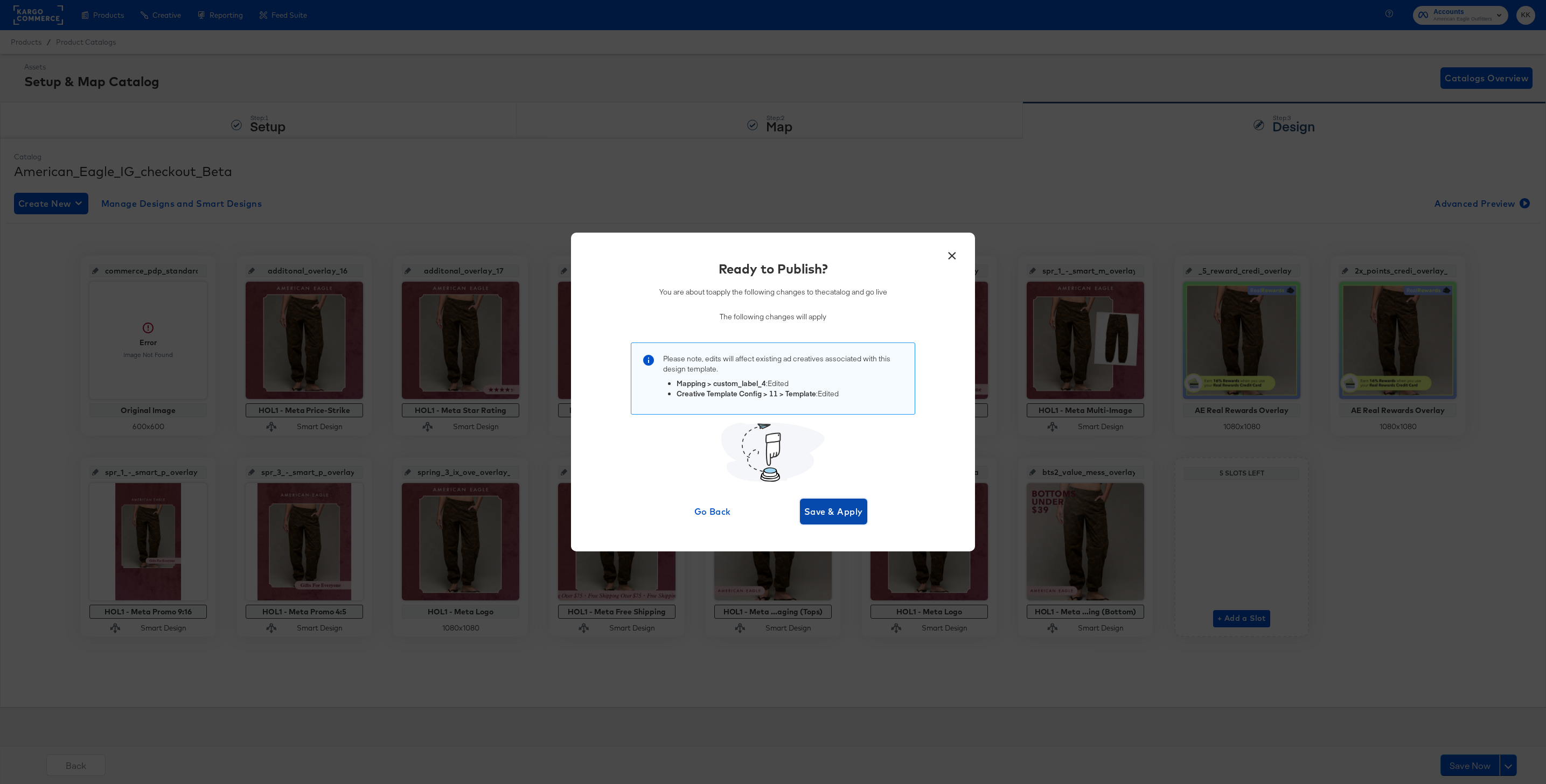
click at [851, 511] on span "Save & Apply" at bounding box center [833, 511] width 59 height 15
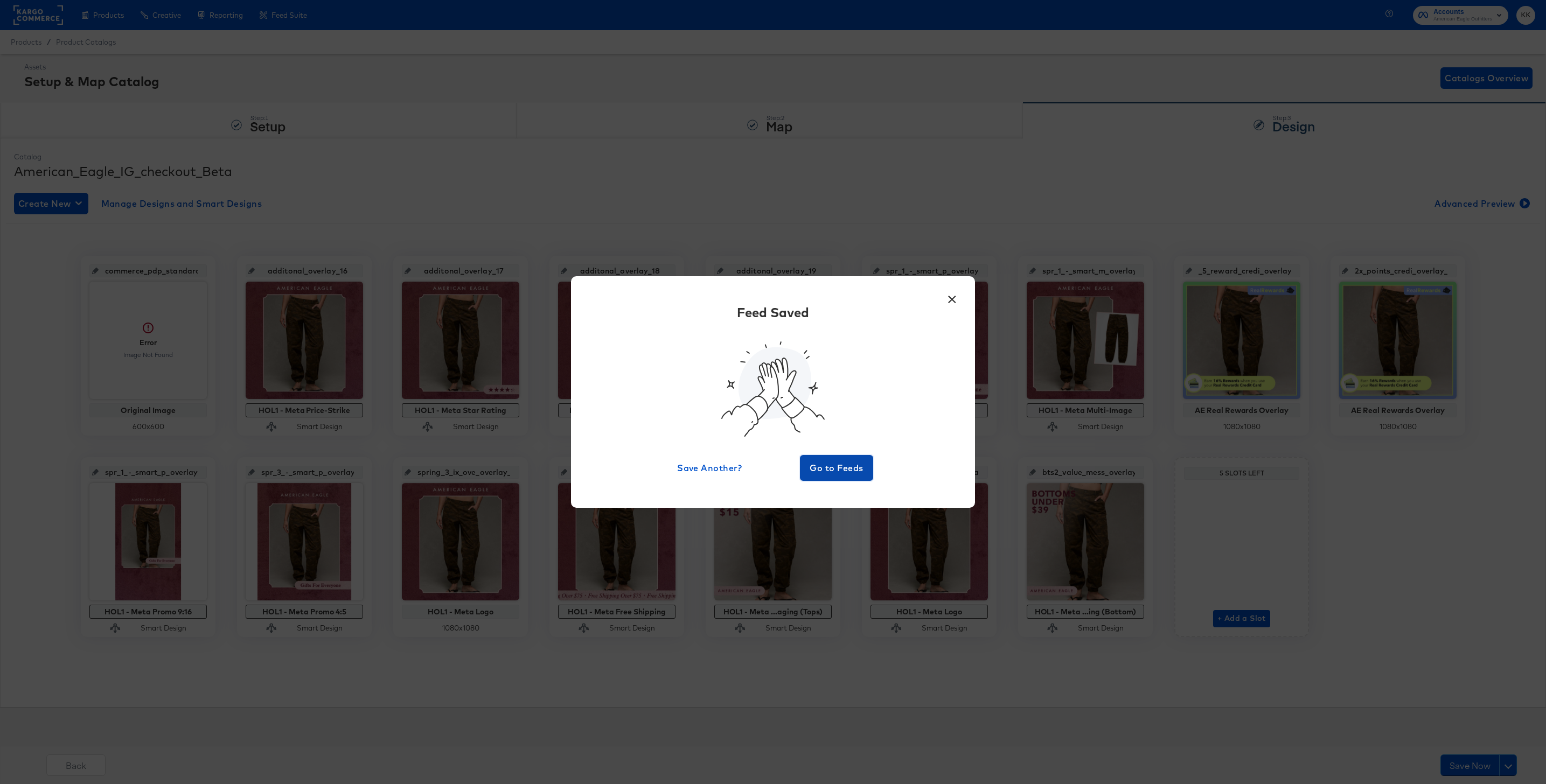
click at [844, 468] on span "Go to Feeds" at bounding box center [836, 467] width 64 height 15
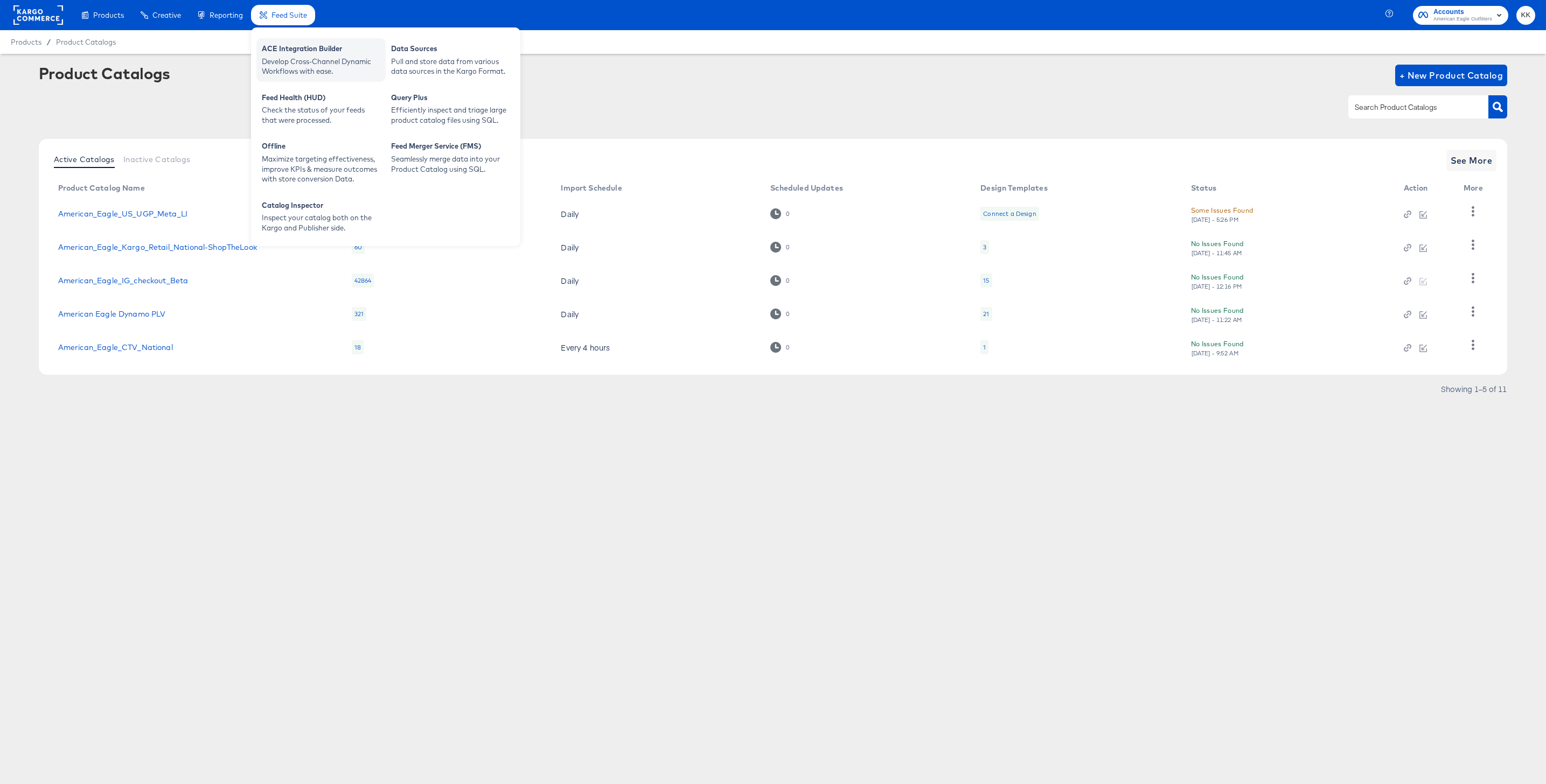
click at [342, 59] on div "Develop Cross-Channel Dynamic Workflows with ease." at bounding box center [321, 66] width 119 height 20
